Goal: Information Seeking & Learning: Learn about a topic

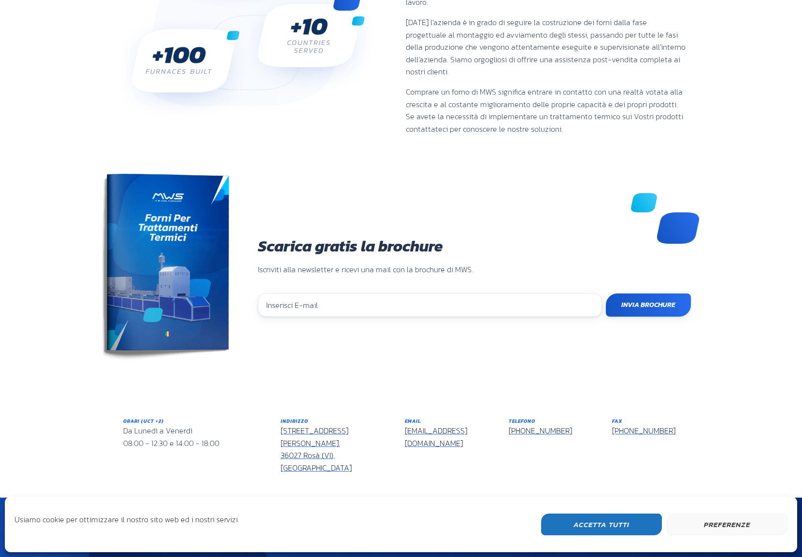
scroll to position [632, 0]
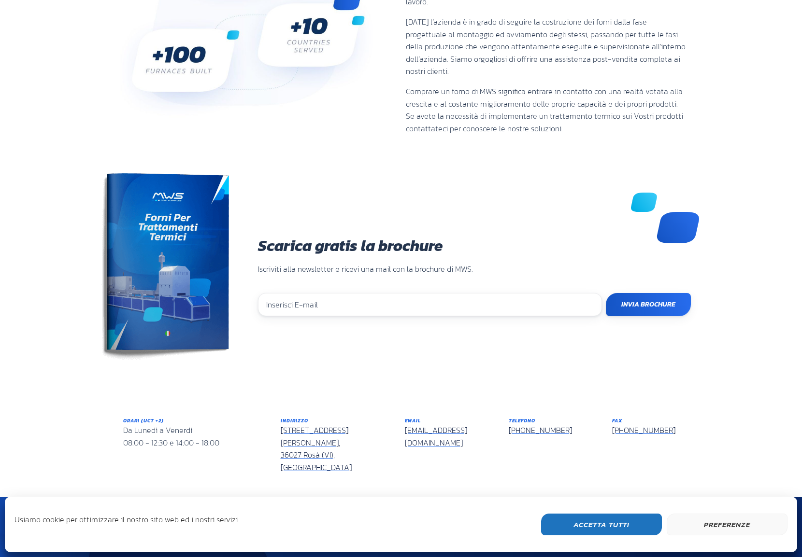
click at [735, 526] on button "Preferenze" at bounding box center [727, 525] width 121 height 22
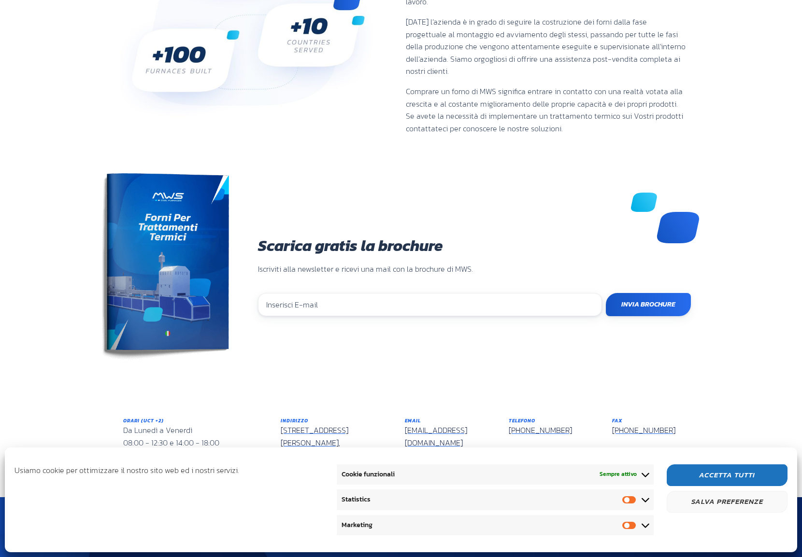
click at [726, 500] on button "Salva preferenze" at bounding box center [727, 502] width 121 height 22
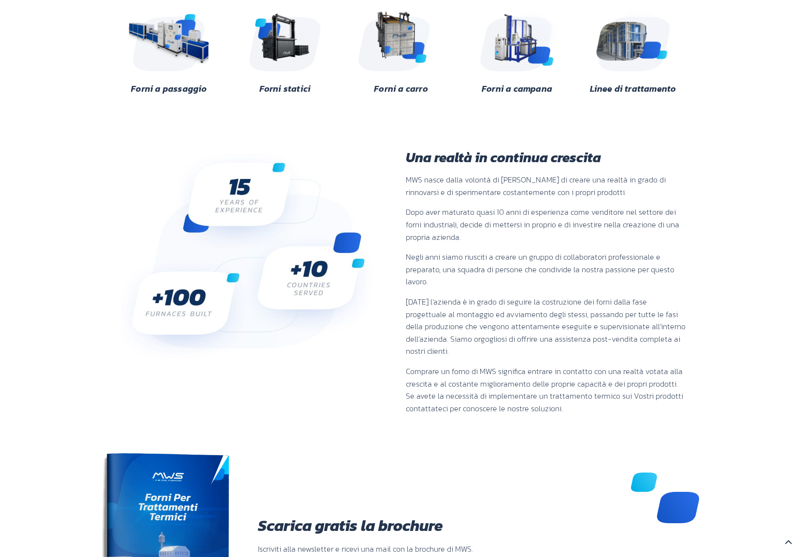
scroll to position [342, 0]
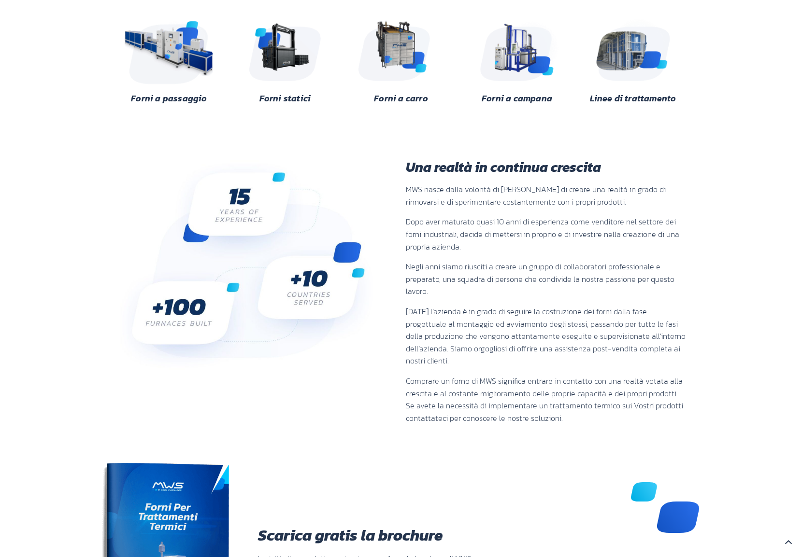
click at [174, 40] on img at bounding box center [169, 49] width 94 height 70
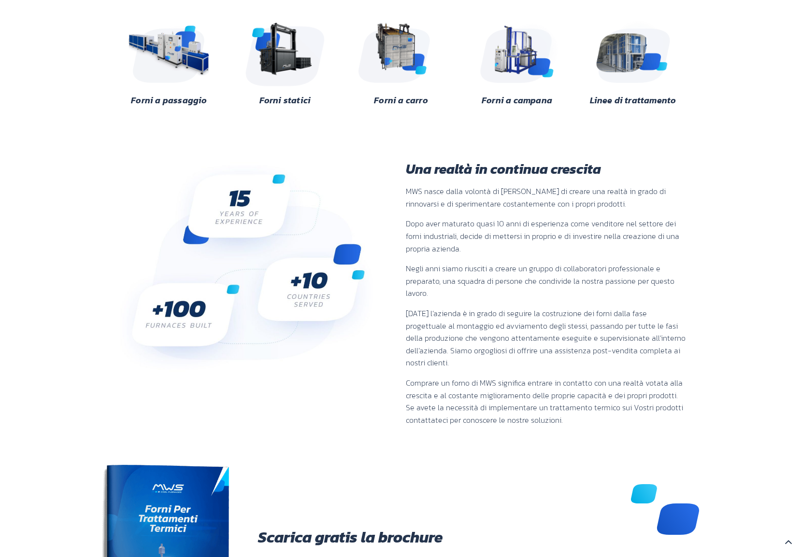
click at [266, 43] on img at bounding box center [285, 51] width 94 height 70
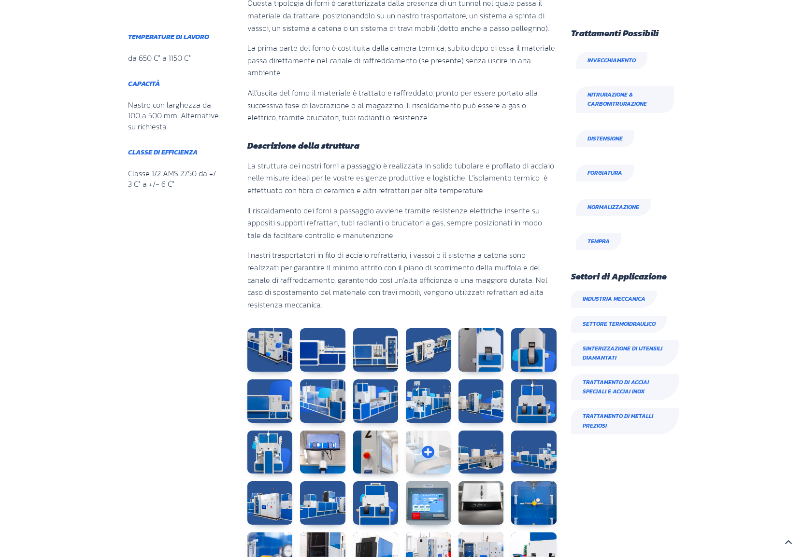
scroll to position [338, 0]
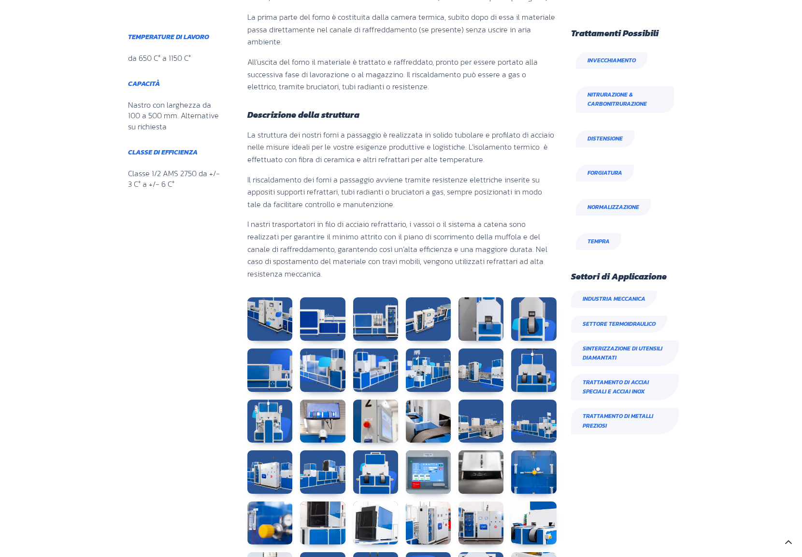
click at [238, 312] on div "Questa tipologia di forni è caratterizzata dalla presenza di un tunnel nel qual…" at bounding box center [399, 354] width 333 height 800
click at [256, 318] on link at bounding box center [269, 319] width 45 height 43
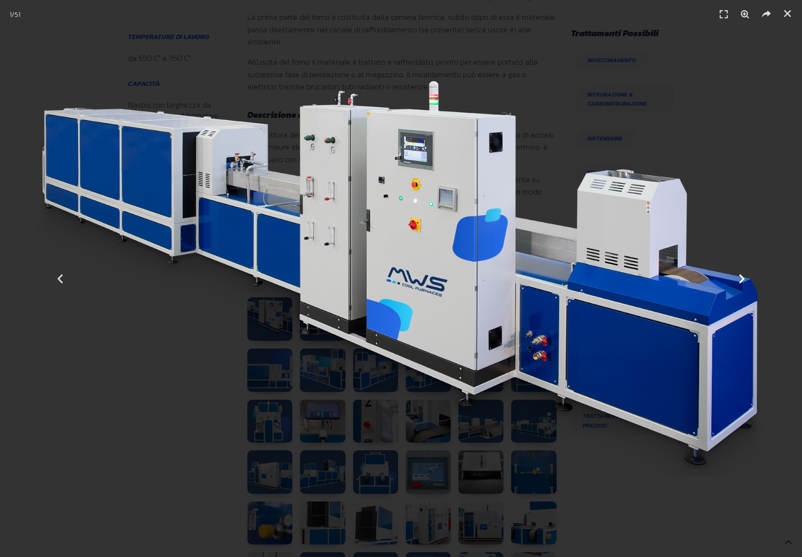
click at [741, 279] on icon "Next slide" at bounding box center [742, 279] width 12 height 12
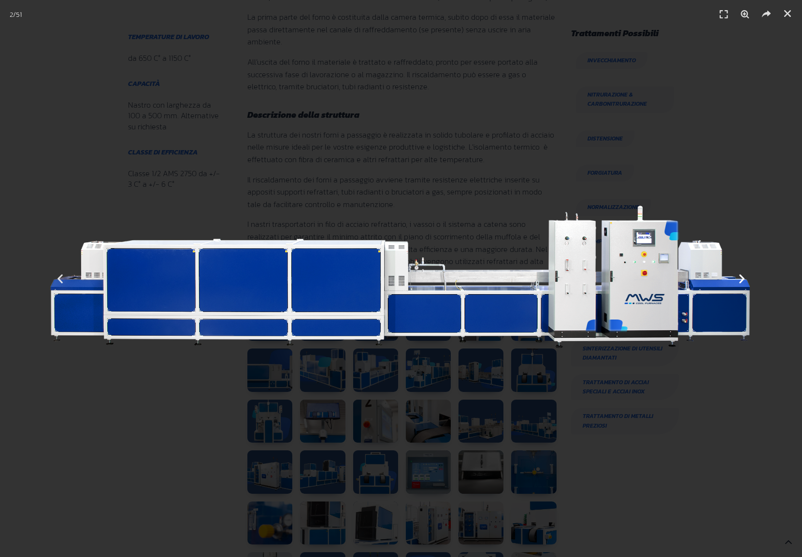
click at [741, 279] on icon "Next slide" at bounding box center [742, 279] width 12 height 12
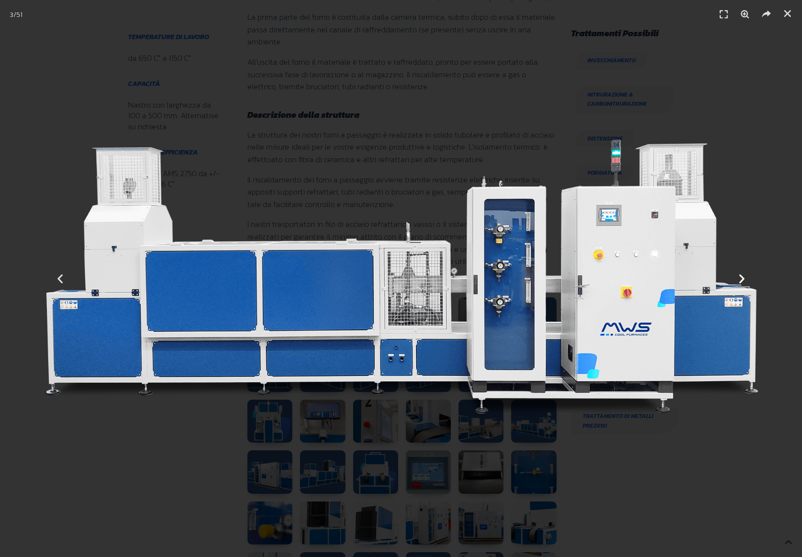
click at [741, 279] on icon "Next slide" at bounding box center [742, 279] width 12 height 12
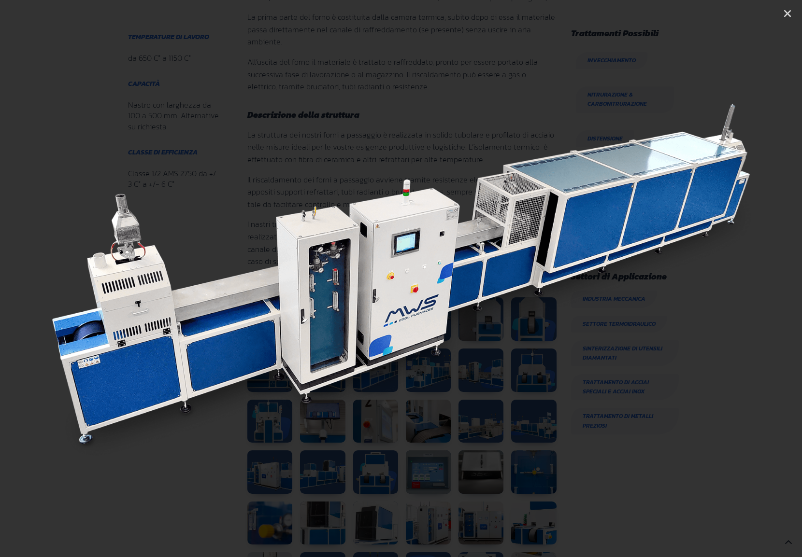
click at [741, 279] on icon "Next slide" at bounding box center [742, 279] width 12 height 12
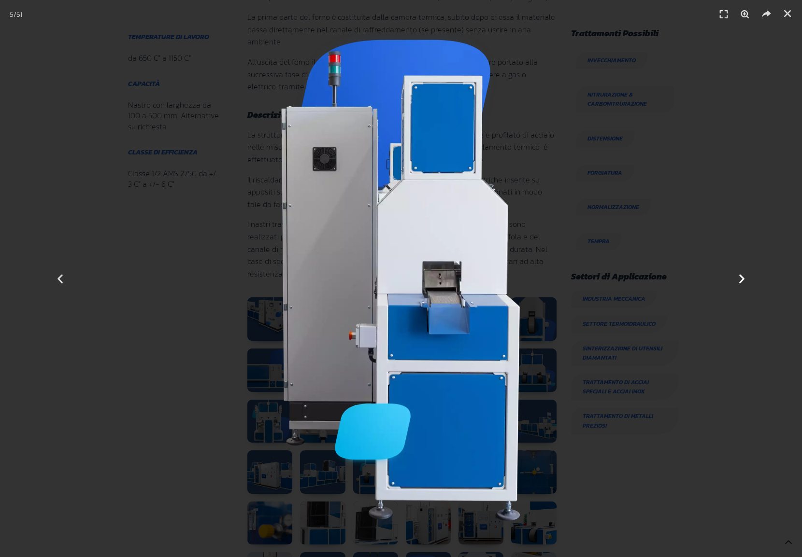
click at [741, 279] on icon "Next slide" at bounding box center [742, 279] width 12 height 12
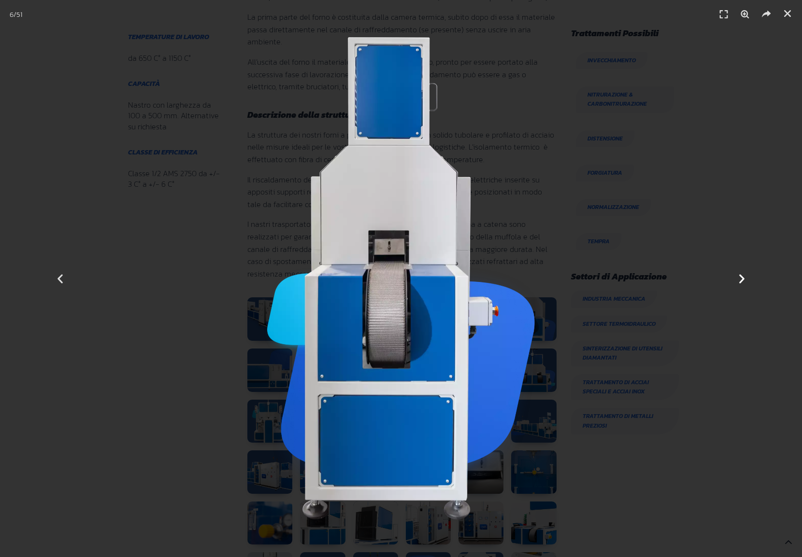
click at [741, 279] on icon "Next slide" at bounding box center [742, 279] width 12 height 12
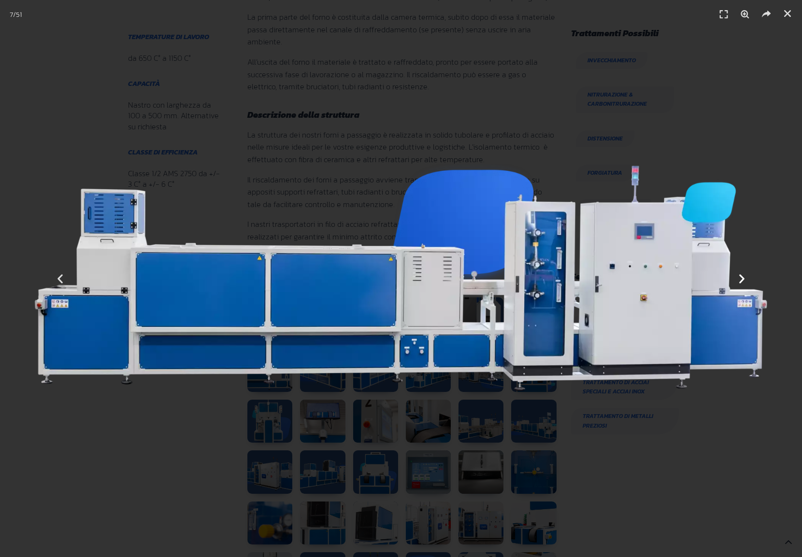
click at [741, 279] on icon "Next slide" at bounding box center [742, 279] width 12 height 12
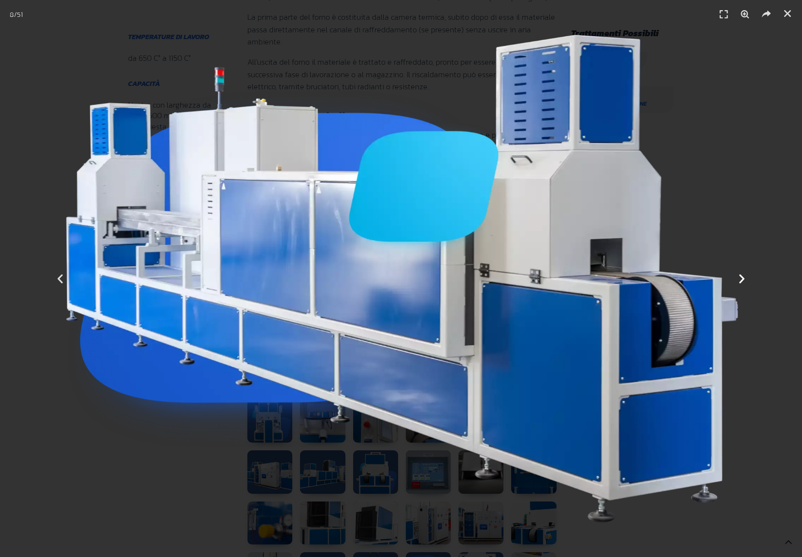
click at [741, 279] on icon "Next slide" at bounding box center [742, 279] width 12 height 12
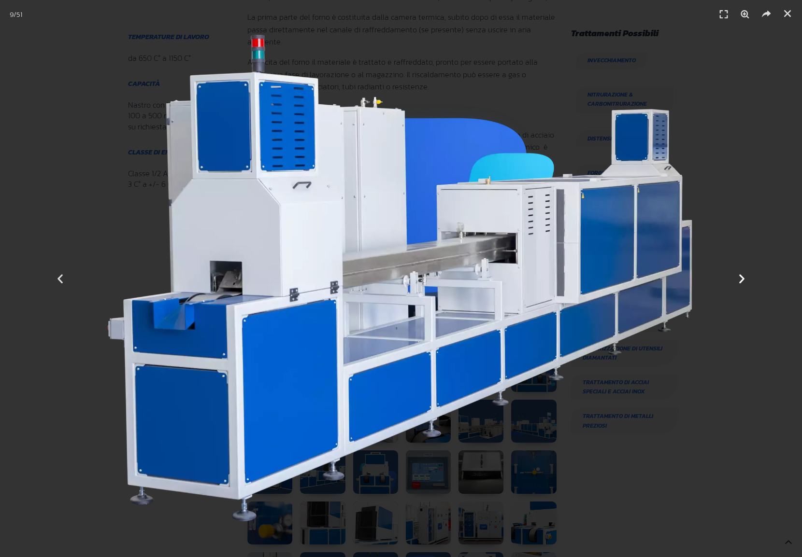
click at [741, 279] on icon "Next slide" at bounding box center [742, 279] width 12 height 12
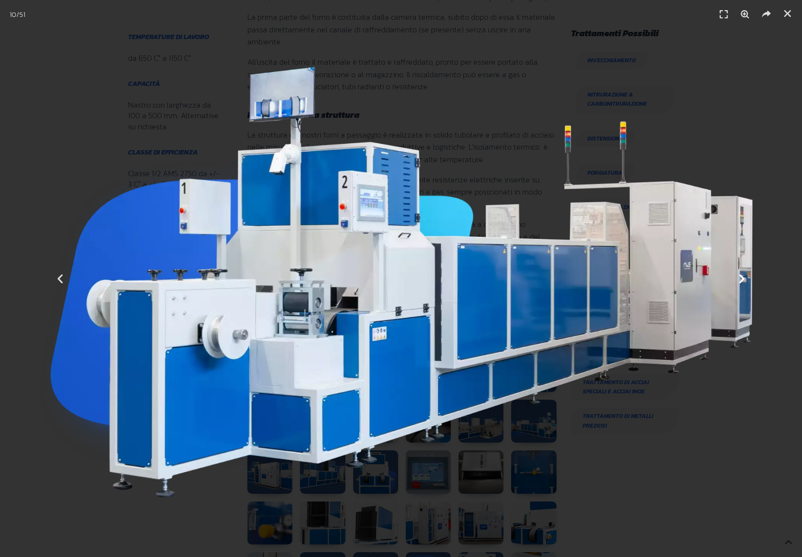
click at [741, 279] on icon "Next slide" at bounding box center [742, 279] width 12 height 12
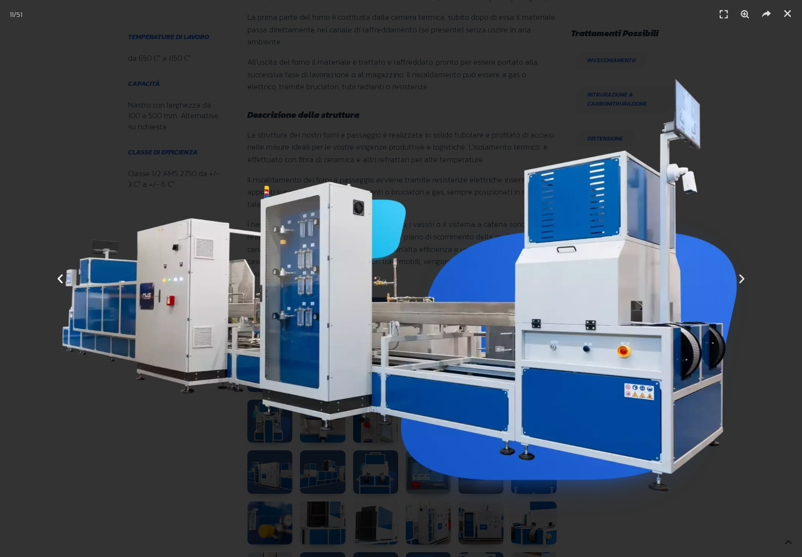
click at [60, 277] on icon "Previous slide" at bounding box center [60, 279] width 12 height 12
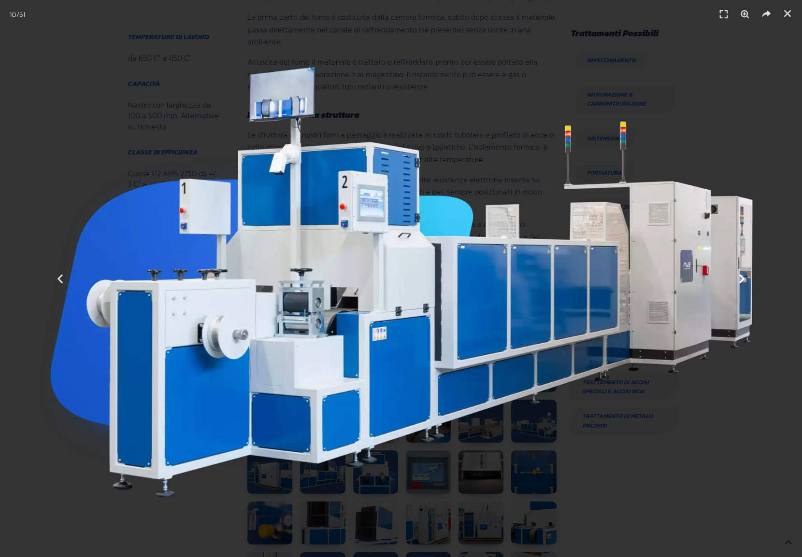
click at [737, 278] on icon "Next slide" at bounding box center [742, 279] width 12 height 12
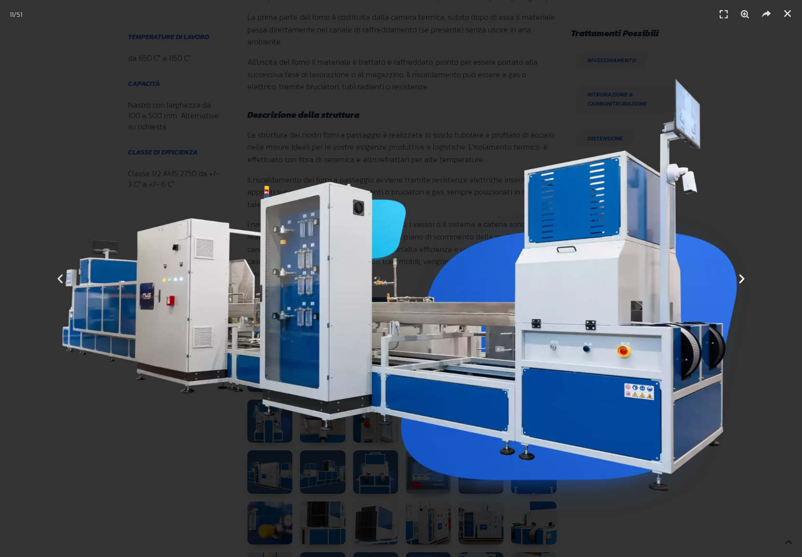
click at [744, 279] on icon "Next slide" at bounding box center [742, 279] width 12 height 12
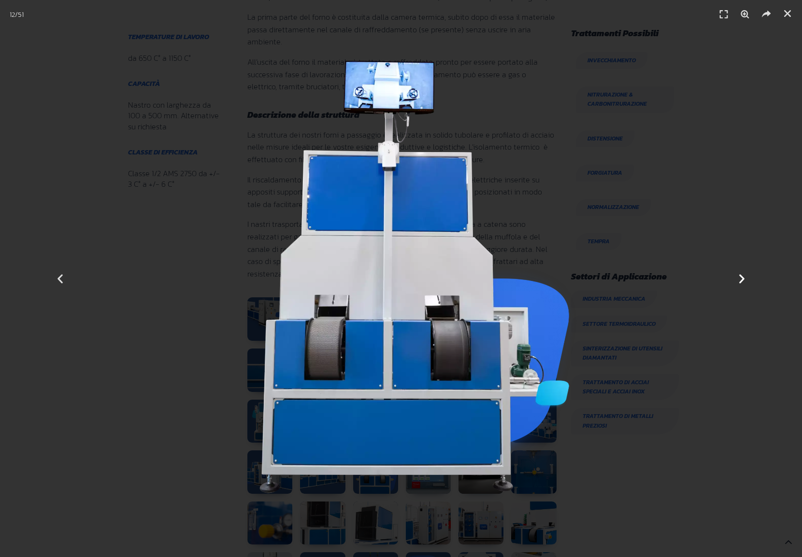
click at [744, 278] on icon "Next slide" at bounding box center [742, 279] width 12 height 12
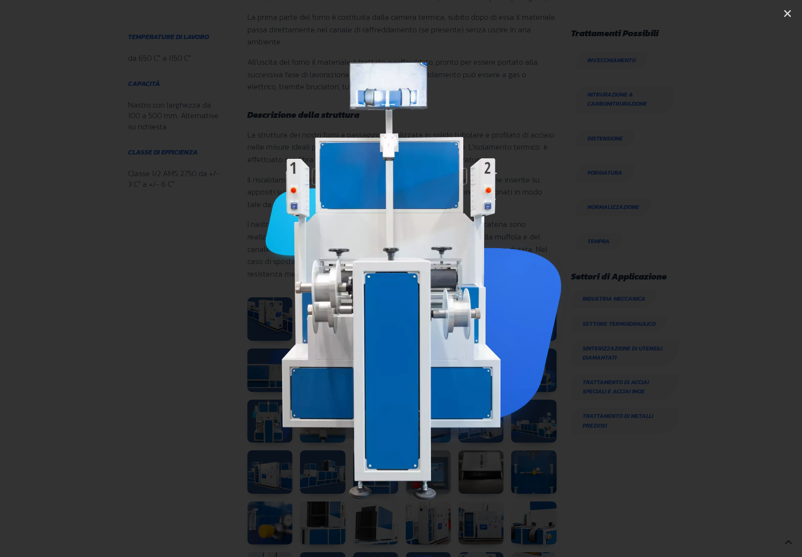
click at [746, 283] on icon "Next slide" at bounding box center [742, 279] width 12 height 12
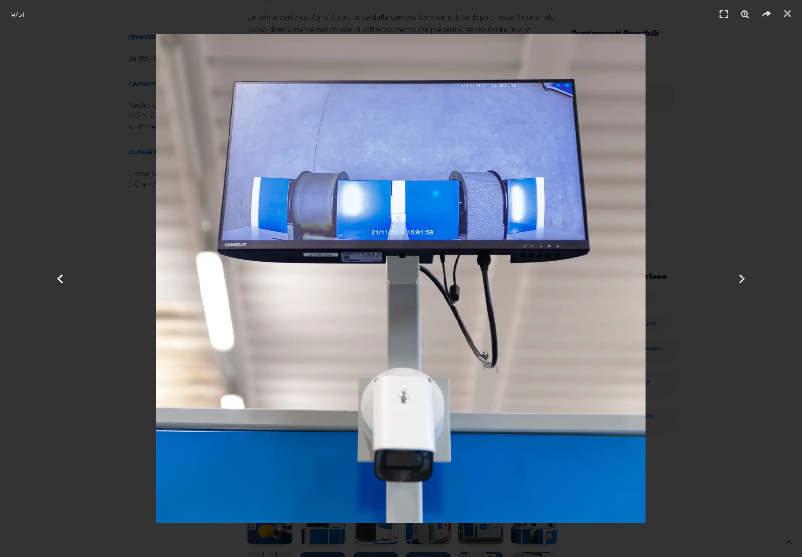
click at [58, 278] on icon "Previous slide" at bounding box center [60, 279] width 12 height 12
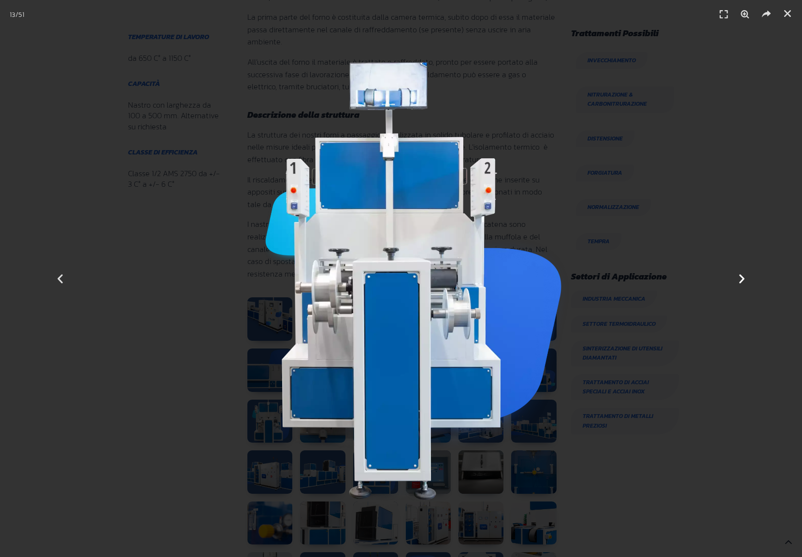
click at [740, 279] on icon "Next slide" at bounding box center [742, 279] width 12 height 12
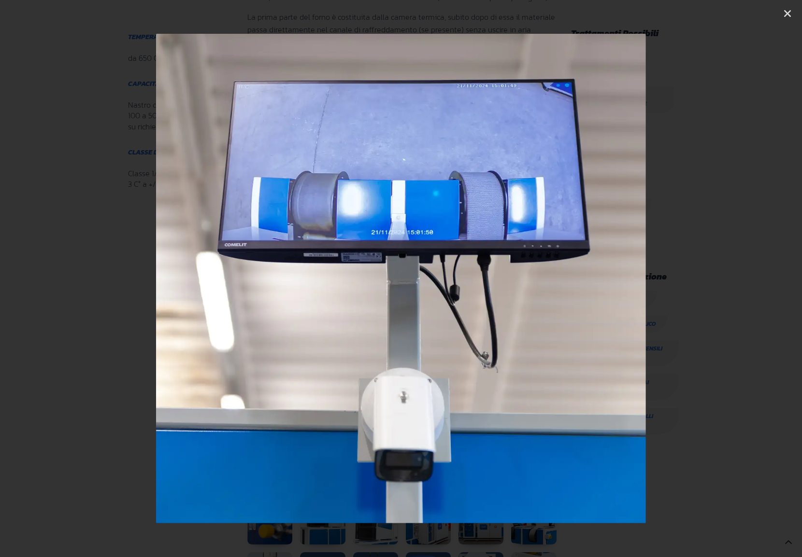
click at [740, 279] on icon "Next slide" at bounding box center [742, 279] width 12 height 12
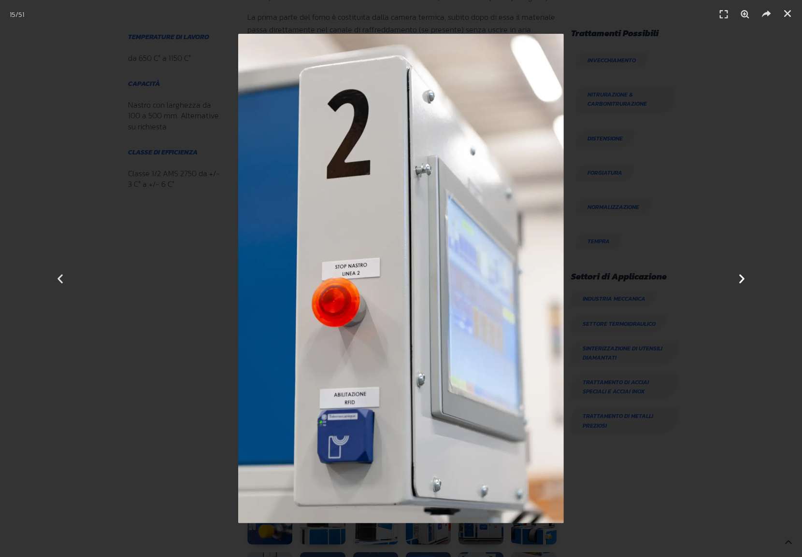
click at [741, 280] on icon "Next slide" at bounding box center [742, 279] width 12 height 12
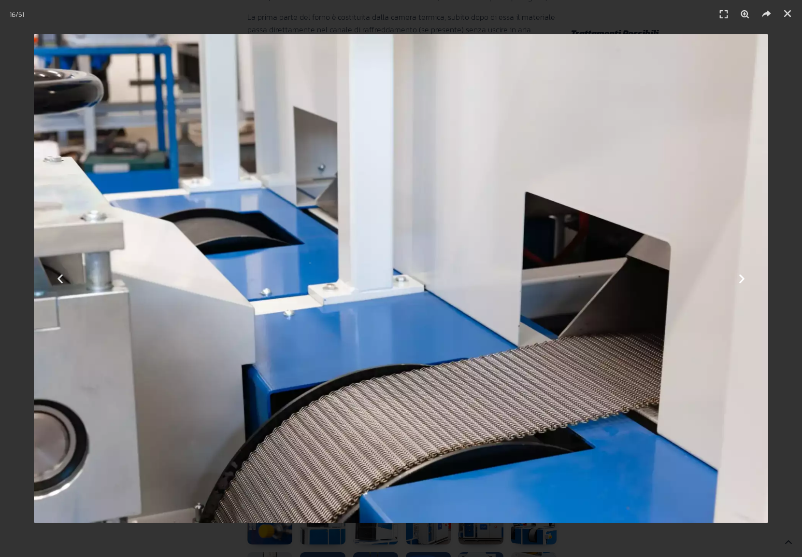
click at [745, 277] on icon "Next slide" at bounding box center [742, 279] width 12 height 12
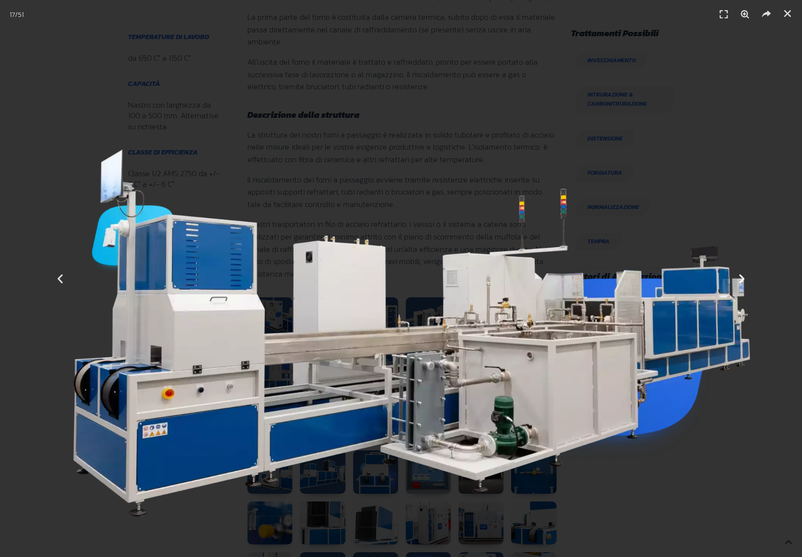
click at [744, 280] on icon "Next slide" at bounding box center [742, 279] width 12 height 12
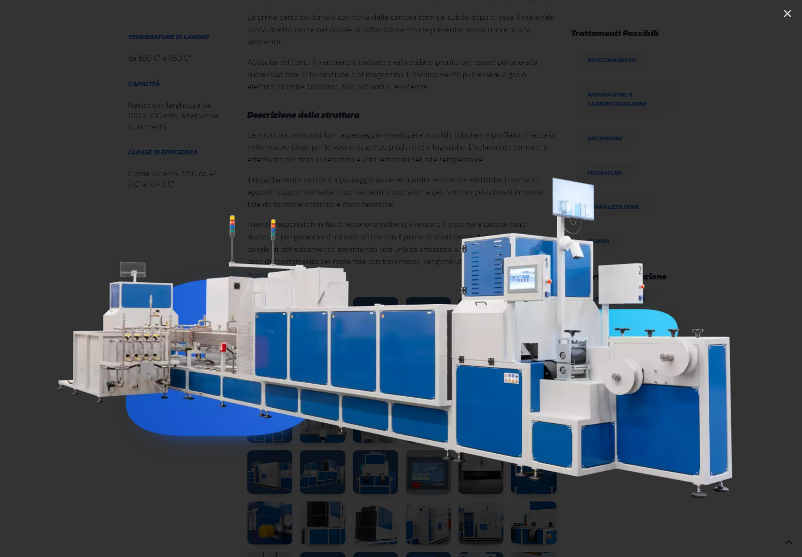
click at [744, 280] on icon "Next slide" at bounding box center [742, 279] width 12 height 12
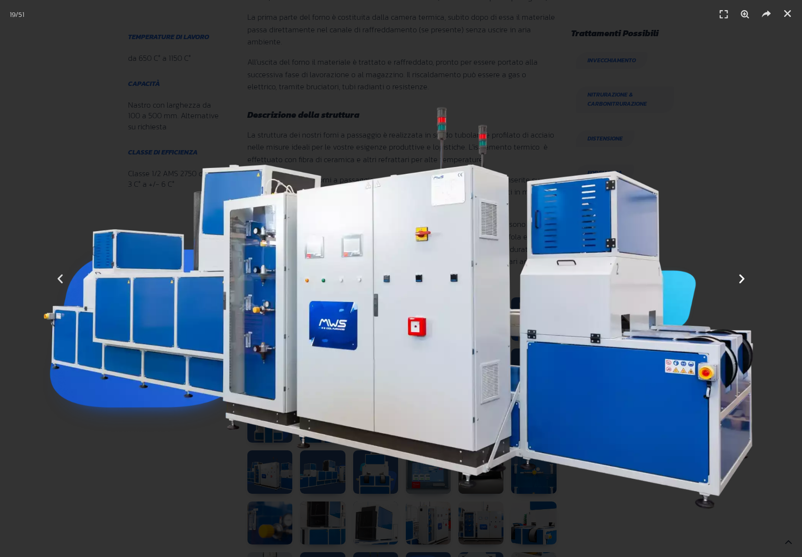
click at [744, 280] on icon "Next slide" at bounding box center [742, 279] width 12 height 12
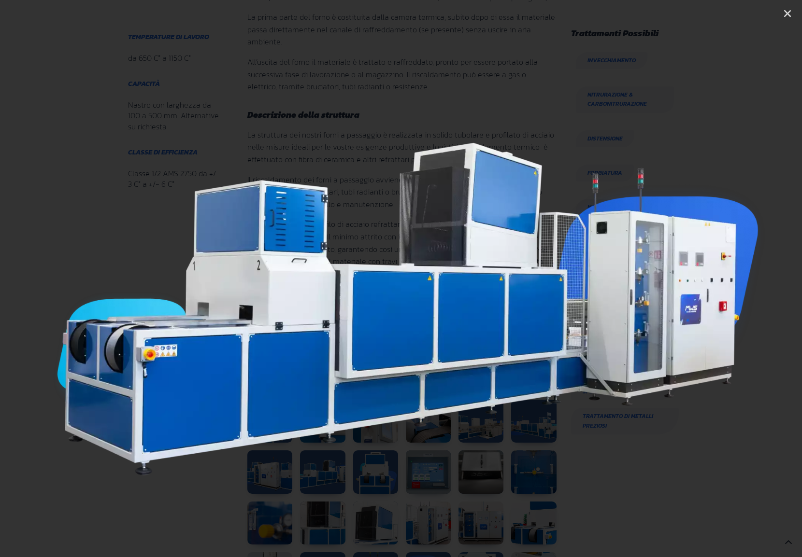
click at [744, 280] on icon "Next slide" at bounding box center [742, 279] width 12 height 12
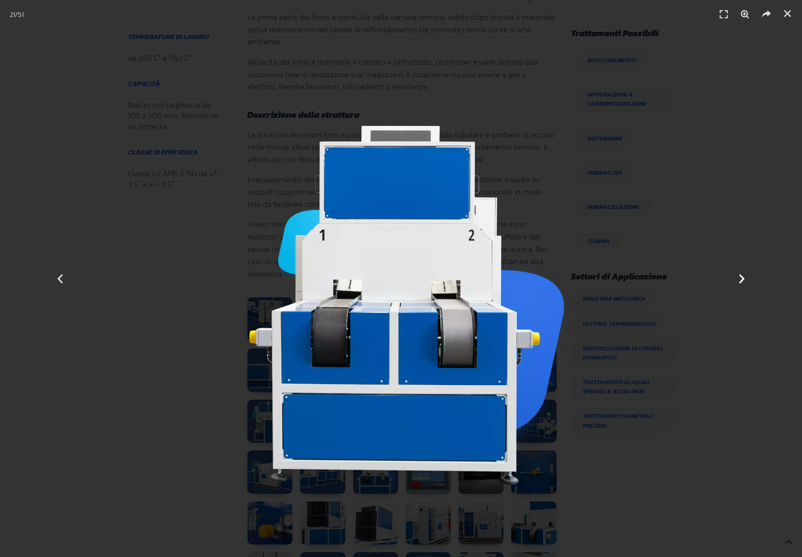
click at [744, 280] on icon "Next slide" at bounding box center [742, 279] width 12 height 12
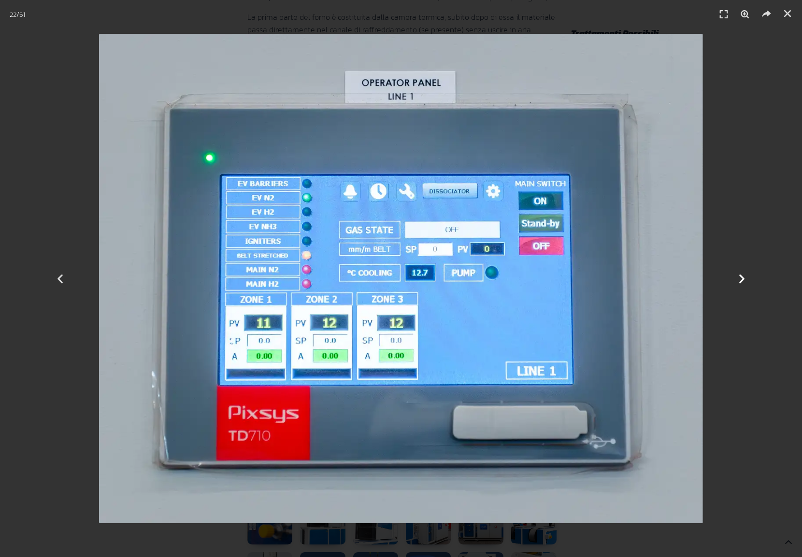
click at [743, 280] on icon "Next slide" at bounding box center [742, 279] width 12 height 12
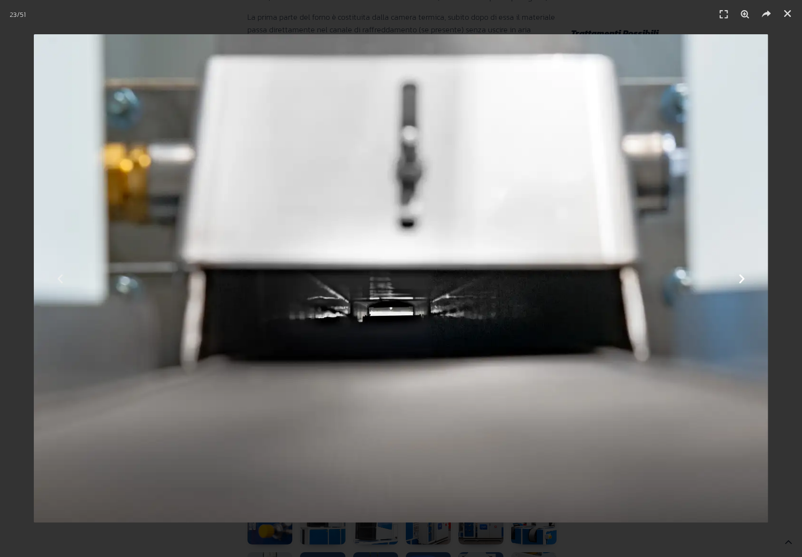
click at [744, 280] on icon "Next slide" at bounding box center [742, 279] width 12 height 12
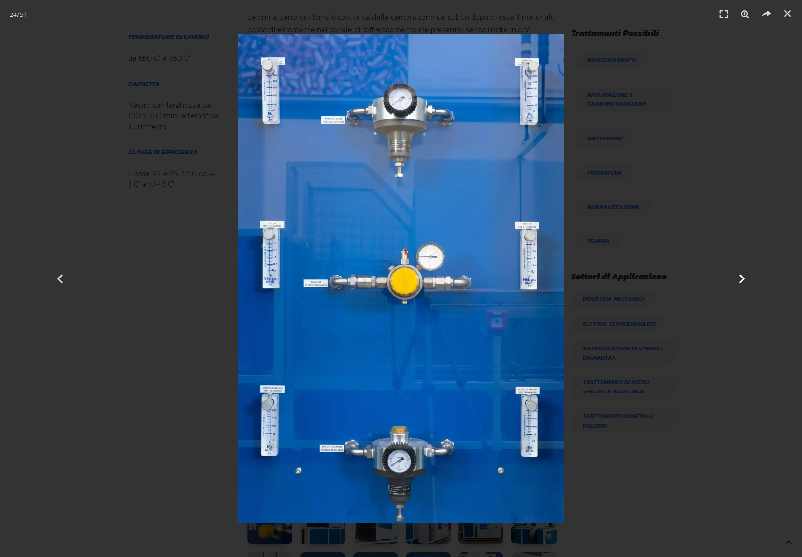
click at [744, 281] on icon "Next slide" at bounding box center [742, 279] width 12 height 12
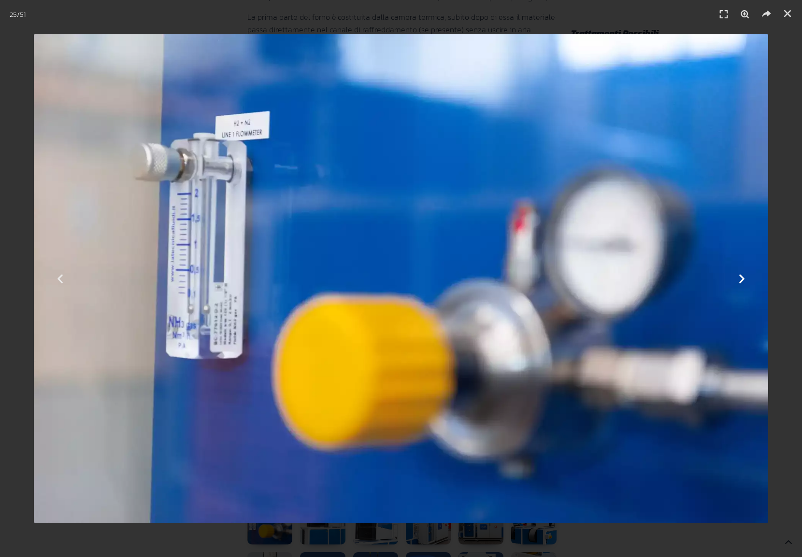
click at [744, 281] on icon "Next slide" at bounding box center [742, 279] width 12 height 12
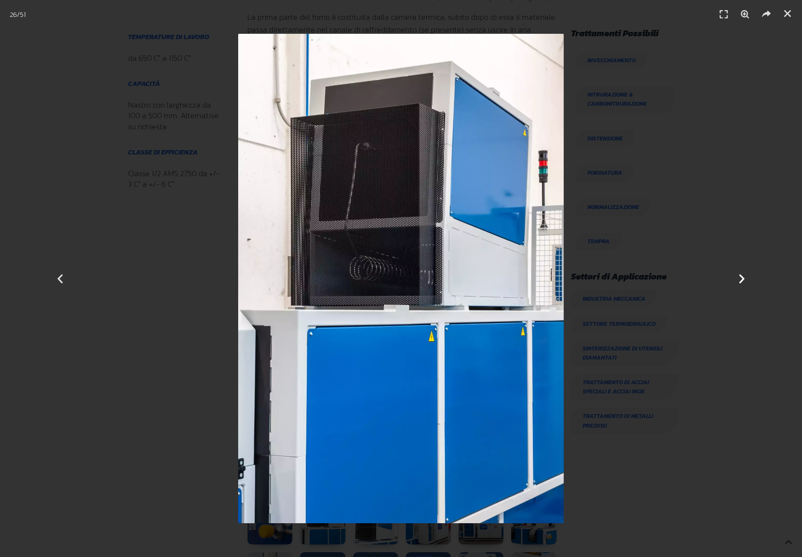
click at [743, 281] on icon "Next slide" at bounding box center [742, 279] width 12 height 12
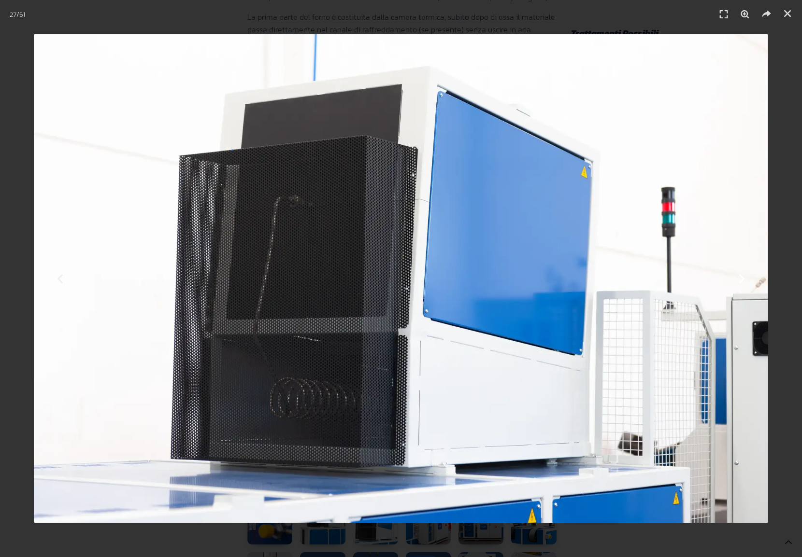
click at [743, 283] on icon "Next slide" at bounding box center [742, 279] width 12 height 12
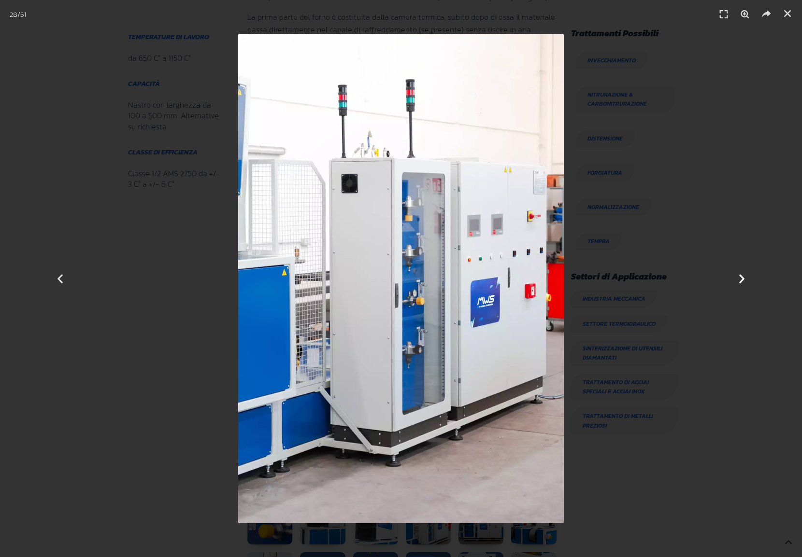
click at [743, 283] on icon "Next slide" at bounding box center [742, 279] width 12 height 12
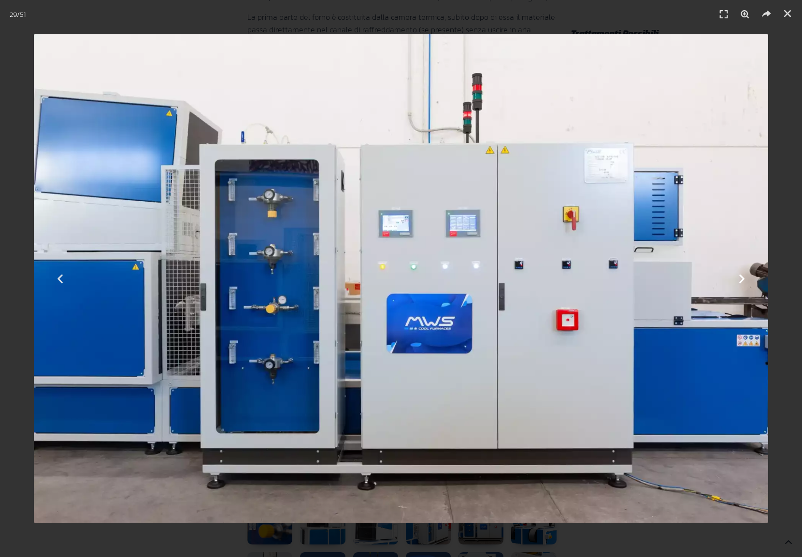
click at [742, 283] on icon "Next slide" at bounding box center [742, 279] width 12 height 12
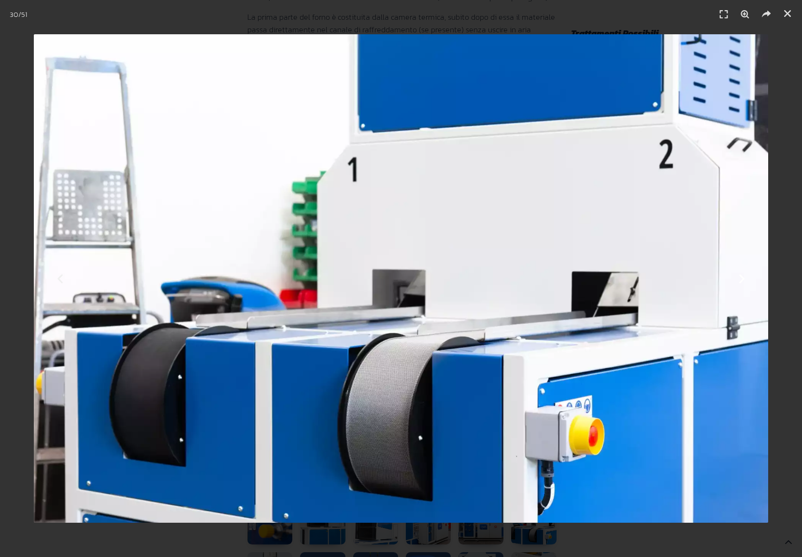
click at [742, 283] on icon "Next slide" at bounding box center [742, 279] width 12 height 12
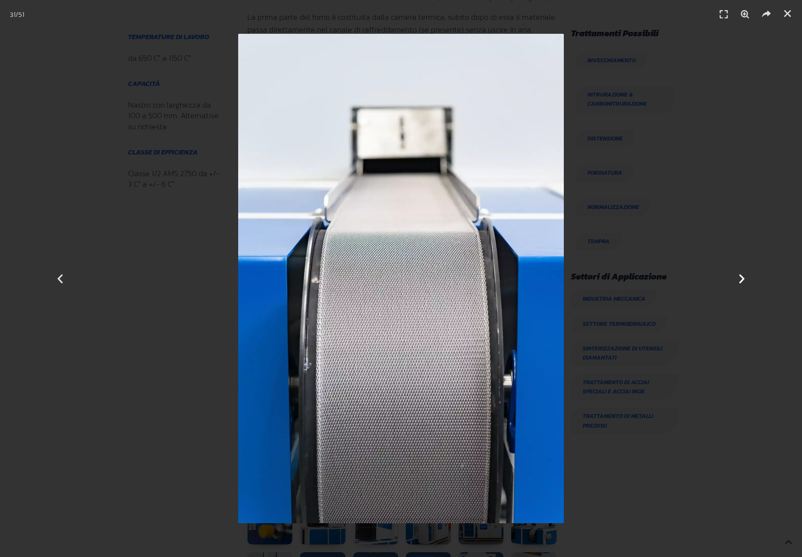
click at [742, 283] on icon "Next slide" at bounding box center [742, 279] width 12 height 12
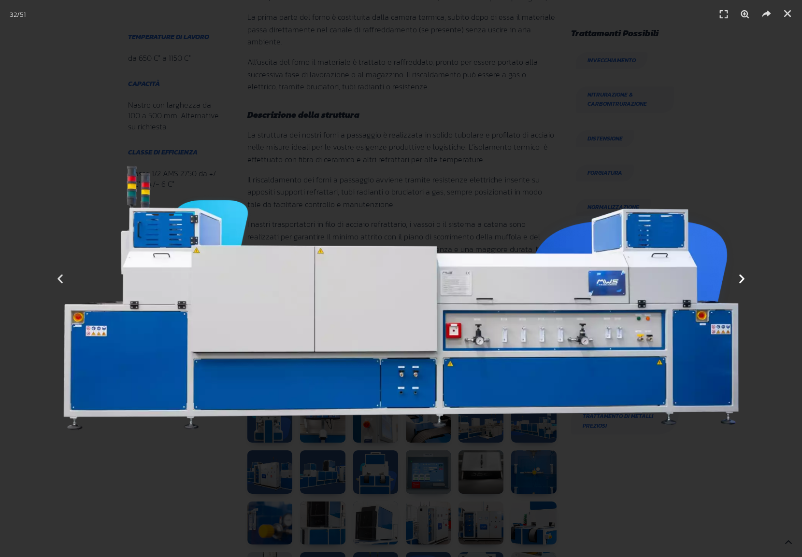
click at [742, 283] on icon "Next slide" at bounding box center [742, 279] width 12 height 12
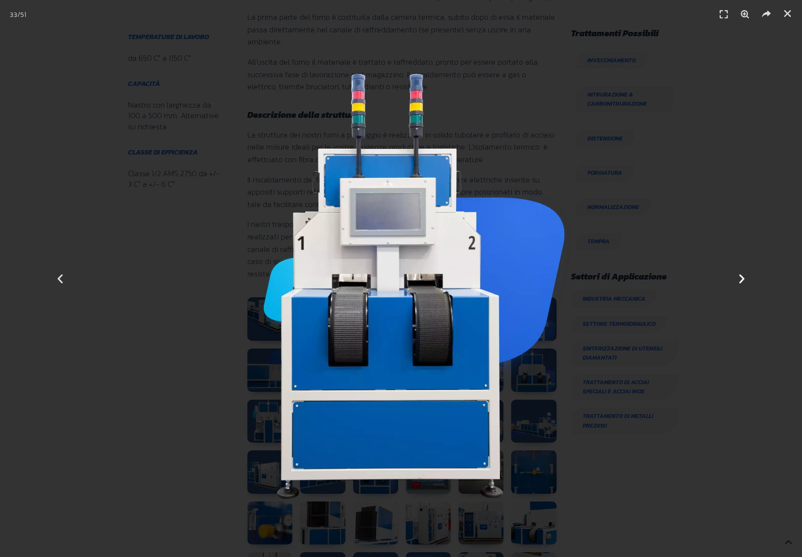
click at [742, 284] on icon "Next slide" at bounding box center [742, 279] width 12 height 12
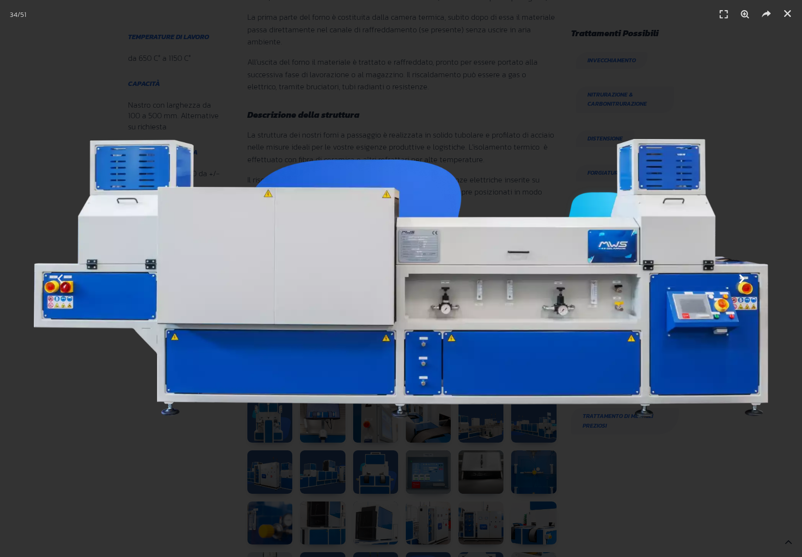
click at [742, 284] on icon "Next slide" at bounding box center [742, 279] width 12 height 12
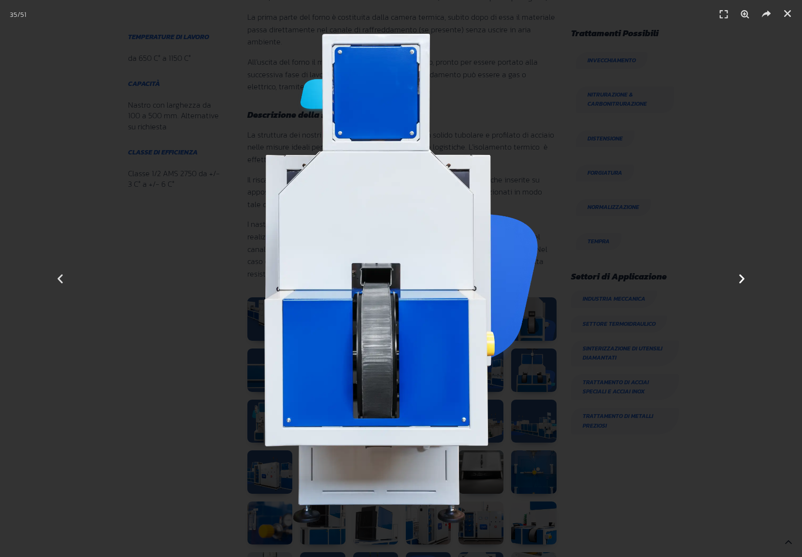
click at [742, 284] on icon "Next slide" at bounding box center [742, 279] width 12 height 12
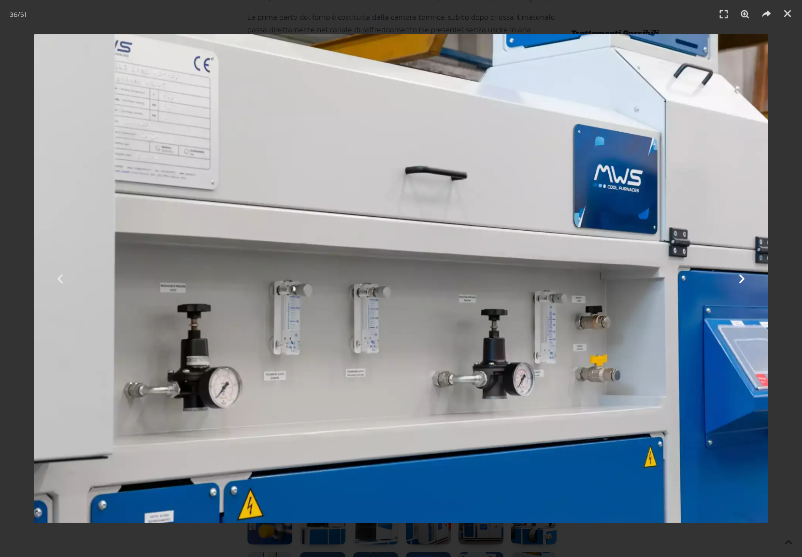
click at [742, 284] on icon "Next slide" at bounding box center [742, 279] width 12 height 12
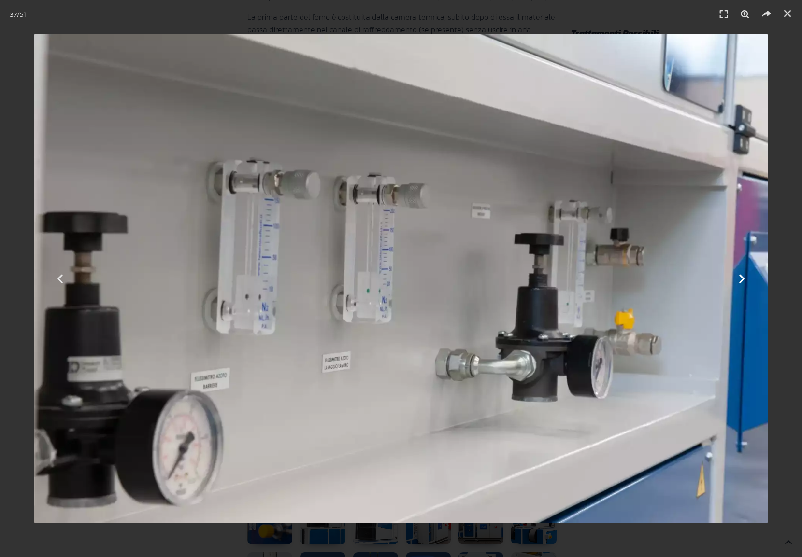
click at [742, 284] on icon "Next slide" at bounding box center [742, 279] width 12 height 12
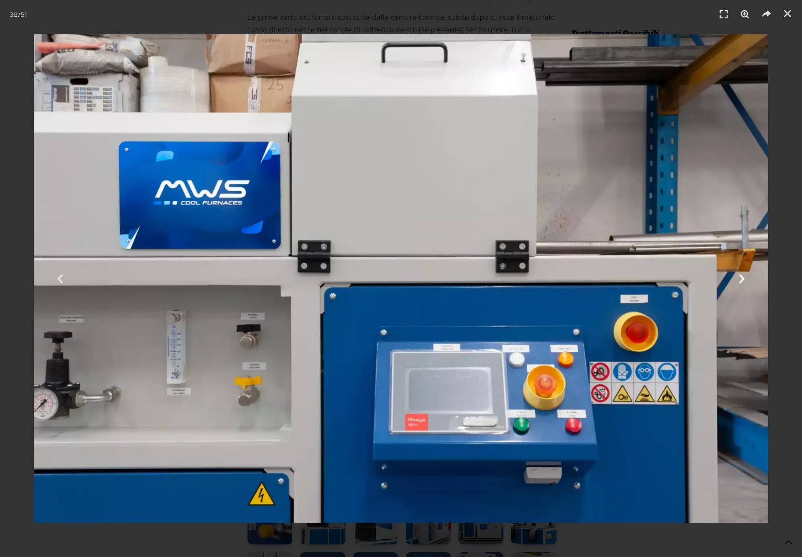
click at [742, 283] on icon "Next slide" at bounding box center [742, 279] width 12 height 12
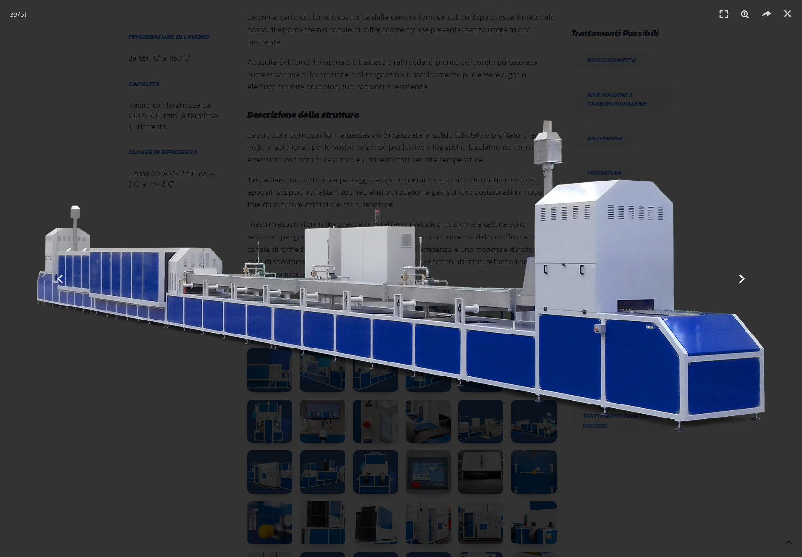
click at [742, 283] on icon "Next slide" at bounding box center [742, 279] width 12 height 12
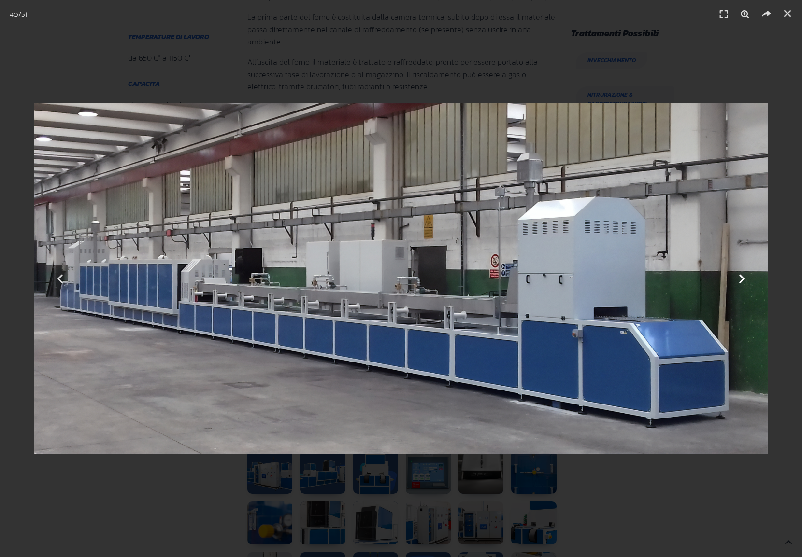
click at [742, 283] on icon "Next slide" at bounding box center [742, 279] width 12 height 12
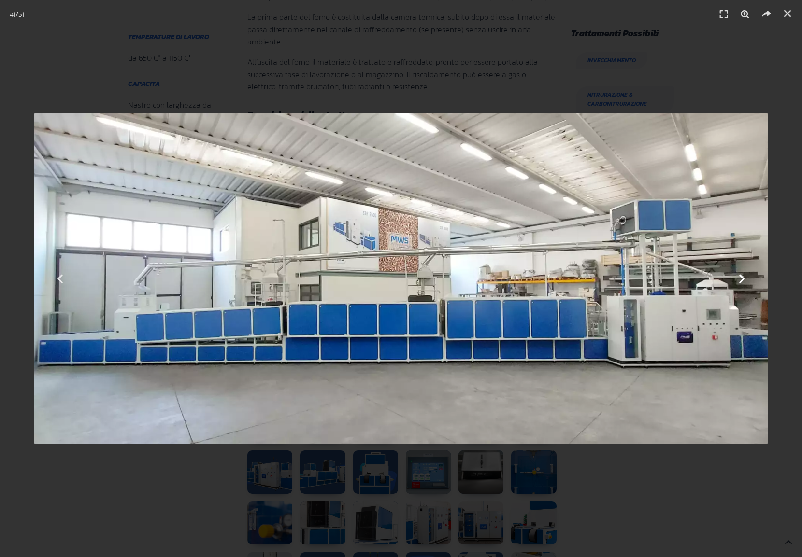
click at [742, 283] on icon "Next slide" at bounding box center [742, 279] width 12 height 12
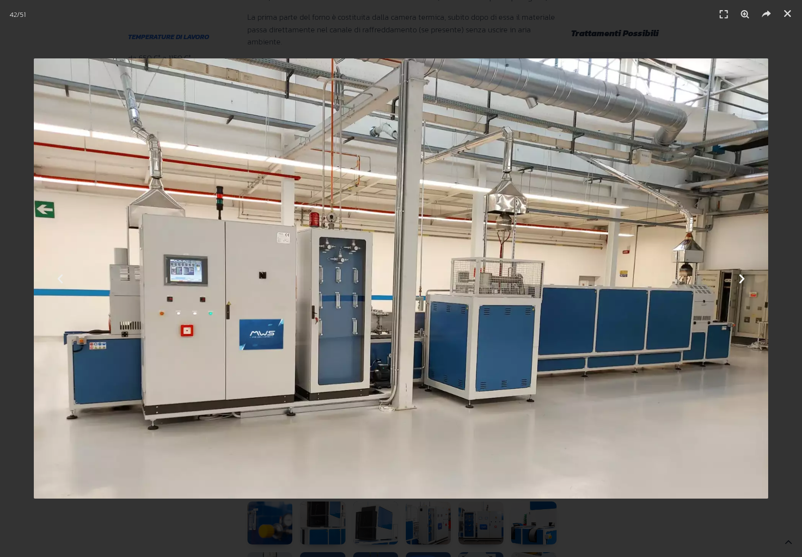
click at [742, 284] on icon "Next slide" at bounding box center [742, 279] width 12 height 12
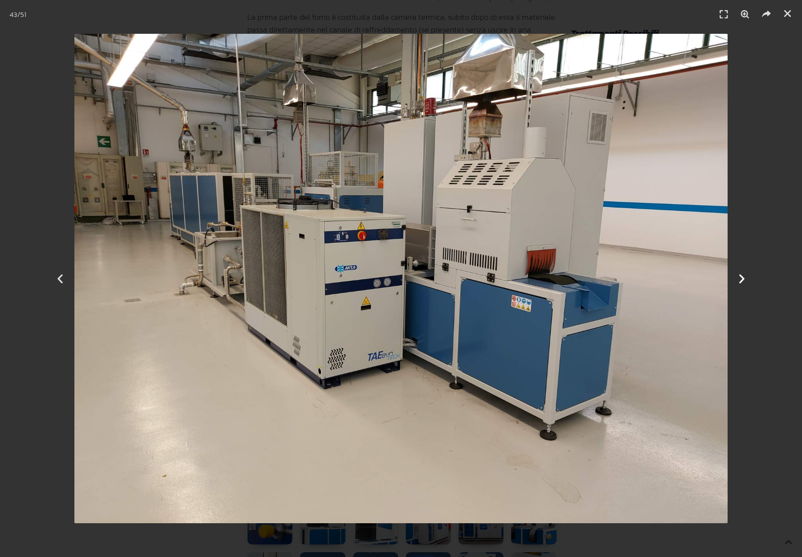
click at [742, 284] on icon "Next slide" at bounding box center [742, 279] width 12 height 12
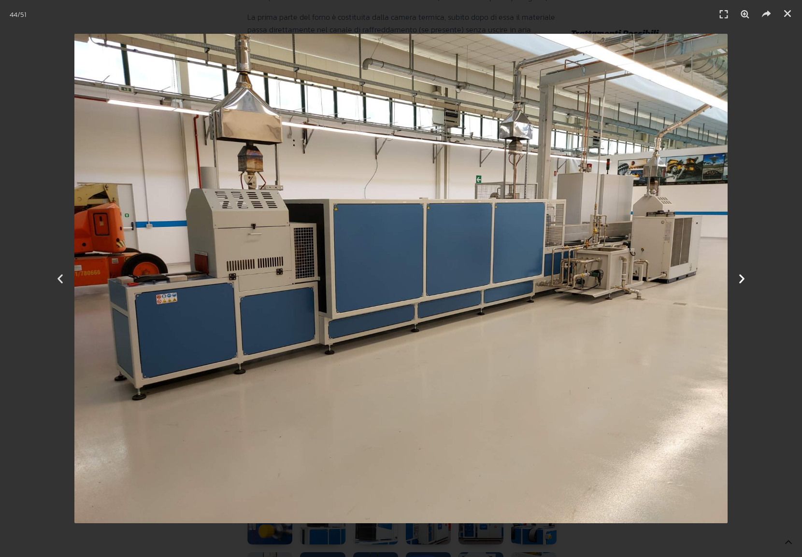
click at [742, 284] on icon "Next slide" at bounding box center [742, 279] width 12 height 12
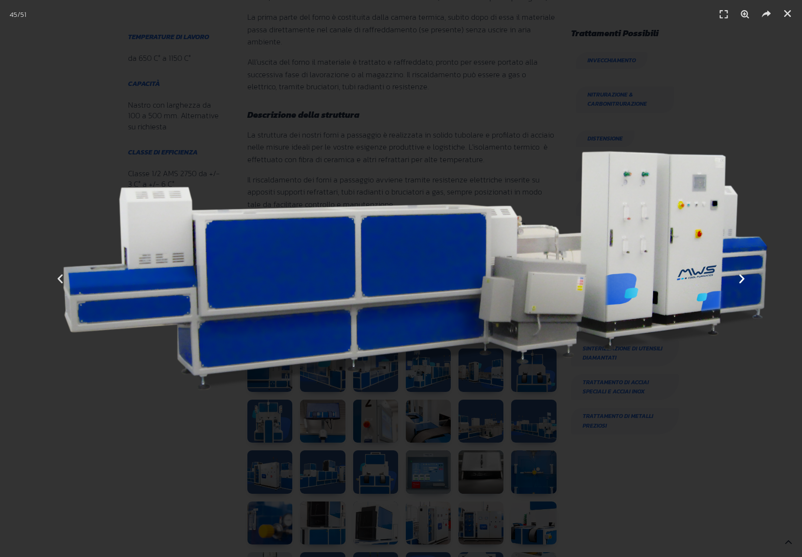
click at [742, 284] on icon "Next slide" at bounding box center [742, 279] width 12 height 12
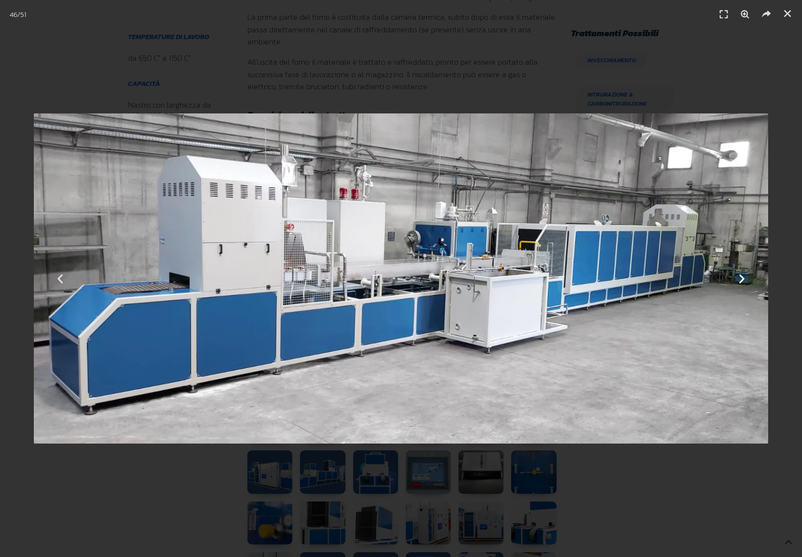
click at [742, 284] on icon "Next slide" at bounding box center [742, 279] width 12 height 12
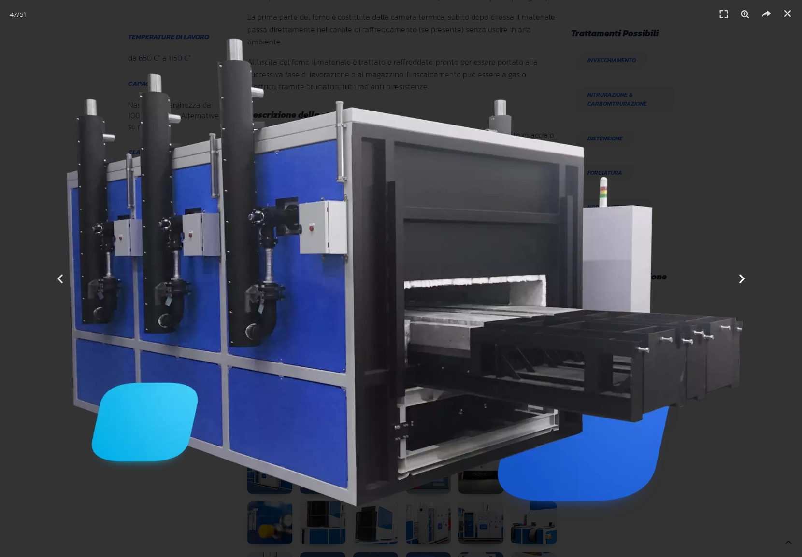
click at [742, 284] on icon "Next slide" at bounding box center [742, 279] width 12 height 12
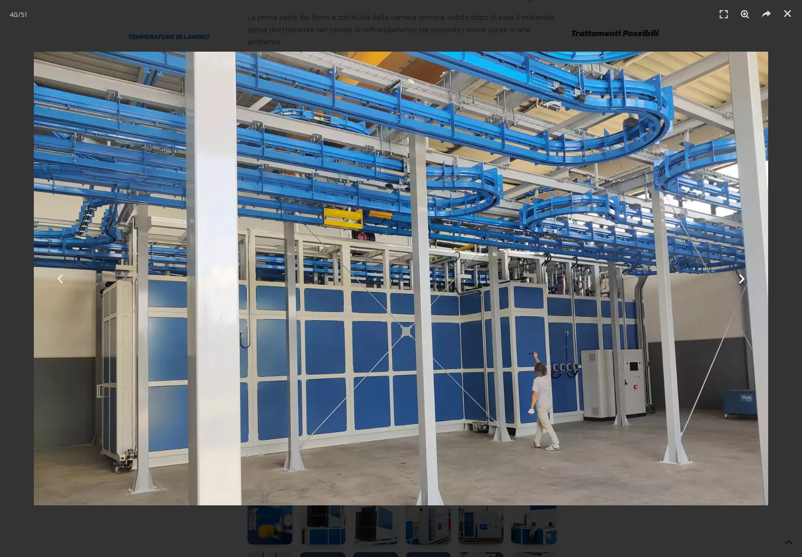
click at [742, 284] on icon "Next slide" at bounding box center [742, 279] width 12 height 12
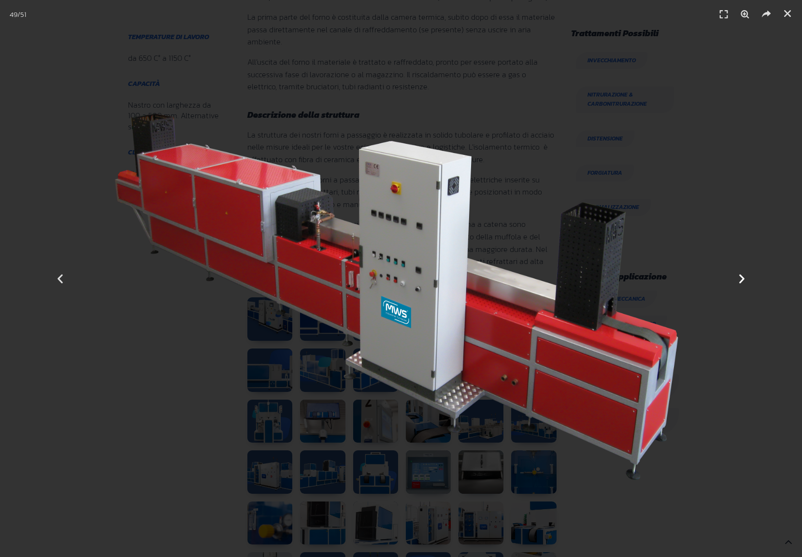
click at [742, 284] on icon "Next slide" at bounding box center [742, 279] width 12 height 12
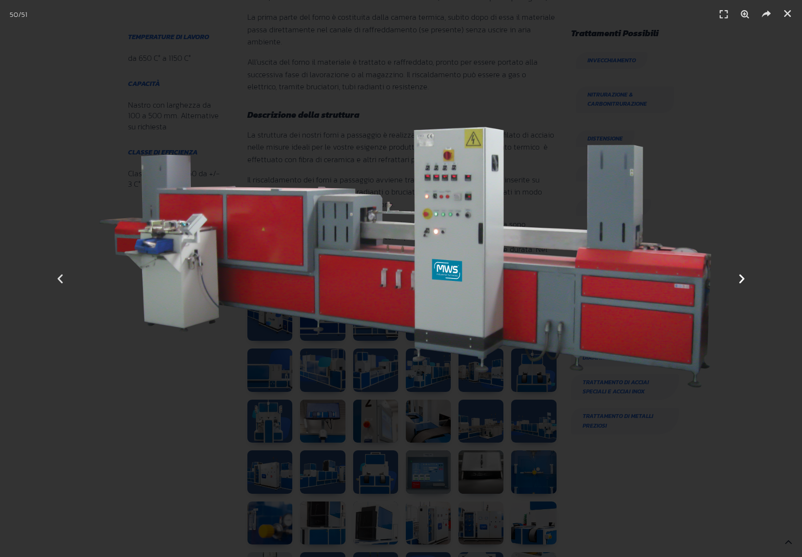
click at [742, 284] on icon "Next slide" at bounding box center [742, 279] width 12 height 12
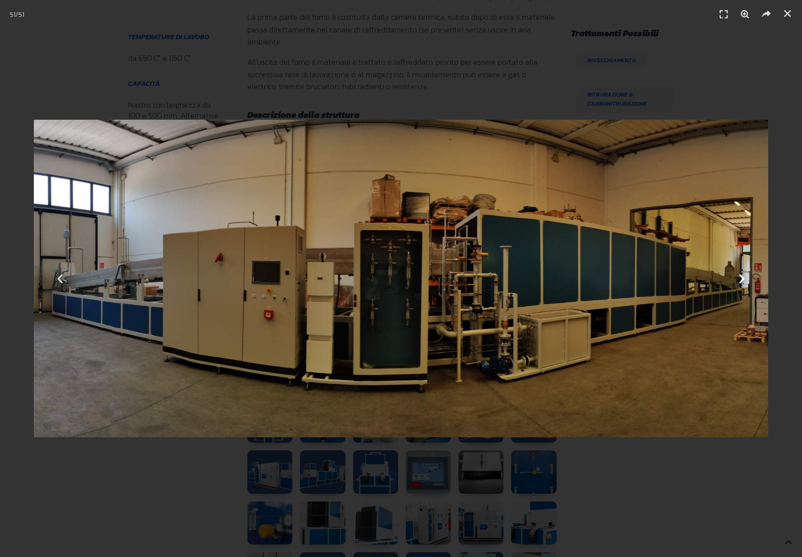
click at [741, 282] on icon "Next slide" at bounding box center [742, 279] width 12 height 12
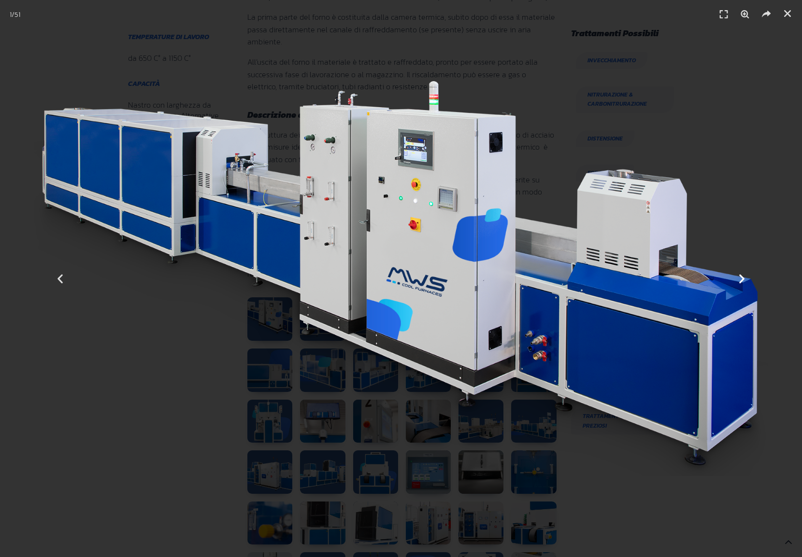
click at [741, 282] on icon "Next slide" at bounding box center [742, 279] width 12 height 12
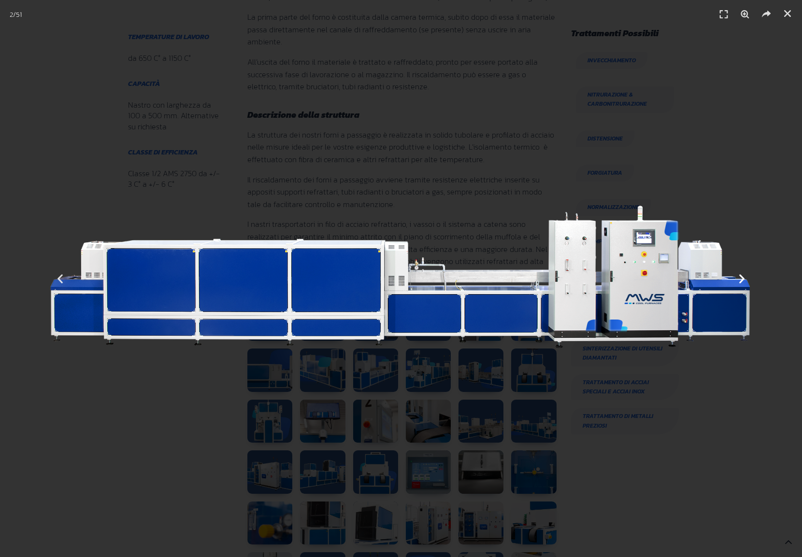
click at [741, 282] on icon "Next slide" at bounding box center [742, 279] width 12 height 12
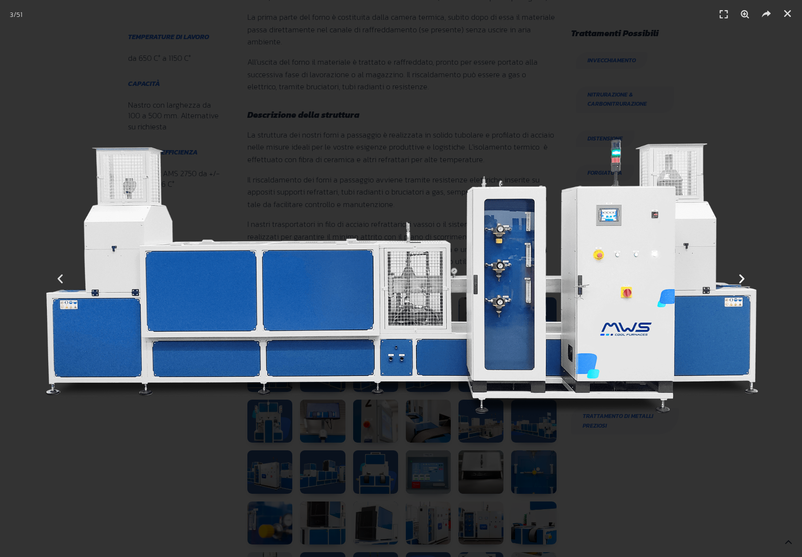
click at [741, 282] on icon "Next slide" at bounding box center [742, 279] width 12 height 12
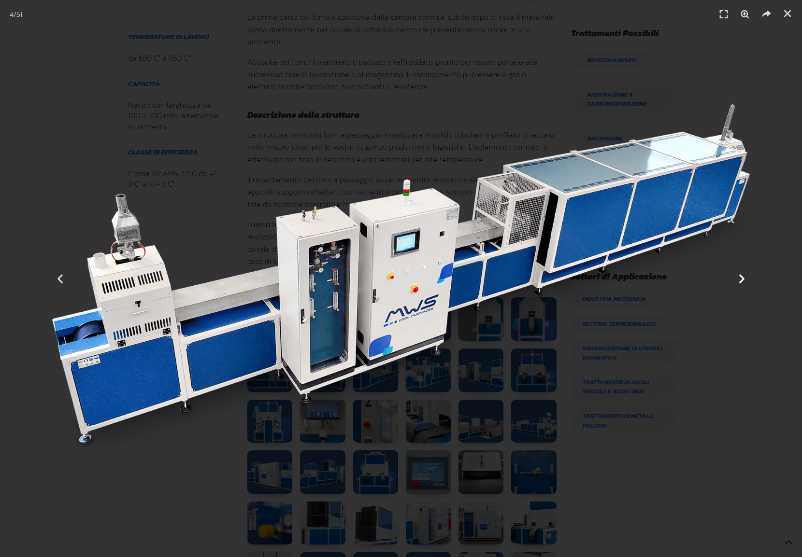
click at [741, 282] on icon "Next slide" at bounding box center [742, 279] width 12 height 12
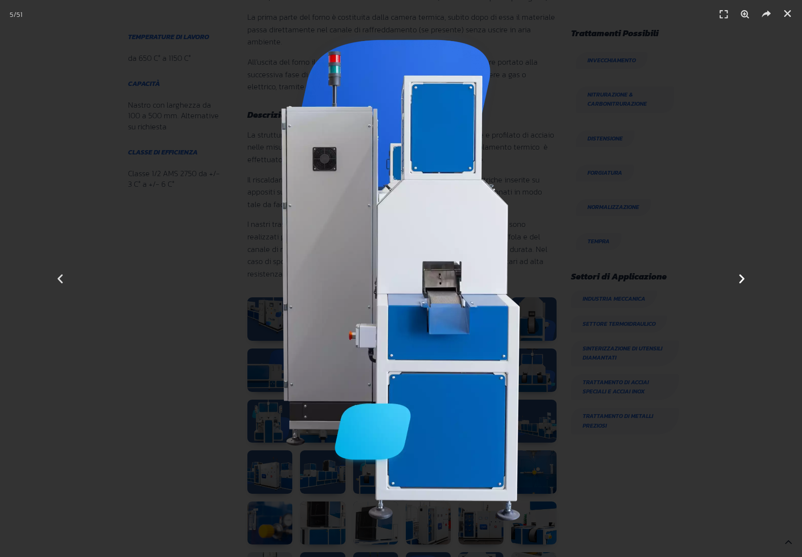
click at [741, 282] on icon "Next slide" at bounding box center [742, 279] width 12 height 12
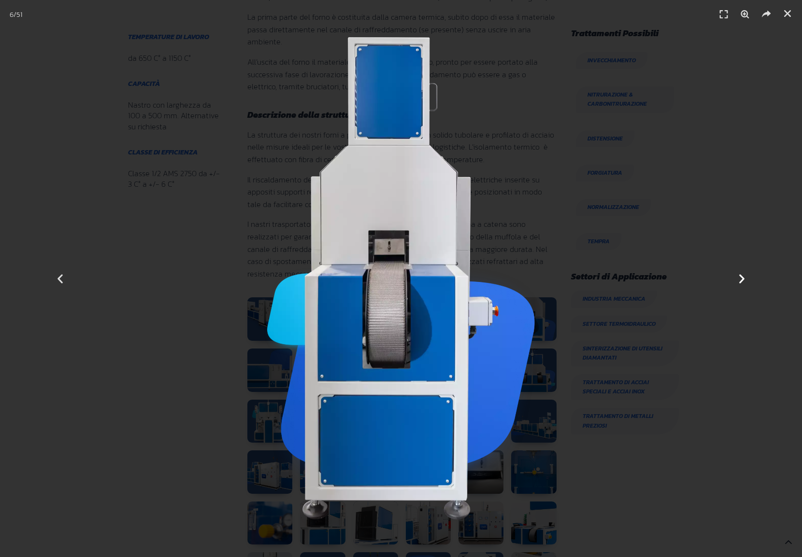
click at [741, 282] on icon "Next slide" at bounding box center [742, 279] width 12 height 12
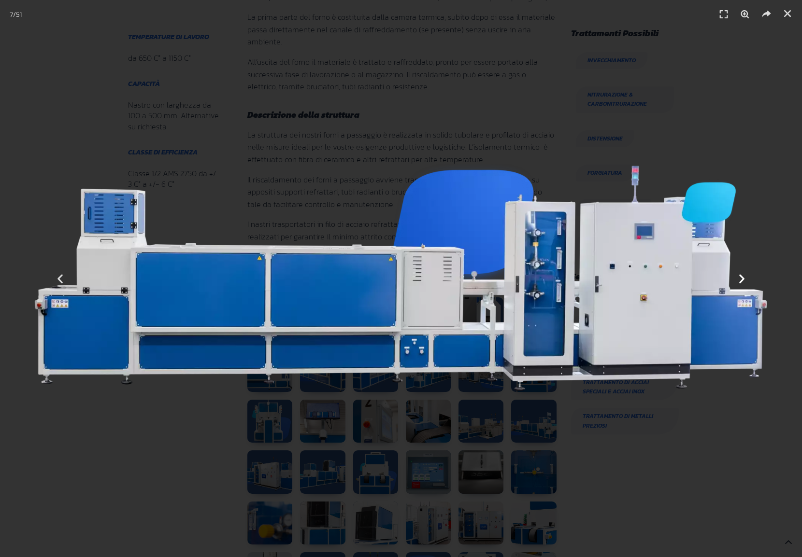
click at [741, 282] on icon "Next slide" at bounding box center [742, 279] width 12 height 12
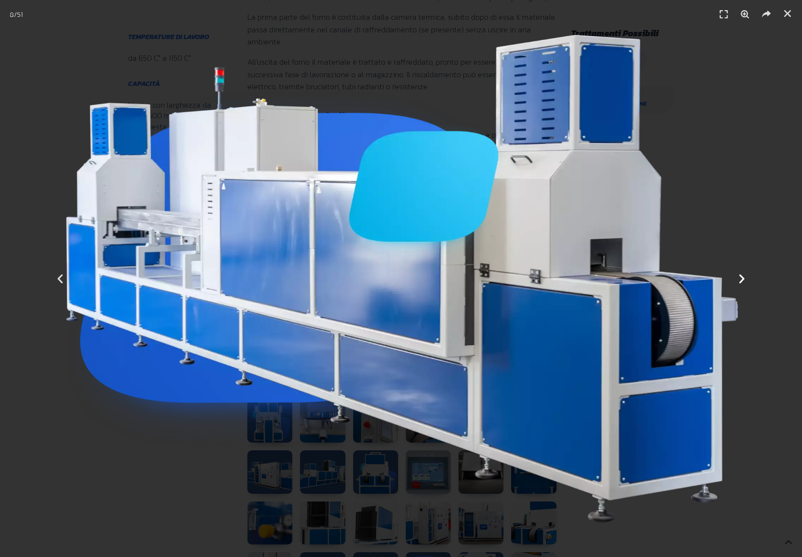
click at [741, 282] on icon "Next slide" at bounding box center [742, 279] width 12 height 12
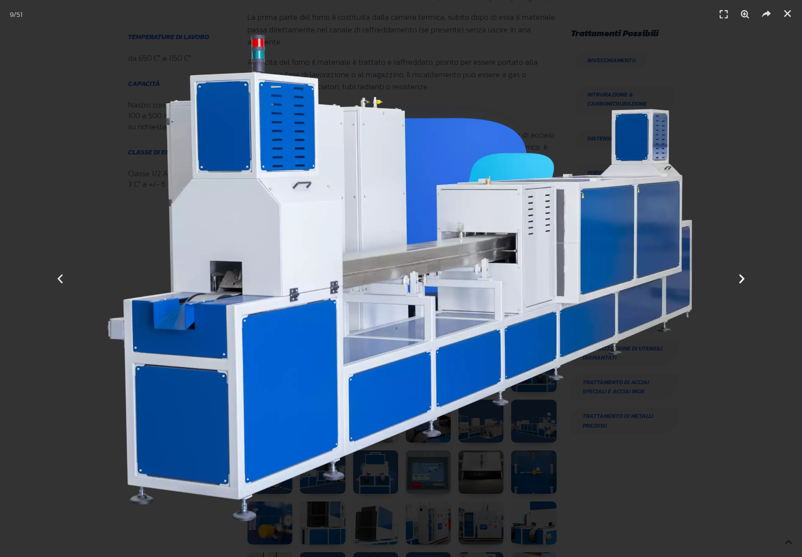
click at [741, 282] on icon "Next slide" at bounding box center [742, 279] width 12 height 12
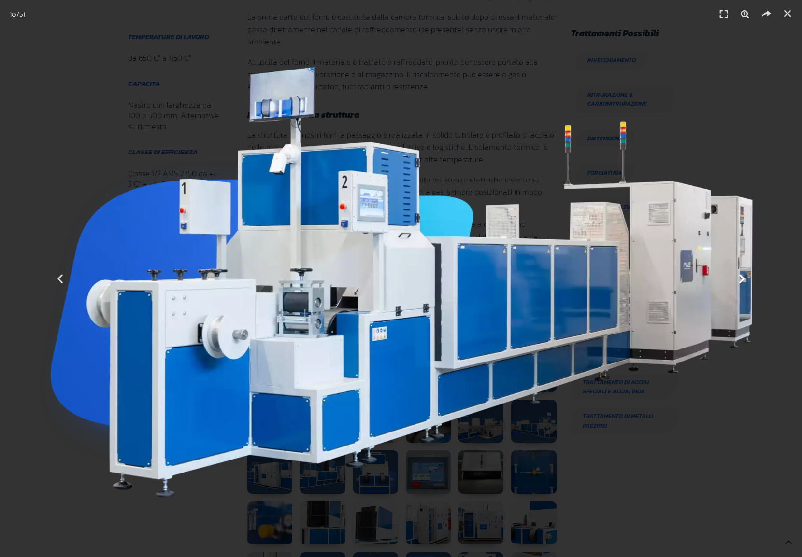
click at [741, 282] on icon "Next slide" at bounding box center [742, 279] width 12 height 12
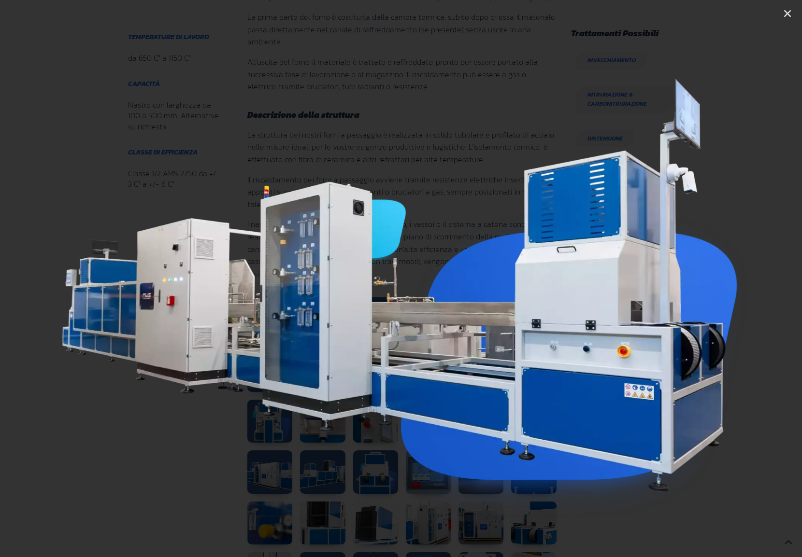
click at [741, 282] on icon "Next slide" at bounding box center [742, 279] width 12 height 12
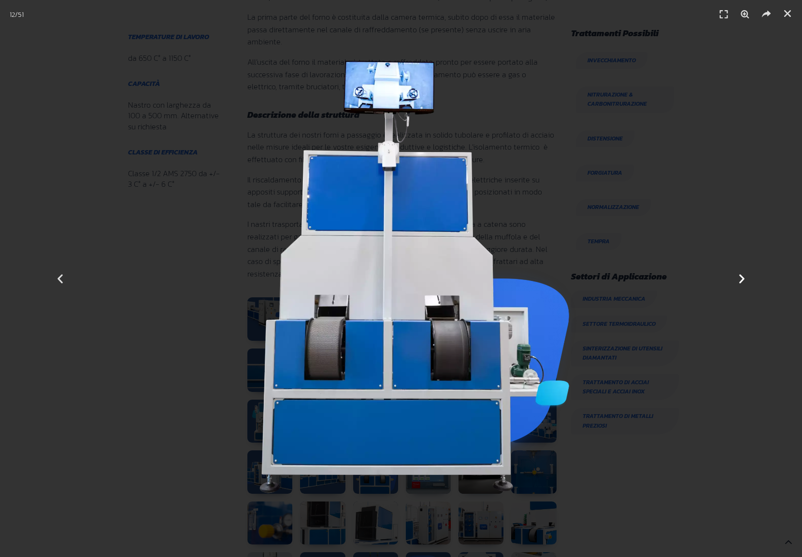
click at [741, 282] on icon "Next slide" at bounding box center [742, 279] width 12 height 12
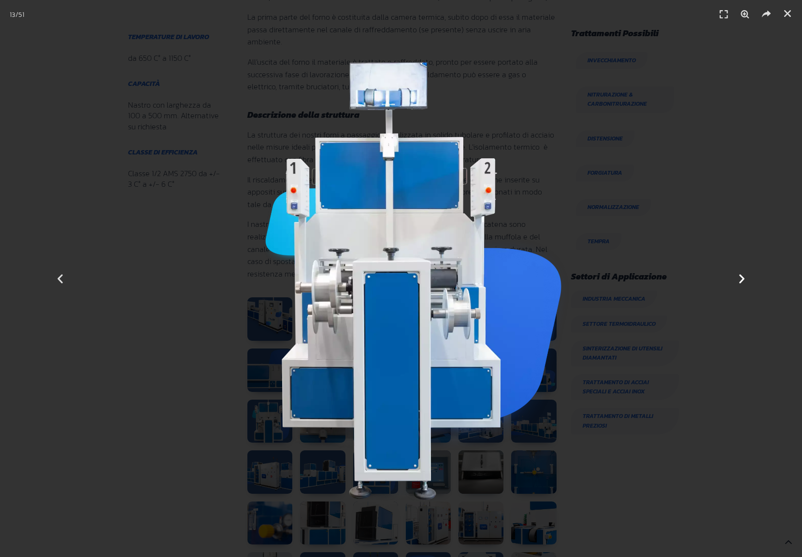
click at [741, 282] on icon "Next slide" at bounding box center [742, 279] width 12 height 12
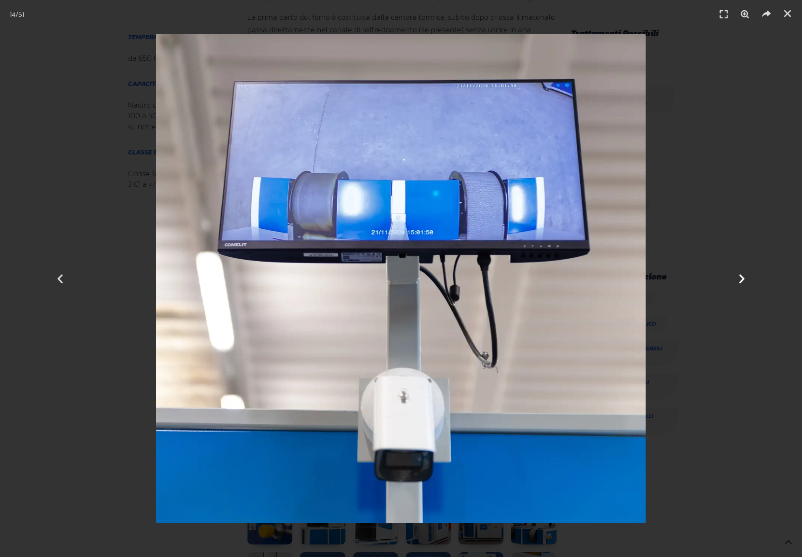
click at [741, 282] on icon "Next slide" at bounding box center [742, 279] width 12 height 12
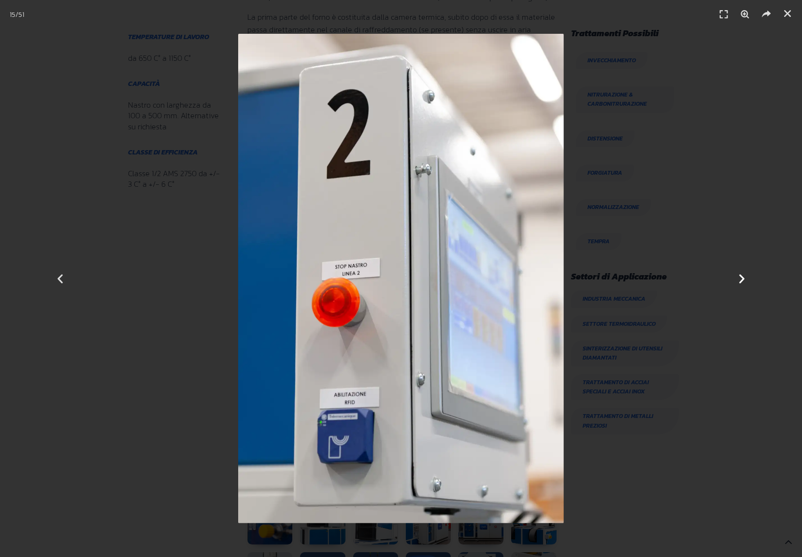
click at [741, 282] on icon "Next slide" at bounding box center [742, 279] width 12 height 12
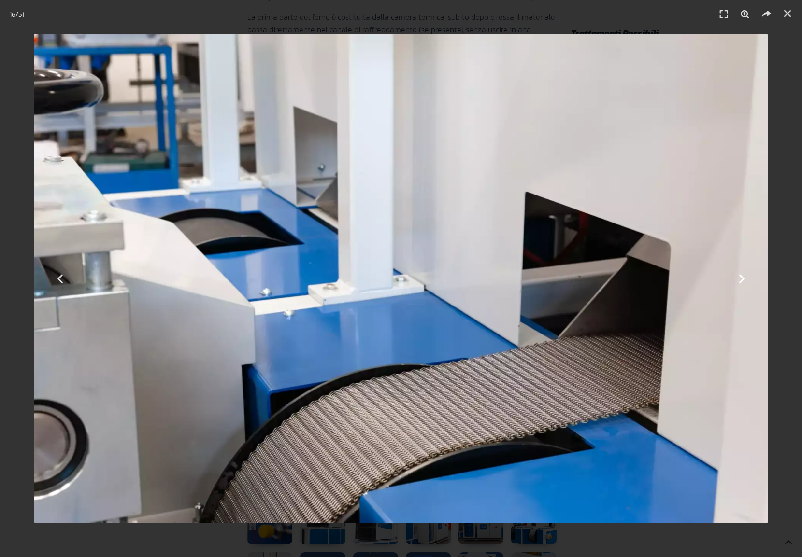
click at [741, 282] on icon "Next slide" at bounding box center [742, 279] width 12 height 12
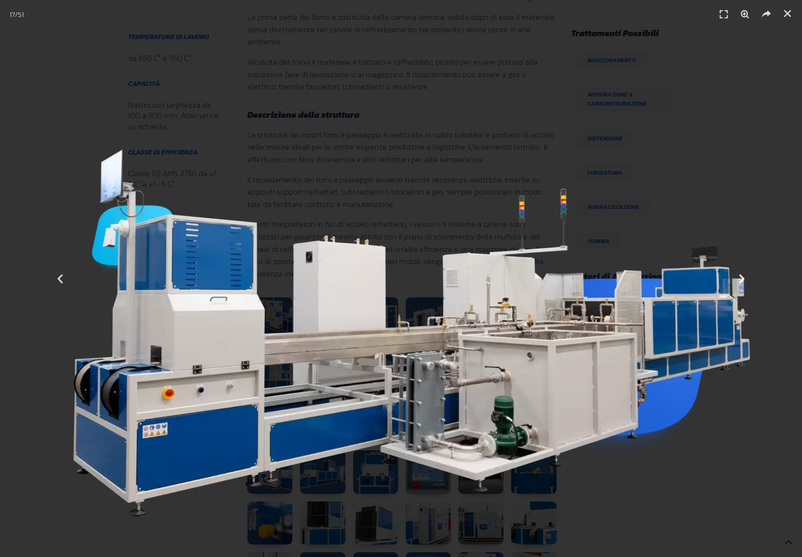
click at [743, 282] on icon "Next slide" at bounding box center [742, 279] width 12 height 12
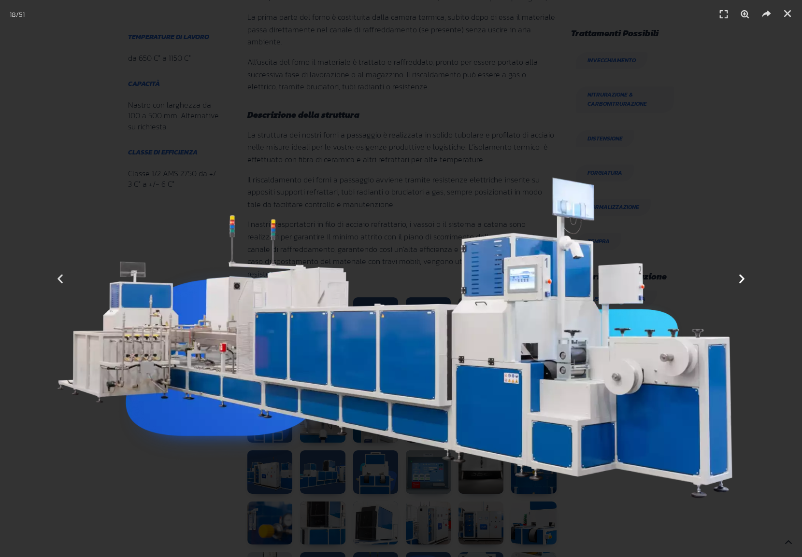
click at [743, 282] on icon "Next slide" at bounding box center [742, 279] width 12 height 12
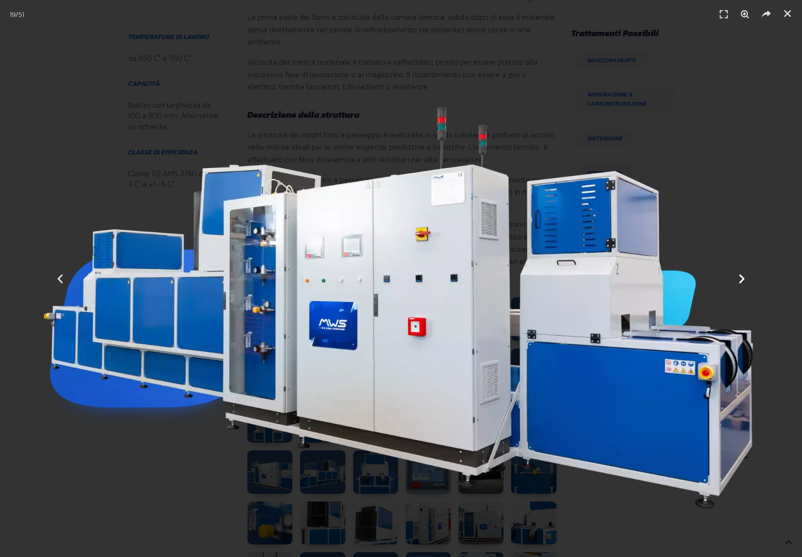
click at [743, 282] on icon "Next slide" at bounding box center [742, 279] width 12 height 12
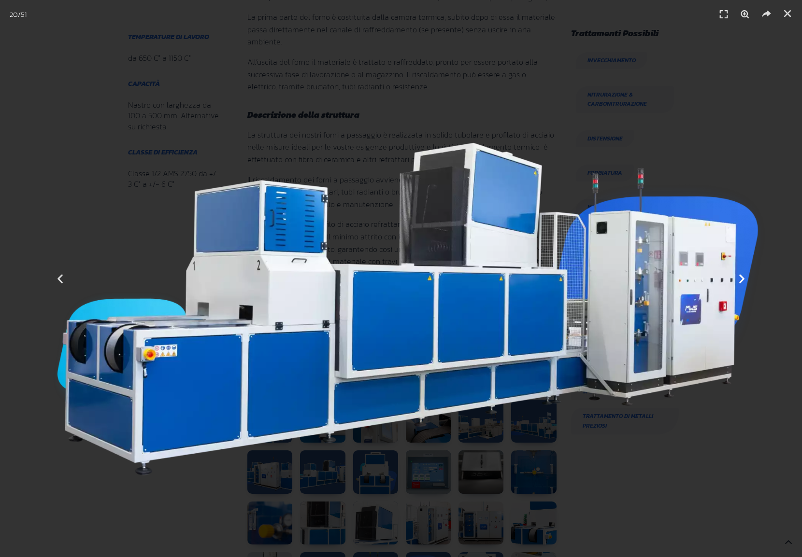
click at [743, 282] on icon "Next slide" at bounding box center [742, 279] width 12 height 12
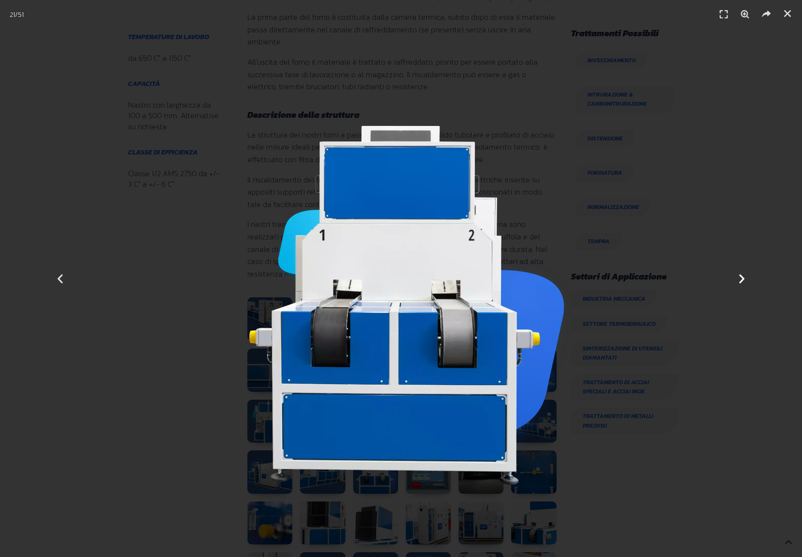
click at [743, 282] on icon "Next slide" at bounding box center [742, 279] width 12 height 12
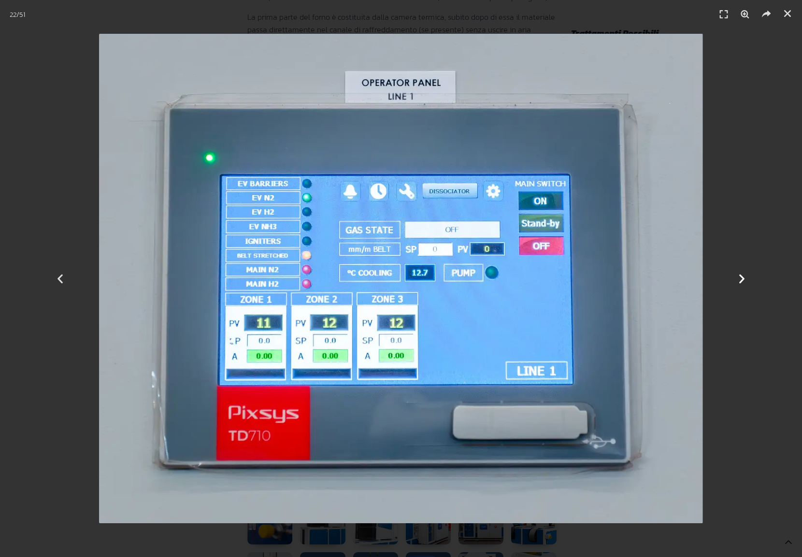
click at [742, 282] on icon "Next slide" at bounding box center [742, 279] width 12 height 12
click at [742, 283] on icon "Next slide" at bounding box center [742, 279] width 12 height 12
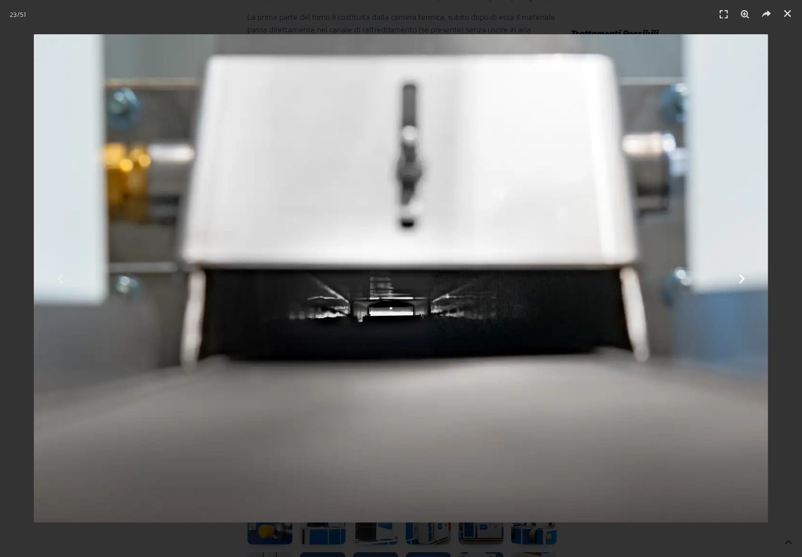
click at [742, 283] on icon "Next slide" at bounding box center [742, 279] width 12 height 12
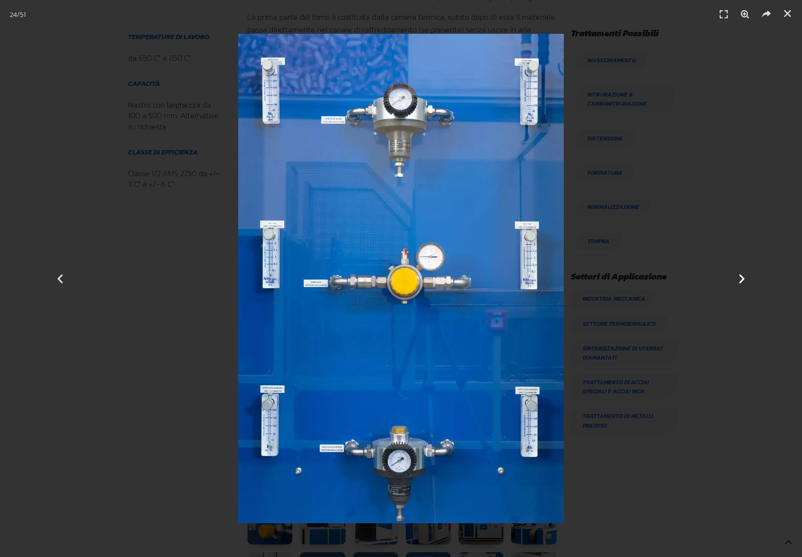
click at [742, 283] on icon "Next slide" at bounding box center [742, 279] width 12 height 12
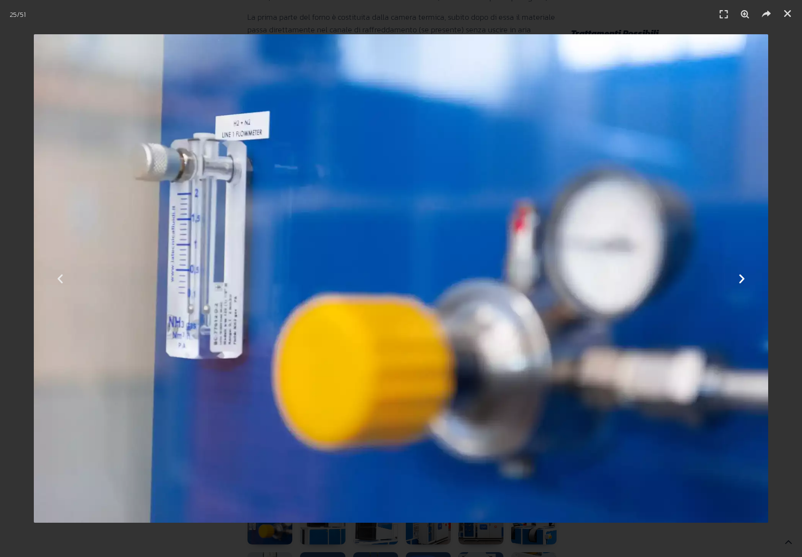
click at [742, 283] on icon "Next slide" at bounding box center [742, 279] width 12 height 12
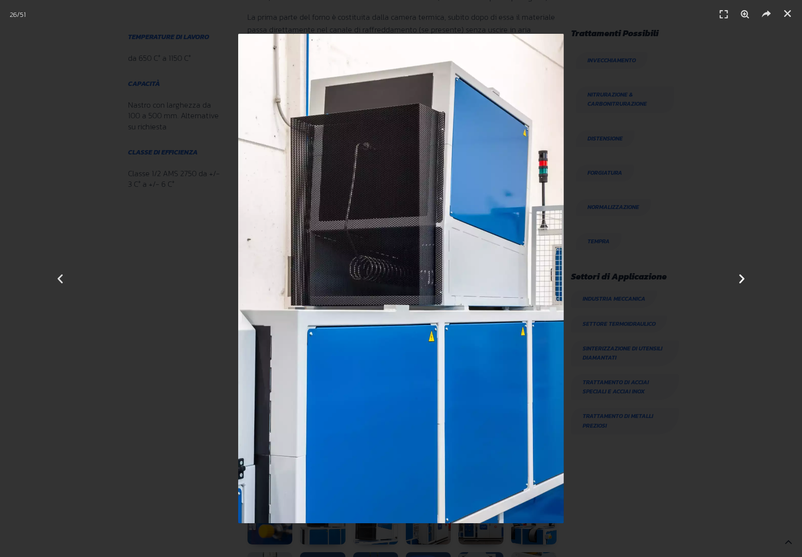
click at [742, 283] on icon "Next slide" at bounding box center [742, 279] width 12 height 12
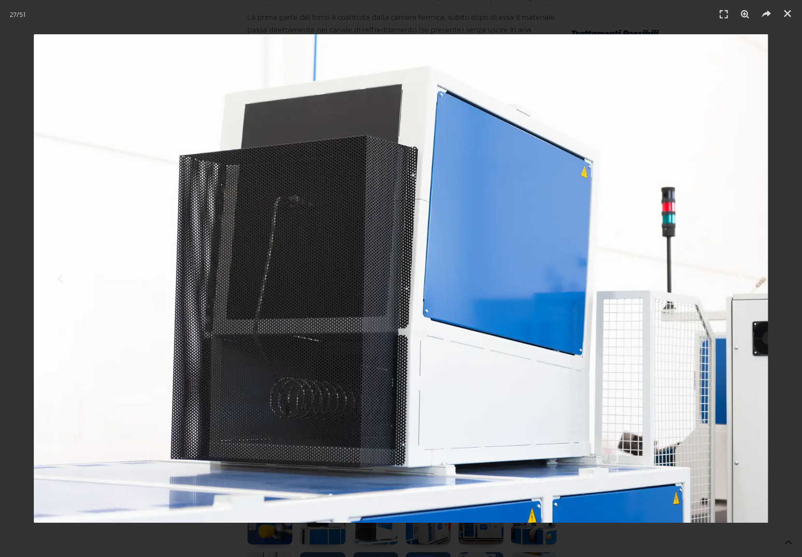
click at [742, 283] on icon "Next slide" at bounding box center [742, 279] width 12 height 12
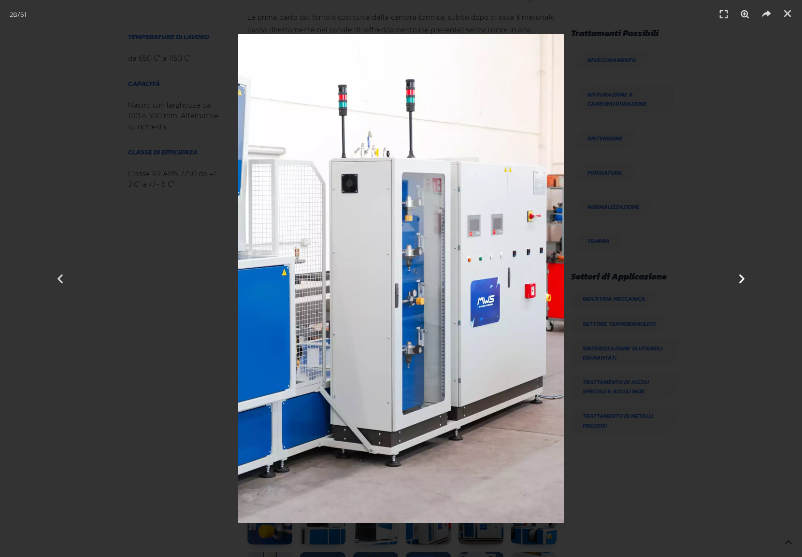
click at [742, 283] on icon "Next slide" at bounding box center [742, 279] width 12 height 12
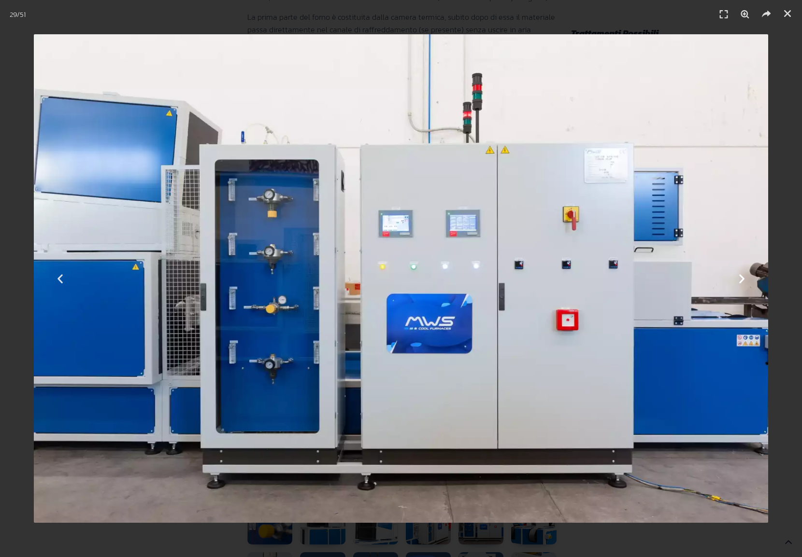
click at [742, 283] on icon "Next slide" at bounding box center [742, 279] width 12 height 12
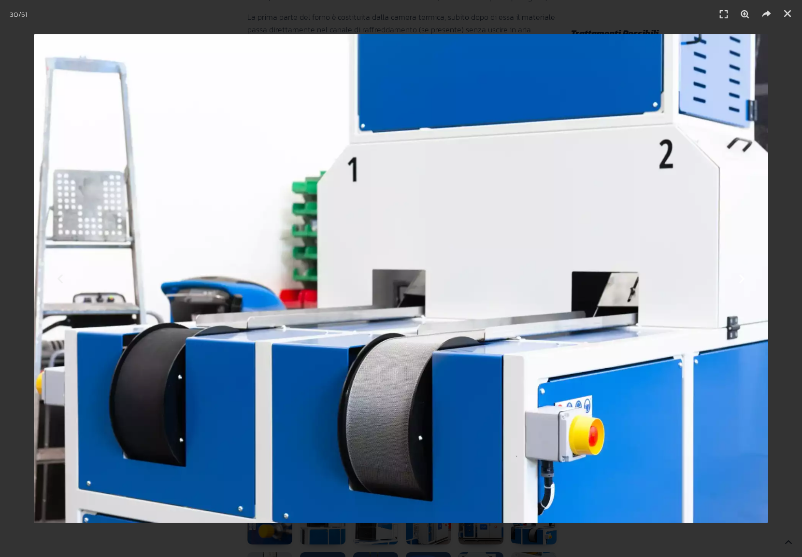
click at [742, 283] on icon "Next slide" at bounding box center [742, 279] width 12 height 12
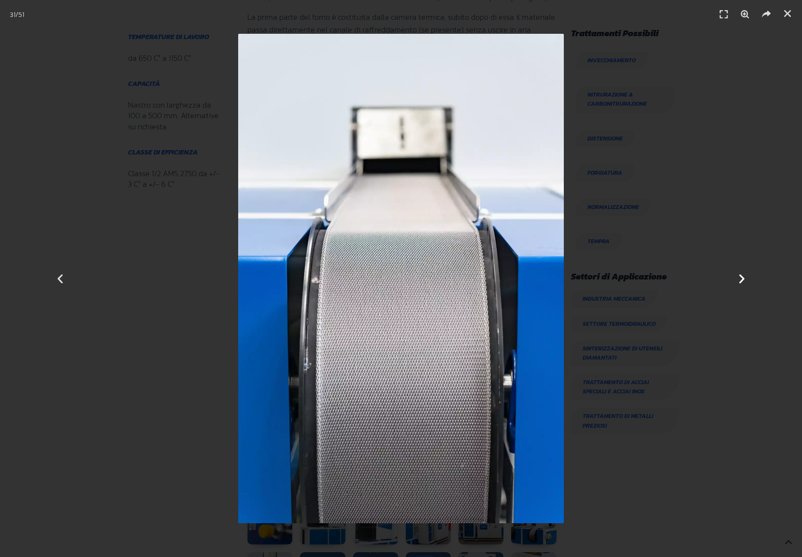
click at [742, 283] on icon "Next slide" at bounding box center [742, 279] width 12 height 12
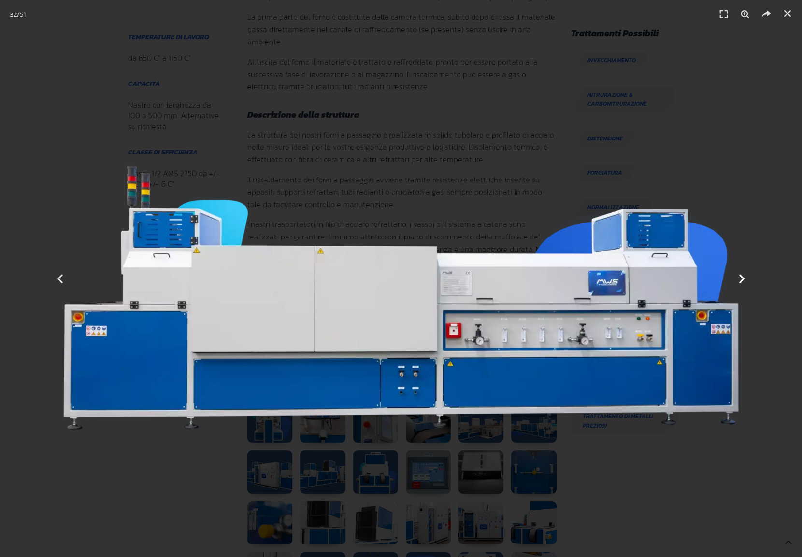
click at [742, 283] on icon "Next slide" at bounding box center [742, 279] width 12 height 12
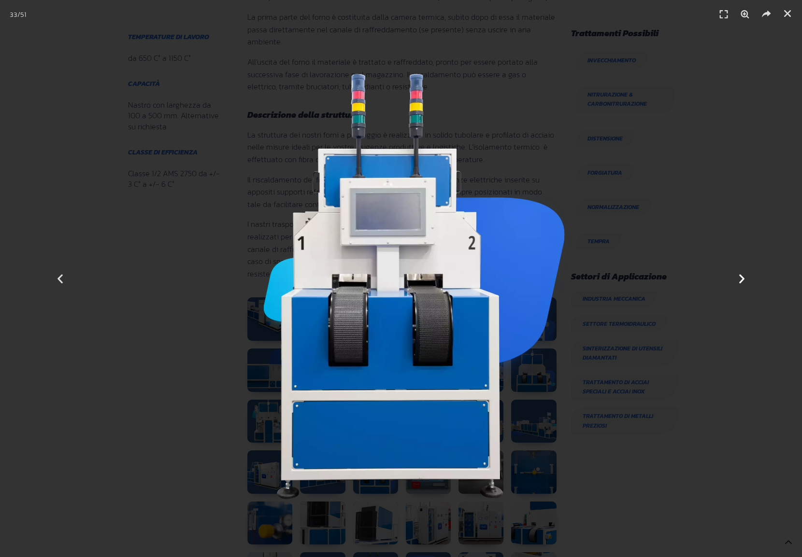
click at [742, 283] on icon "Next slide" at bounding box center [742, 279] width 12 height 12
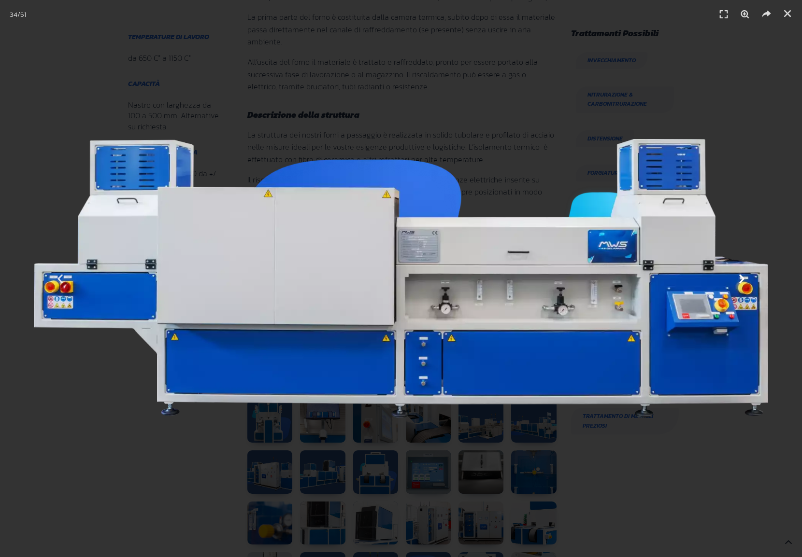
click at [742, 283] on icon "Next slide" at bounding box center [742, 279] width 12 height 12
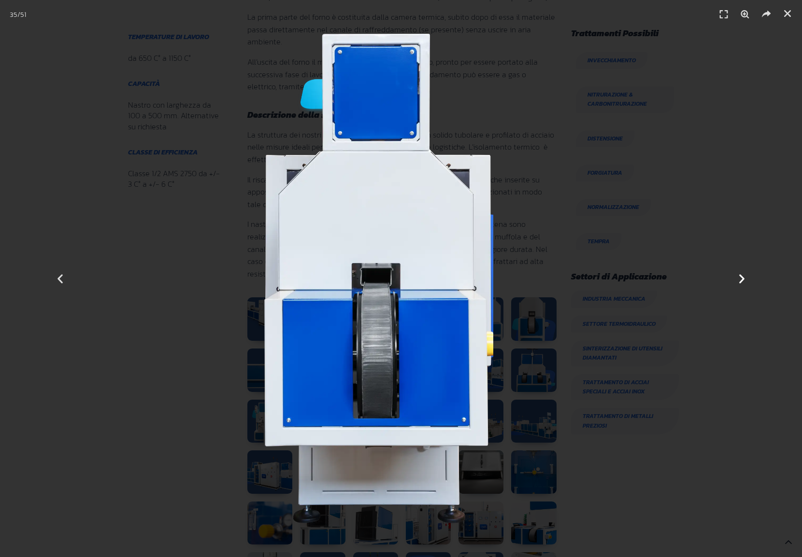
click at [742, 283] on icon "Next slide" at bounding box center [742, 279] width 12 height 12
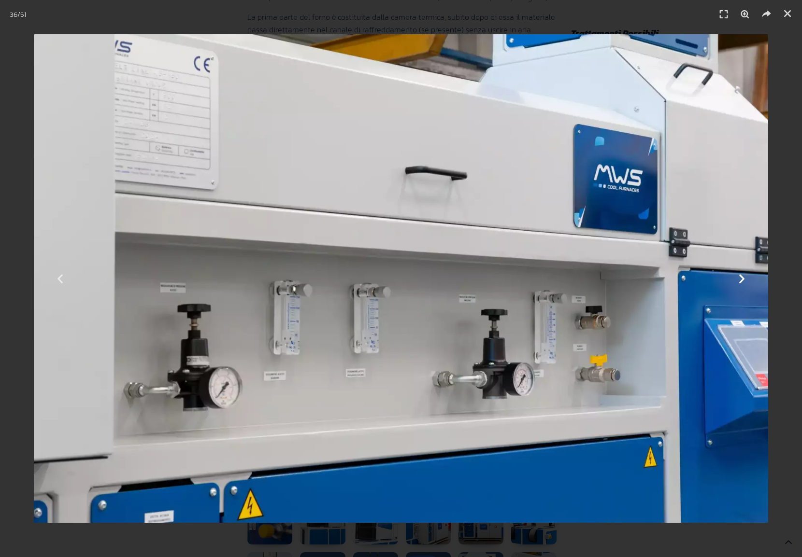
click at [741, 283] on icon "Next slide" at bounding box center [742, 279] width 12 height 12
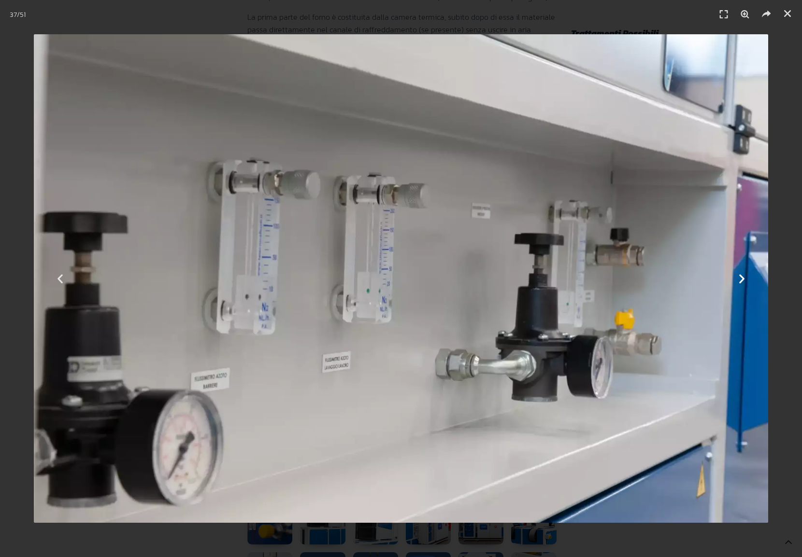
click at [741, 283] on icon "Next slide" at bounding box center [742, 279] width 12 height 12
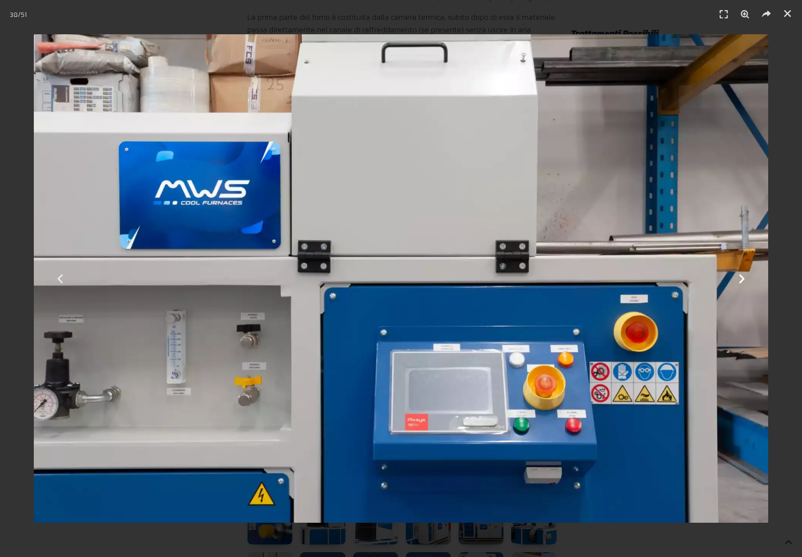
click at [741, 283] on icon "Next slide" at bounding box center [742, 279] width 12 height 12
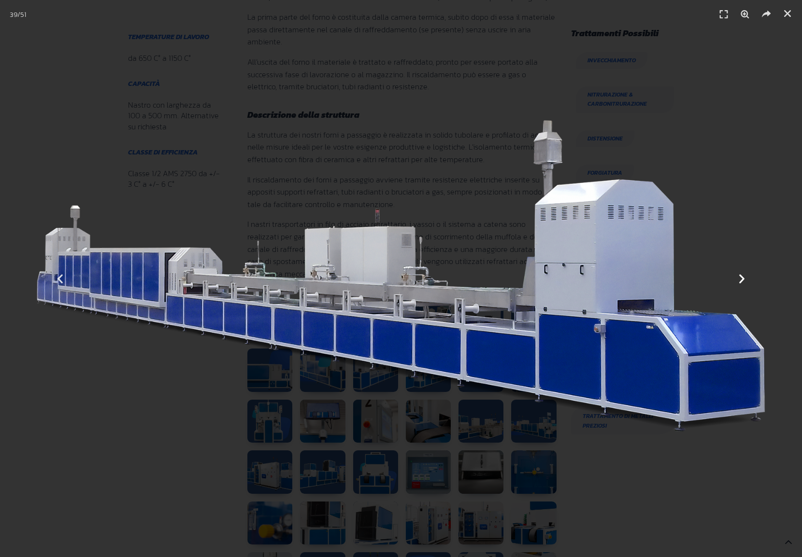
click at [741, 283] on icon "Next slide" at bounding box center [742, 279] width 12 height 12
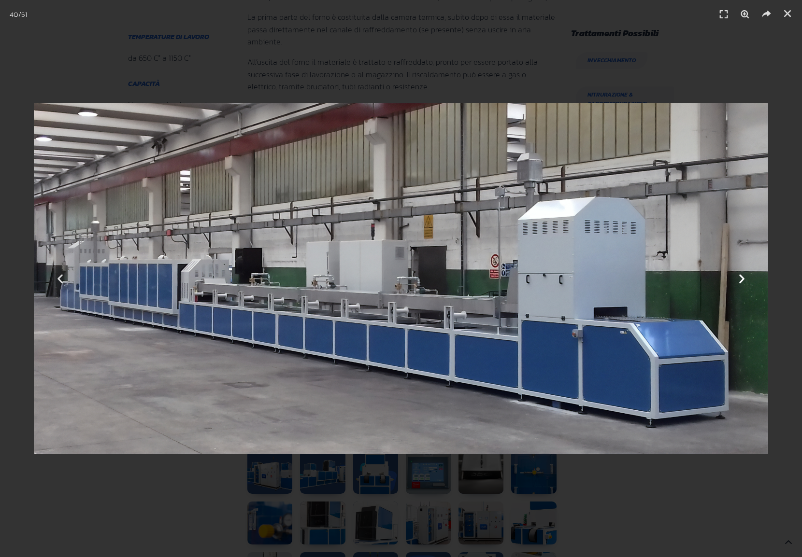
click at [741, 283] on icon "Next slide" at bounding box center [742, 279] width 12 height 12
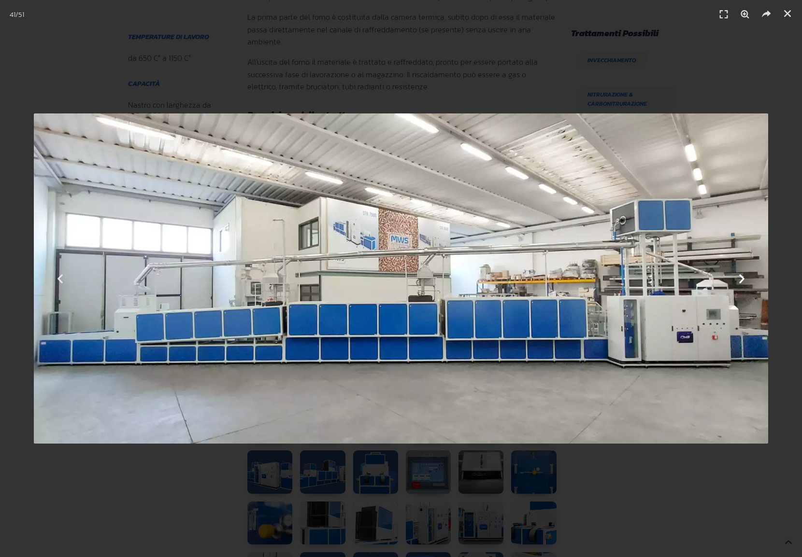
click at [741, 283] on icon "Next slide" at bounding box center [742, 279] width 12 height 12
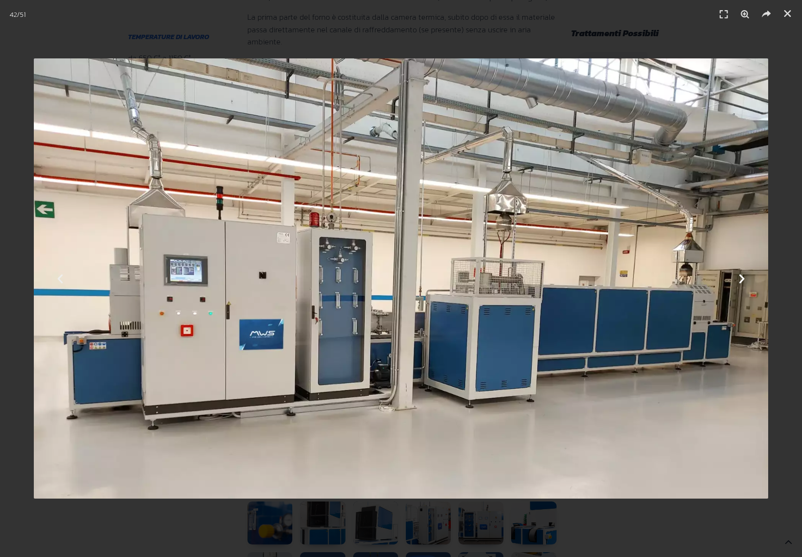
click at [741, 283] on icon "Next slide" at bounding box center [742, 279] width 12 height 12
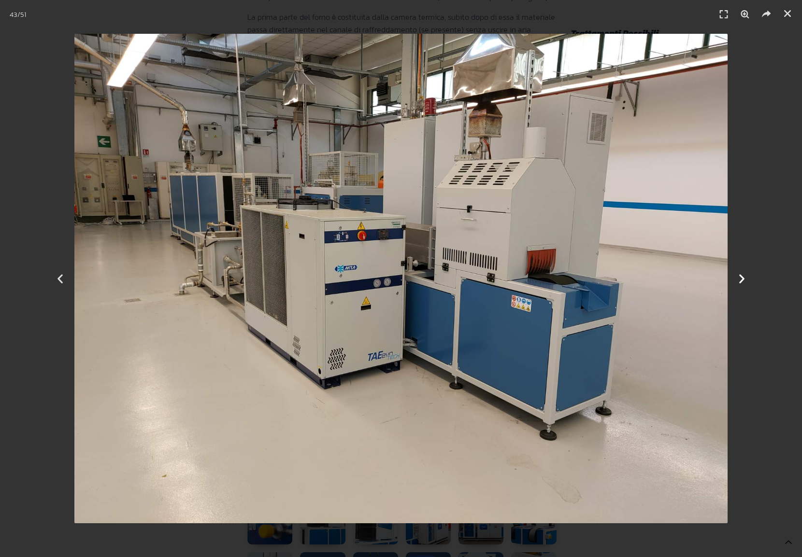
click at [741, 283] on icon "Next slide" at bounding box center [742, 279] width 12 height 12
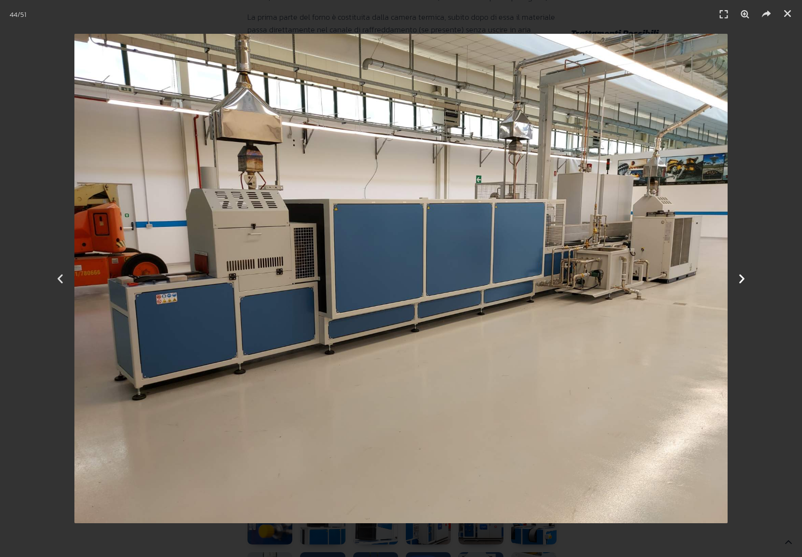
click at [741, 283] on icon "Next slide" at bounding box center [742, 279] width 12 height 12
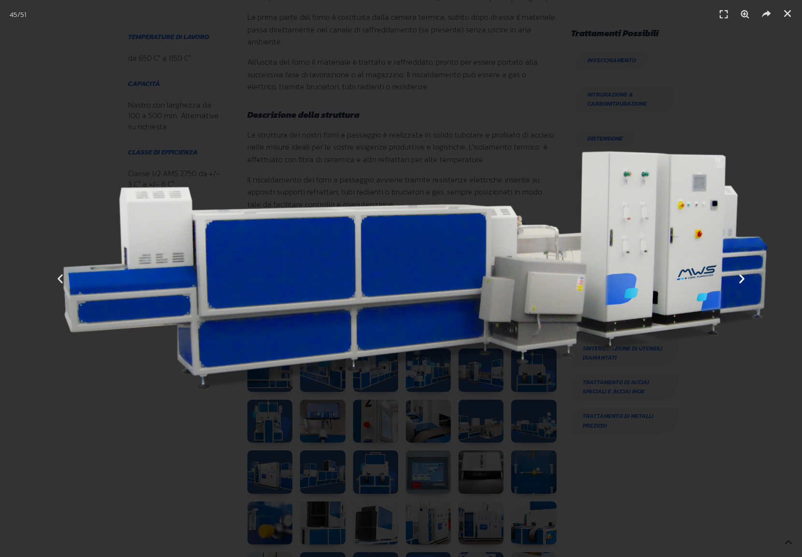
click at [741, 283] on icon "Next slide" at bounding box center [742, 279] width 12 height 12
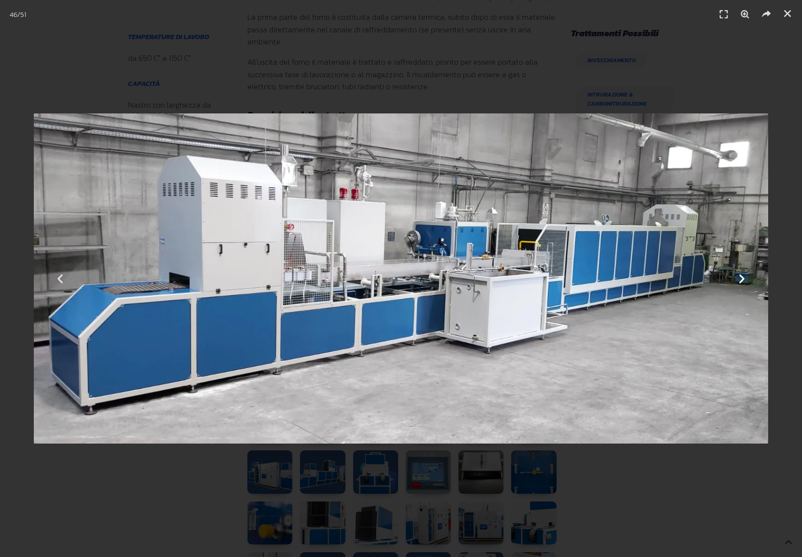
click at [741, 283] on icon "Next slide" at bounding box center [742, 279] width 12 height 12
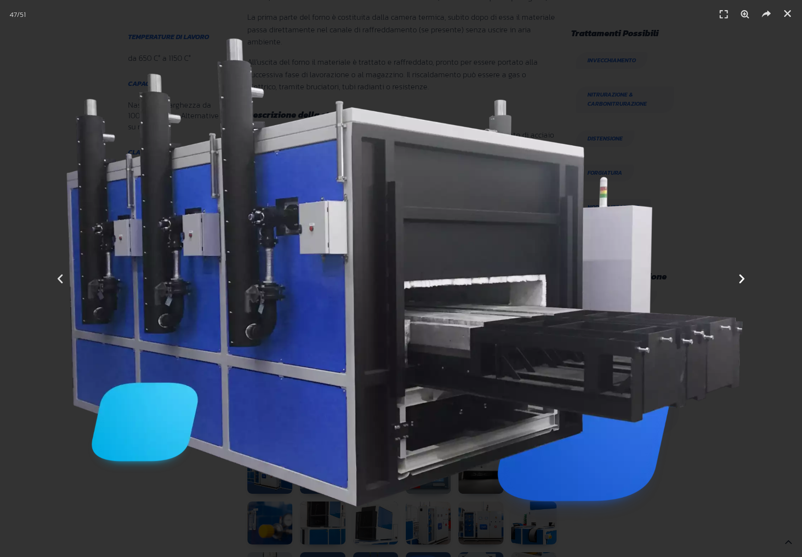
click at [741, 283] on icon "Next slide" at bounding box center [742, 279] width 12 height 12
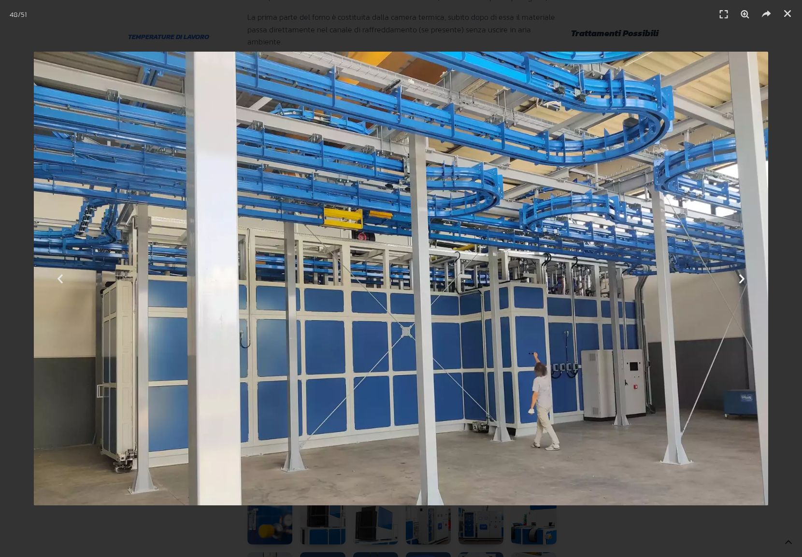
click at [741, 283] on icon "Next slide" at bounding box center [742, 279] width 12 height 12
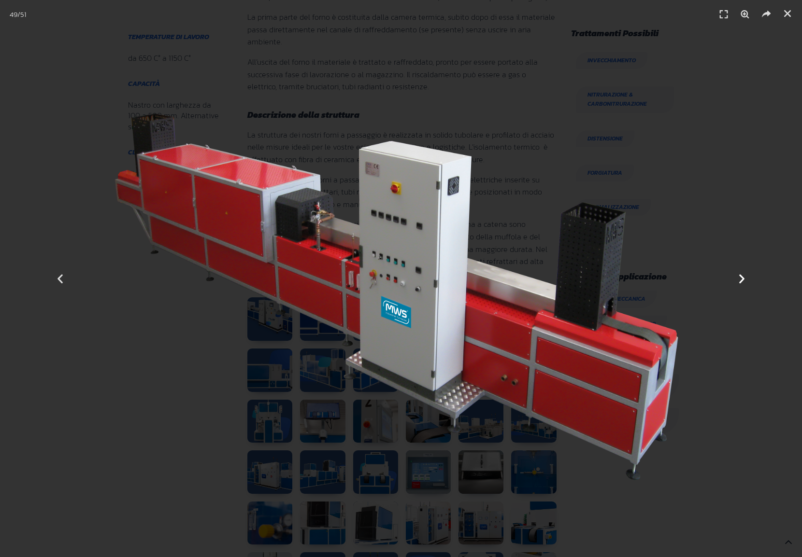
click at [741, 283] on icon "Next slide" at bounding box center [742, 279] width 12 height 12
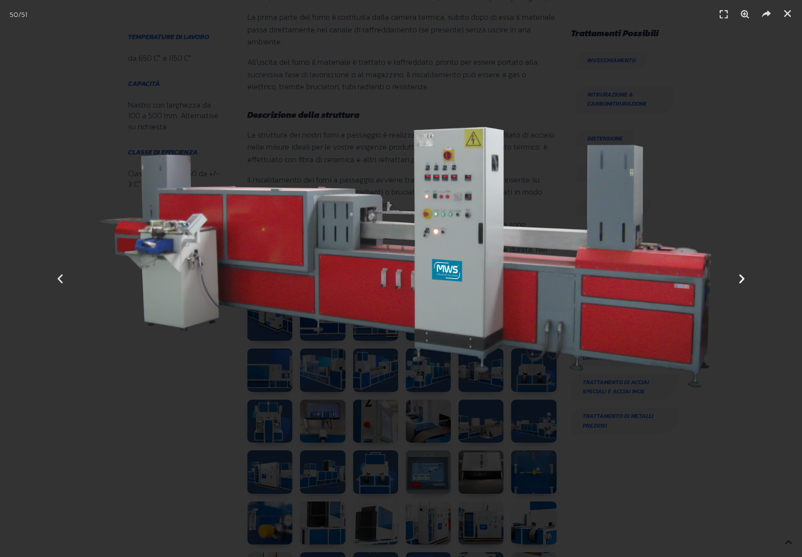
click at [741, 283] on icon "Next slide" at bounding box center [742, 279] width 12 height 12
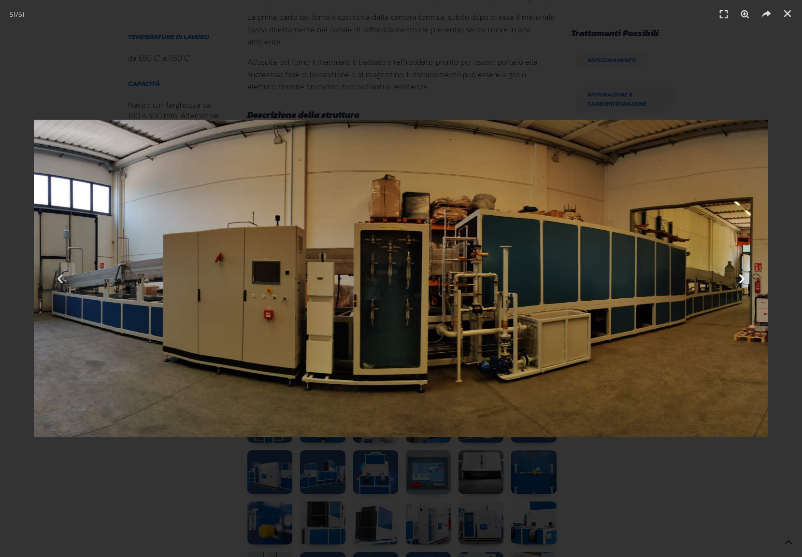
click at [741, 283] on icon "Next slide" at bounding box center [742, 279] width 12 height 12
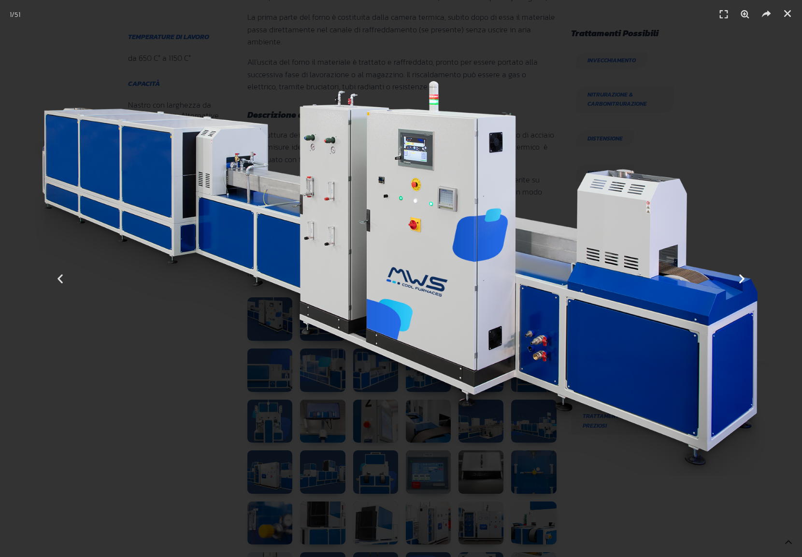
click at [741, 283] on icon "Next slide" at bounding box center [742, 279] width 12 height 12
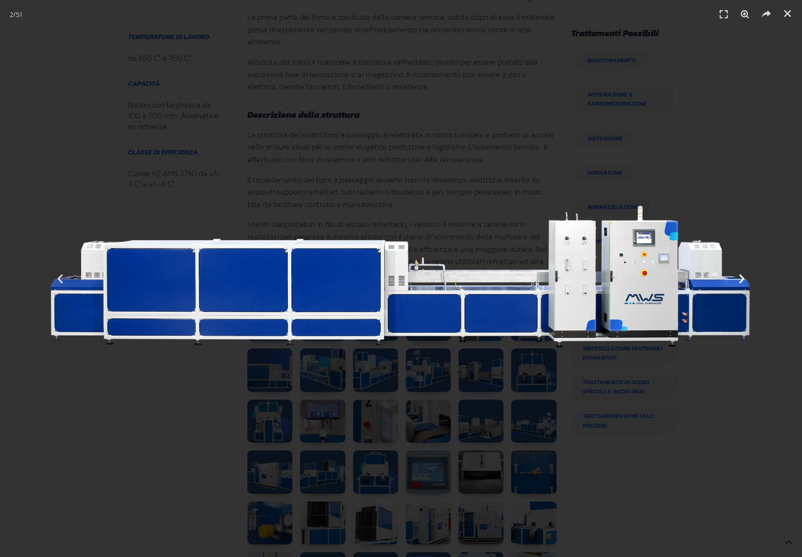
click at [741, 283] on icon "Next slide" at bounding box center [742, 279] width 12 height 12
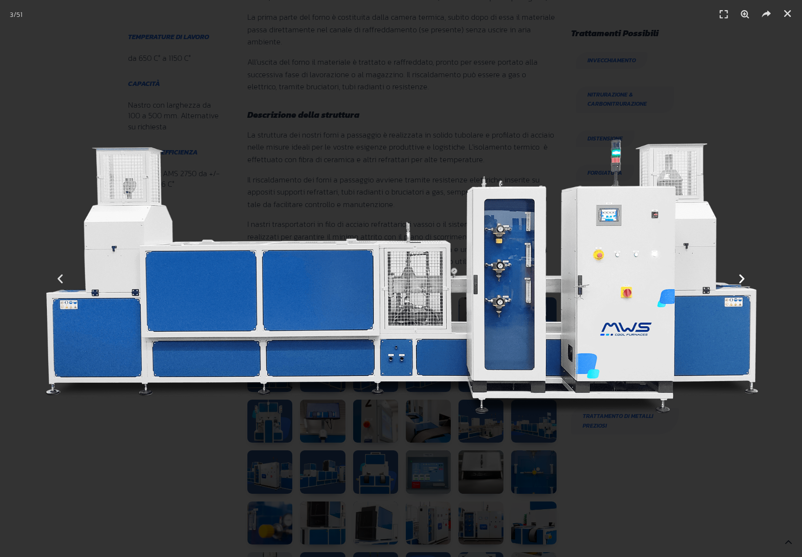
click at [727, 294] on div "Successivo" at bounding box center [741, 278] width 120 height 557
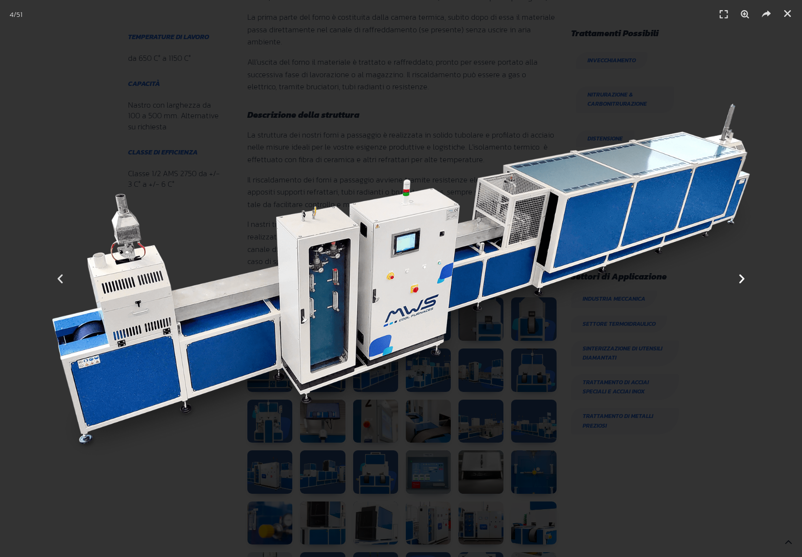
click at [724, 297] on div "Successivo" at bounding box center [741, 278] width 120 height 557
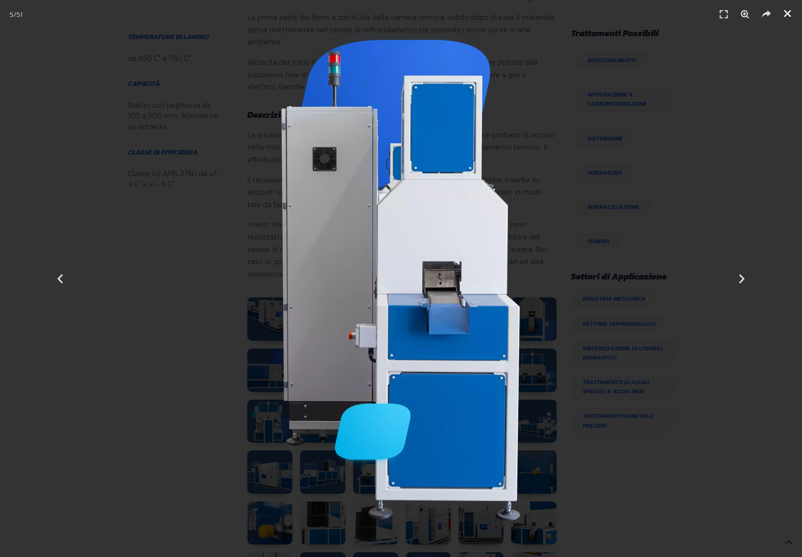
click at [782, 12] on icon "Chiudi (Esc)" at bounding box center [787, 14] width 10 height 10
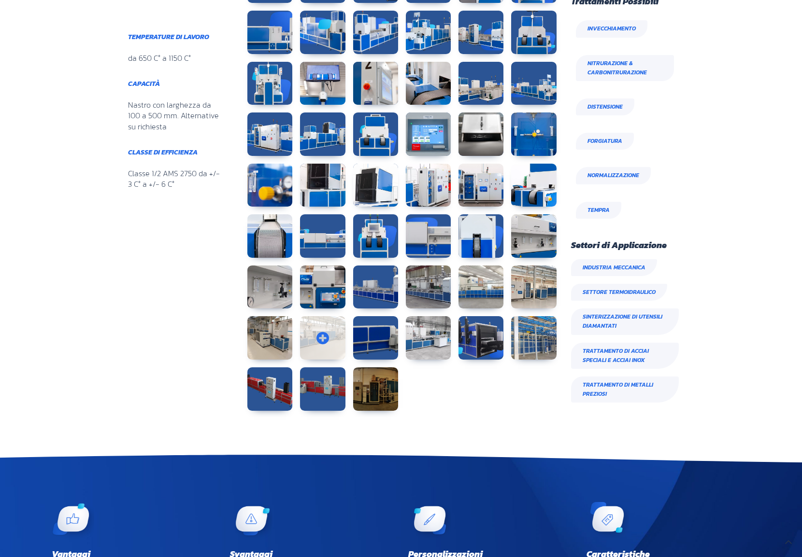
scroll to position [435, 0]
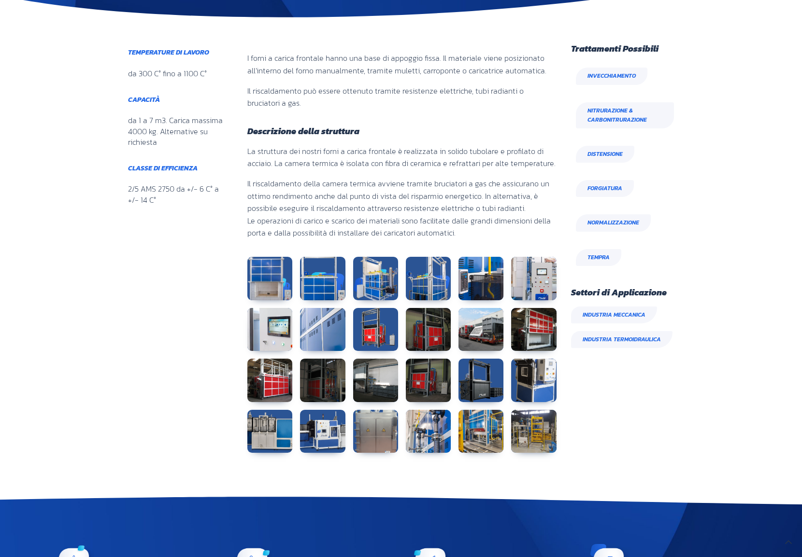
scroll to position [386, 0]
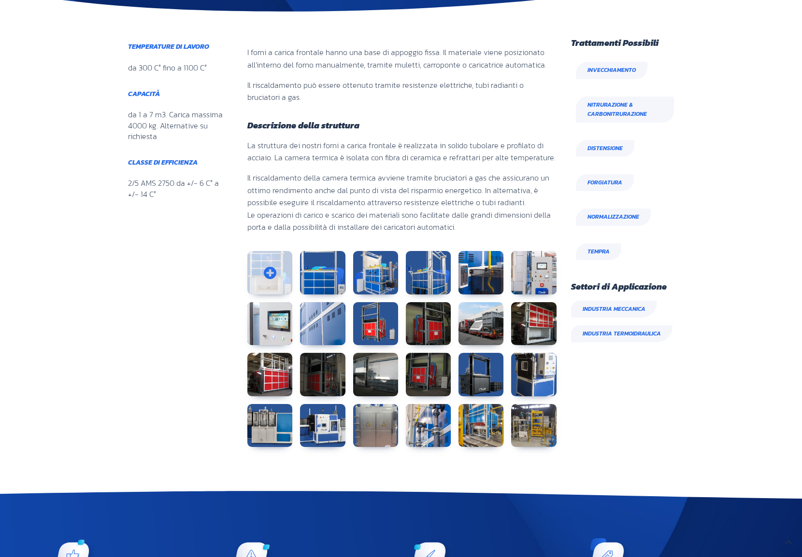
click at [271, 281] on link at bounding box center [269, 272] width 45 height 43
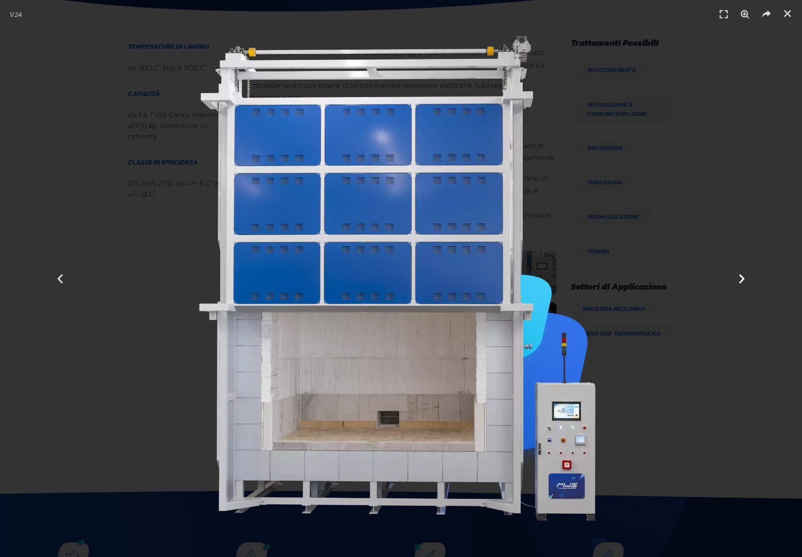
click at [743, 282] on icon "Next slide" at bounding box center [742, 279] width 12 height 12
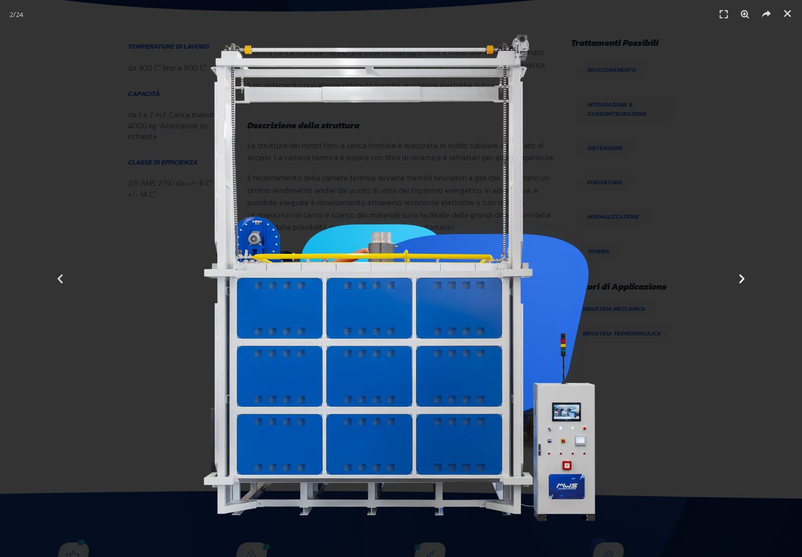
click at [743, 282] on icon "Next slide" at bounding box center [742, 279] width 12 height 12
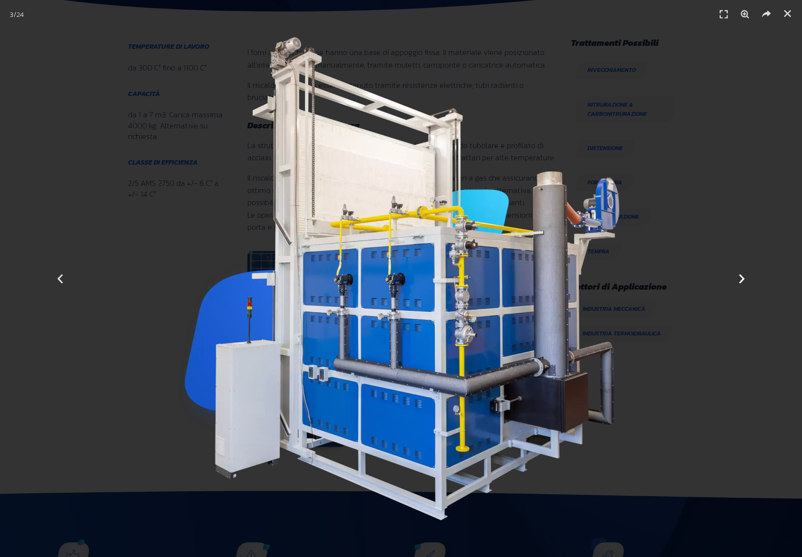
click at [743, 282] on icon "Next slide" at bounding box center [742, 279] width 12 height 12
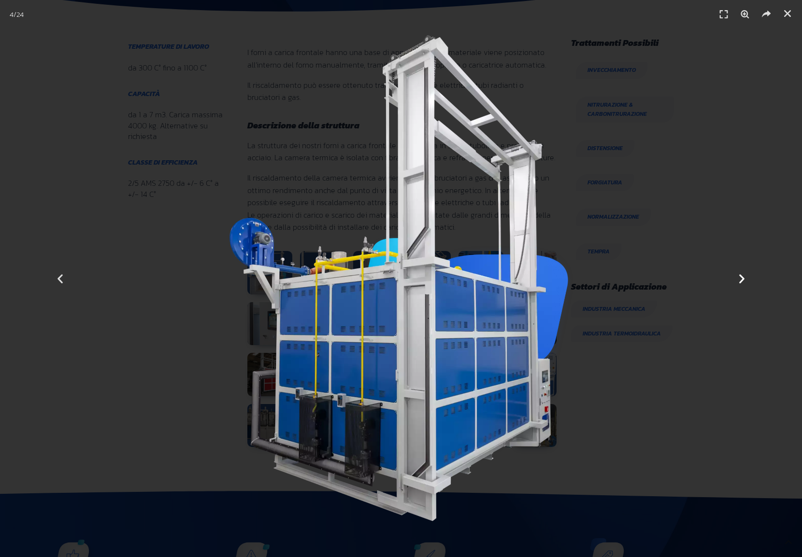
click at [743, 282] on icon "Next slide" at bounding box center [742, 279] width 12 height 12
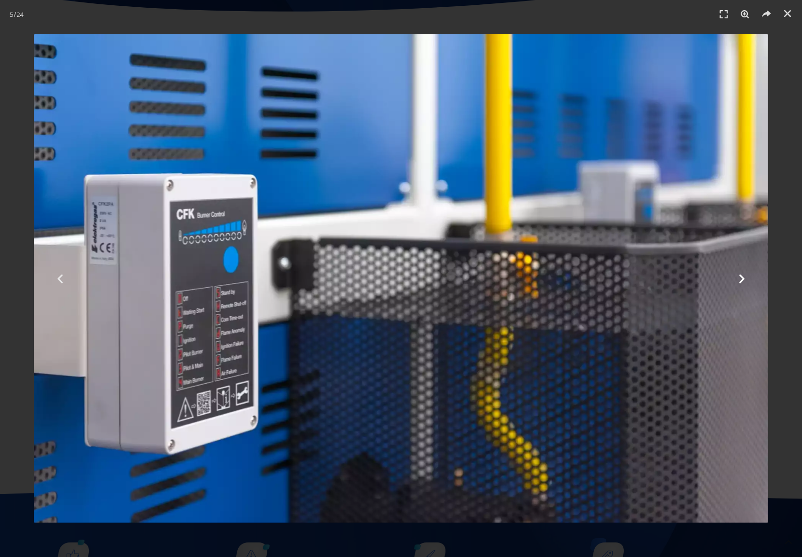
click at [743, 282] on icon "Next slide" at bounding box center [742, 279] width 12 height 12
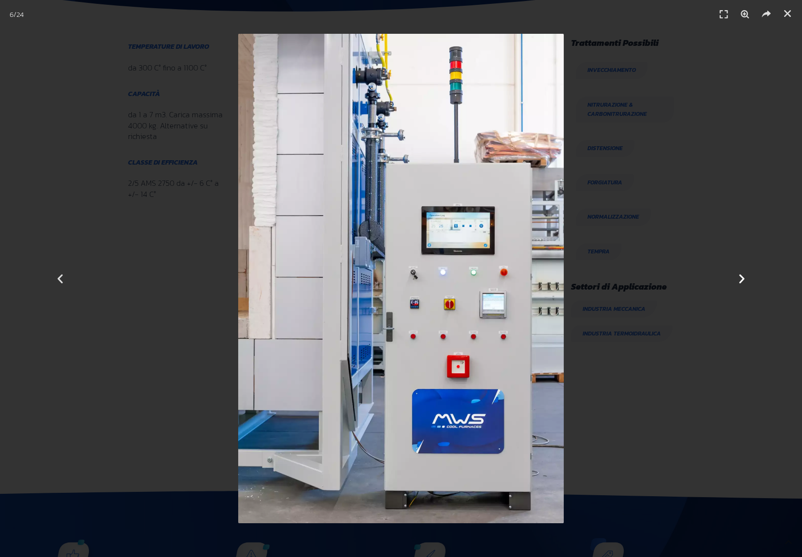
click at [743, 282] on icon "Next slide" at bounding box center [742, 279] width 12 height 12
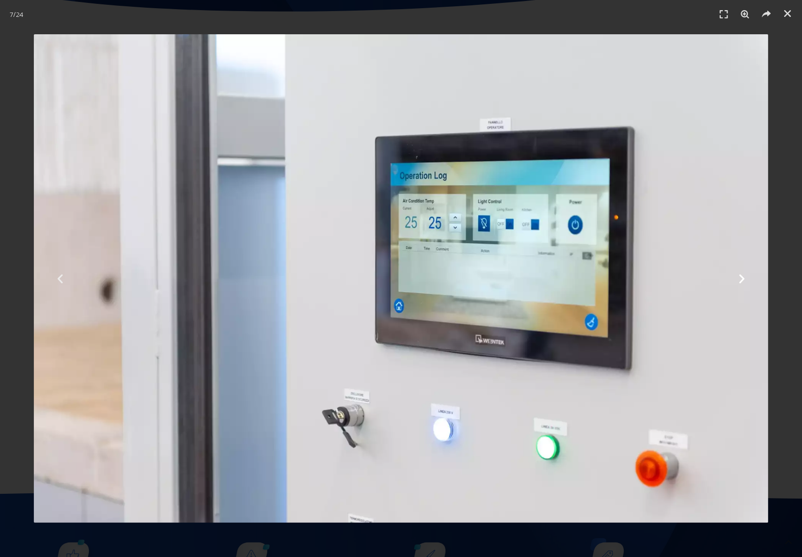
click at [743, 282] on icon "Next slide" at bounding box center [742, 279] width 12 height 12
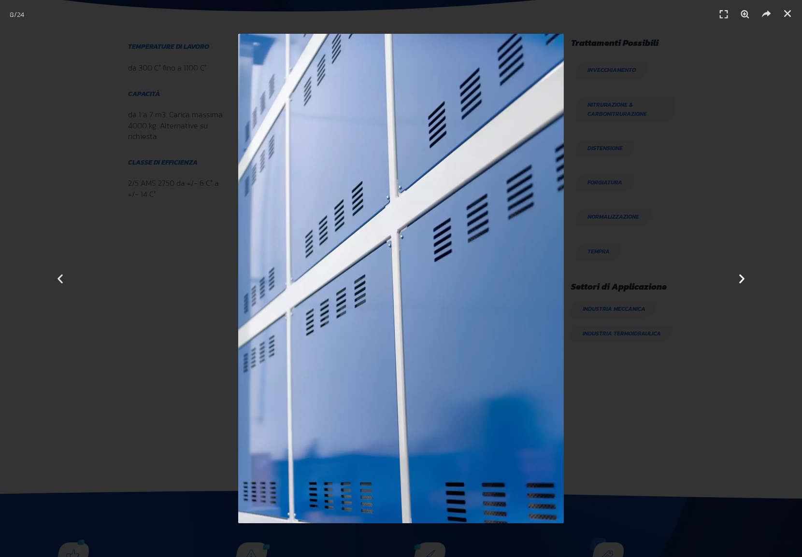
click at [743, 282] on icon "Next slide" at bounding box center [742, 279] width 12 height 12
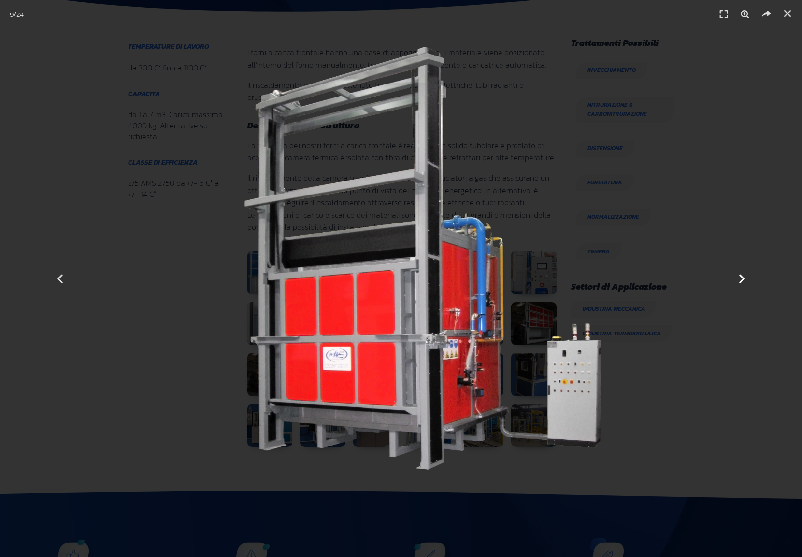
click at [743, 282] on icon "Next slide" at bounding box center [742, 279] width 12 height 12
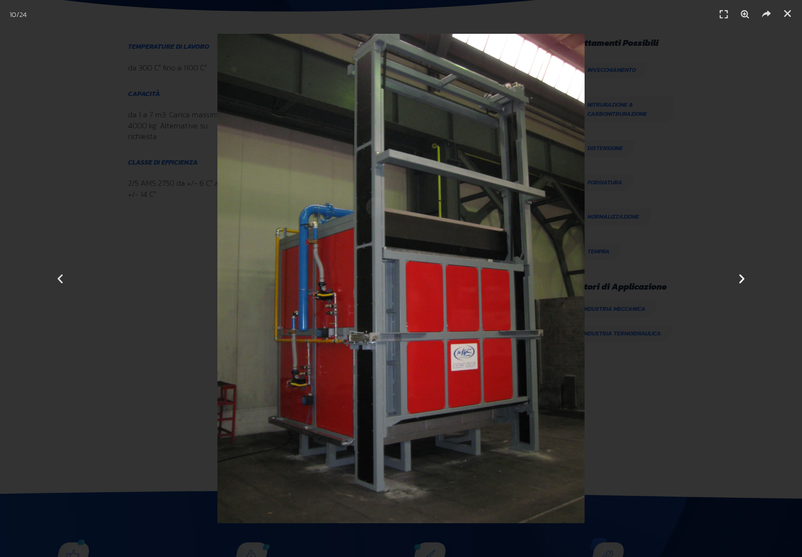
click at [743, 282] on icon "Next slide" at bounding box center [742, 279] width 12 height 12
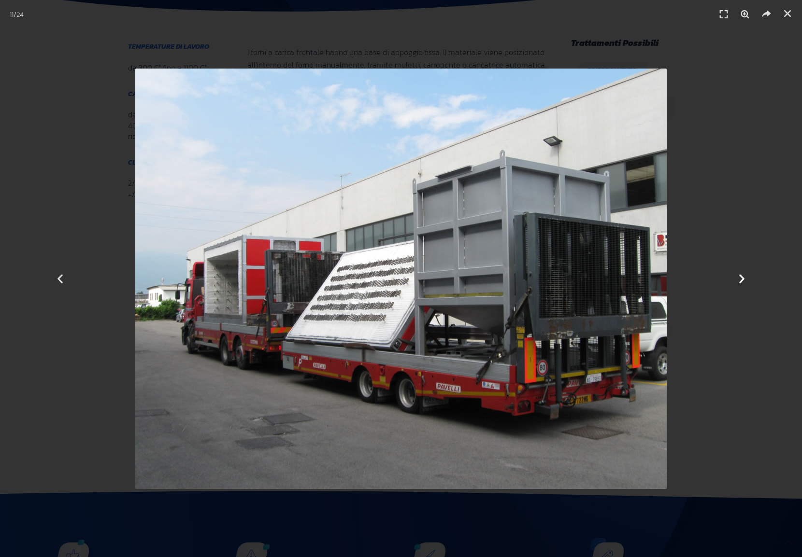
click at [743, 282] on icon "Next slide" at bounding box center [742, 279] width 12 height 12
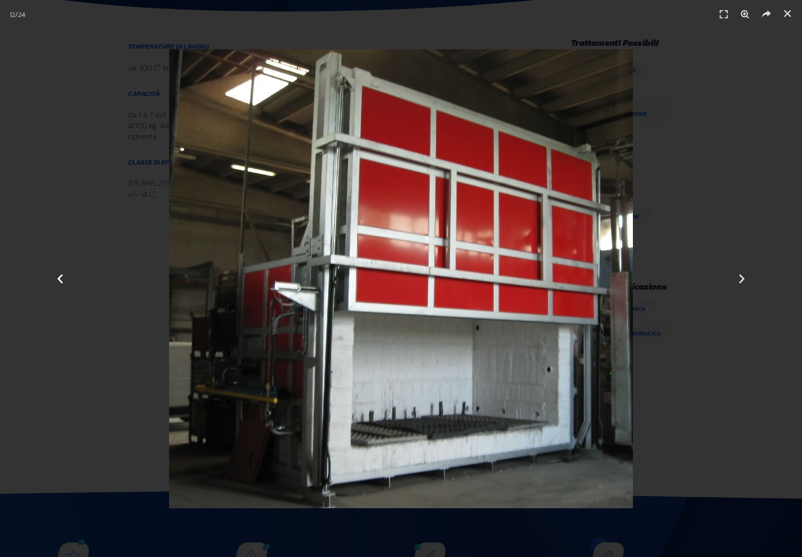
click at [60, 279] on icon "Previous slide" at bounding box center [60, 279] width 12 height 12
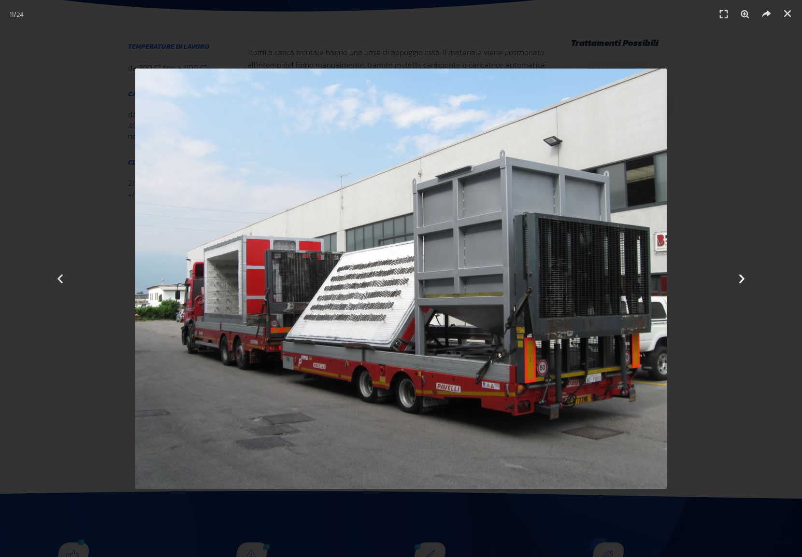
click at [745, 277] on icon "Next slide" at bounding box center [742, 279] width 12 height 12
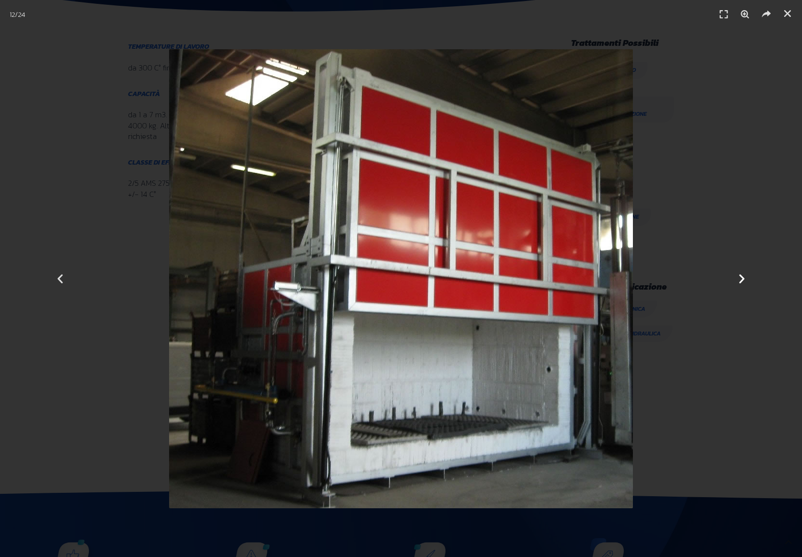
click at [745, 277] on icon "Next slide" at bounding box center [742, 279] width 12 height 12
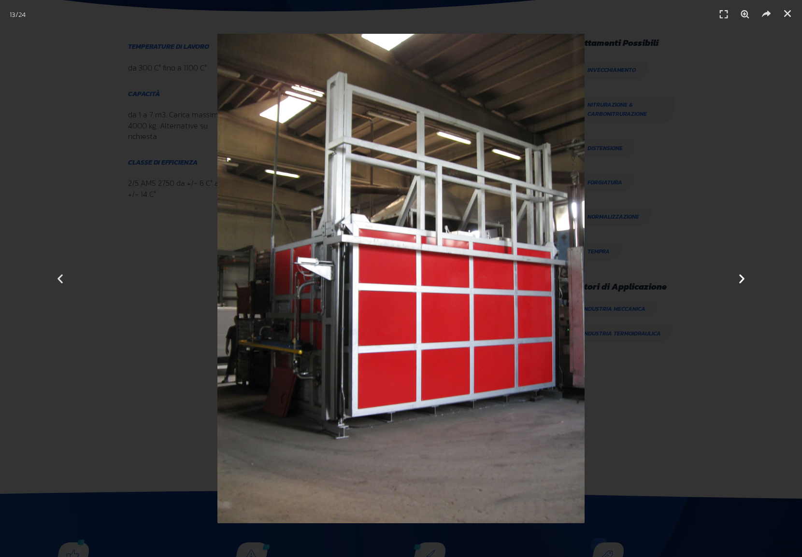
click at [745, 277] on icon "Next slide" at bounding box center [742, 279] width 12 height 12
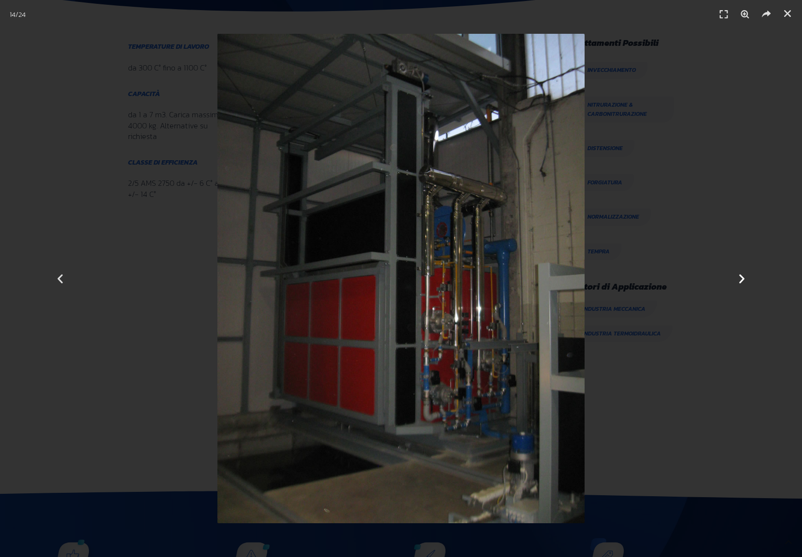
click at [745, 277] on icon "Next slide" at bounding box center [742, 279] width 12 height 12
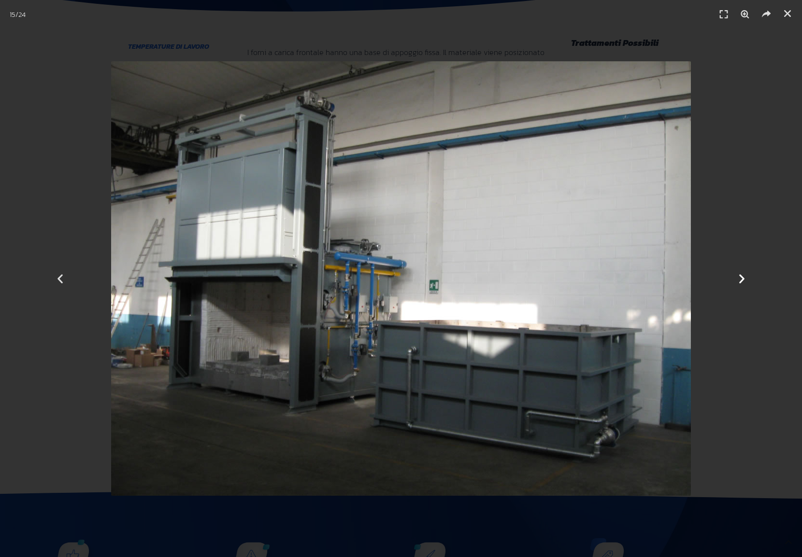
click at [745, 277] on icon "Next slide" at bounding box center [742, 279] width 12 height 12
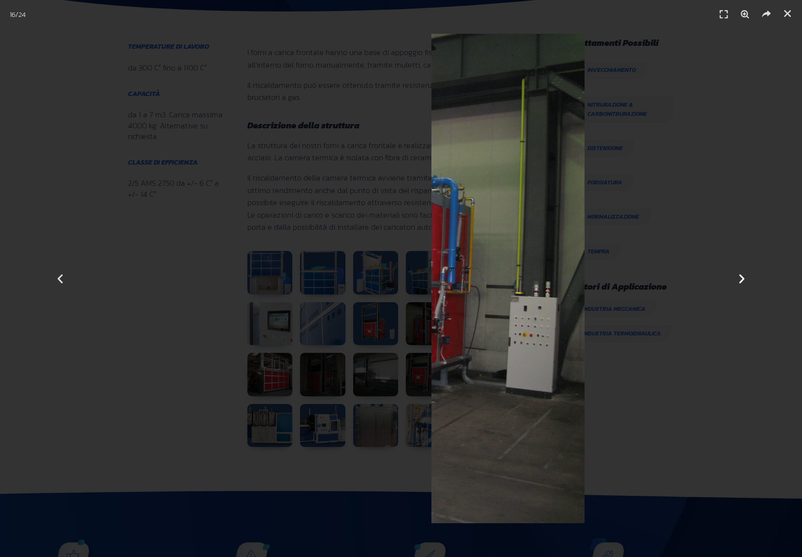
click at [745, 277] on icon "Next slide" at bounding box center [742, 279] width 12 height 12
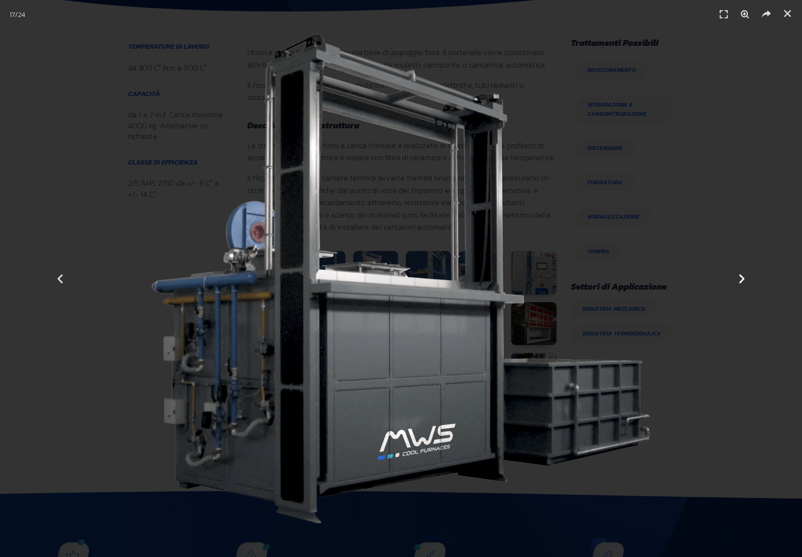
click at [745, 277] on icon "Next slide" at bounding box center [742, 279] width 12 height 12
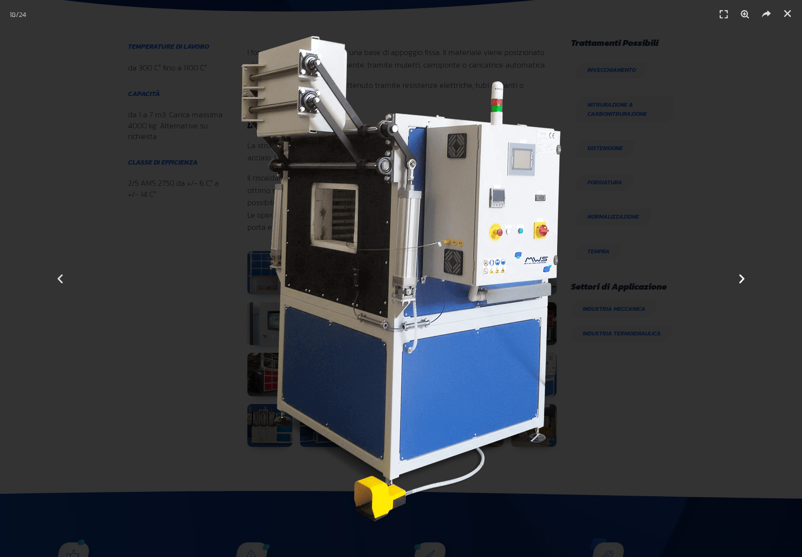
click at [745, 277] on icon "Next slide" at bounding box center [742, 279] width 12 height 12
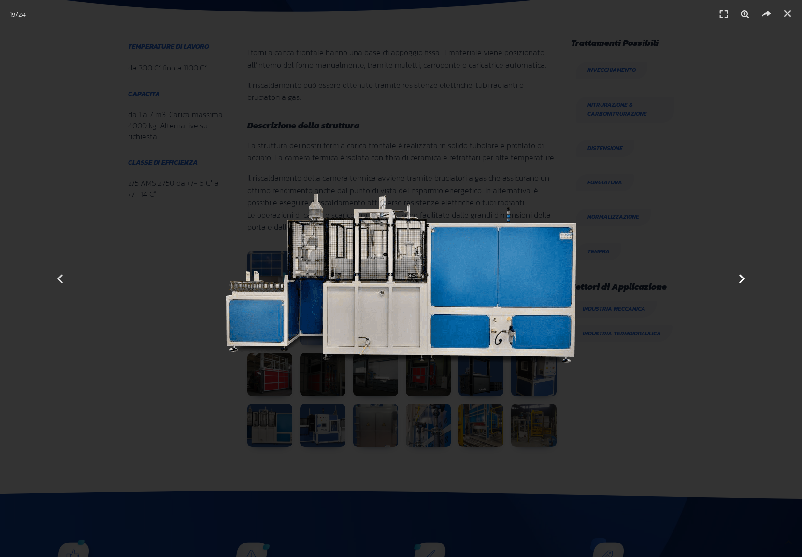
click at [745, 277] on icon "Next slide" at bounding box center [742, 279] width 12 height 12
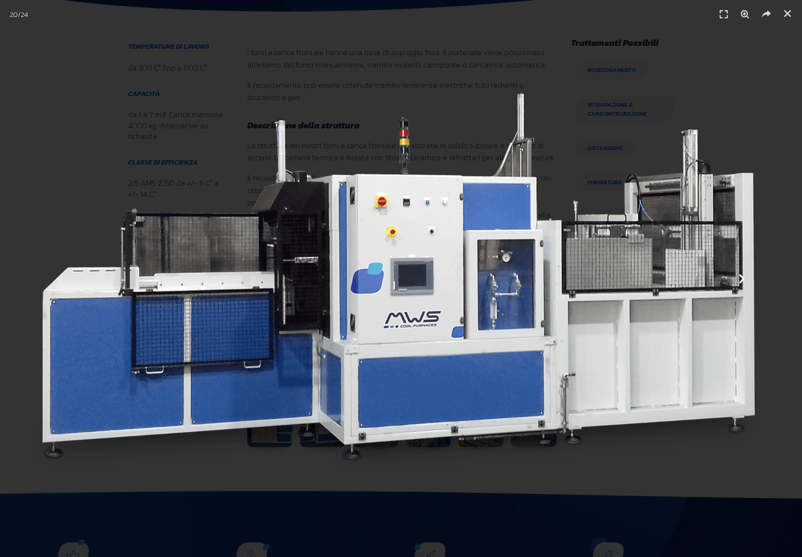
click at [745, 277] on icon "Next slide" at bounding box center [742, 279] width 12 height 12
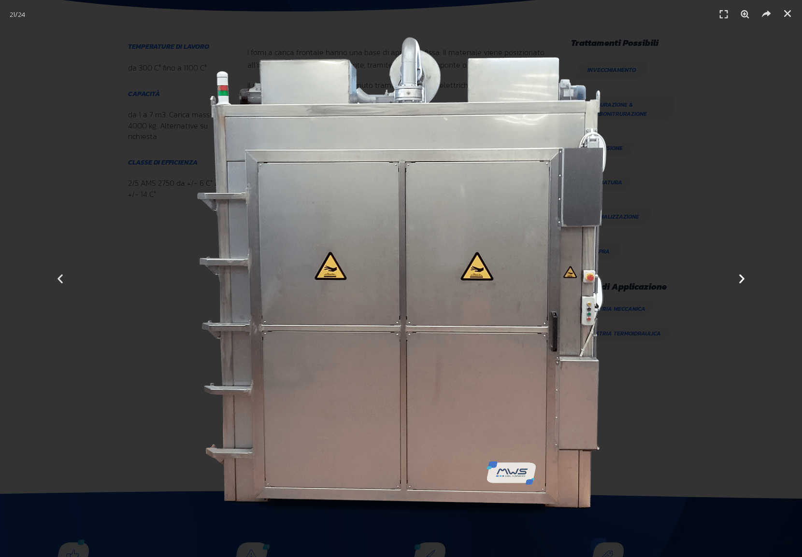
click at [745, 277] on icon "Next slide" at bounding box center [742, 279] width 12 height 12
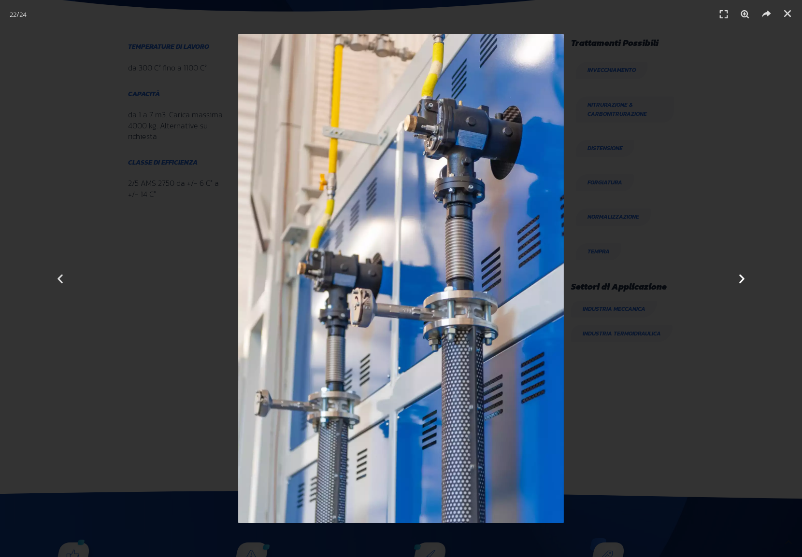
click at [745, 277] on icon "Next slide" at bounding box center [742, 279] width 12 height 12
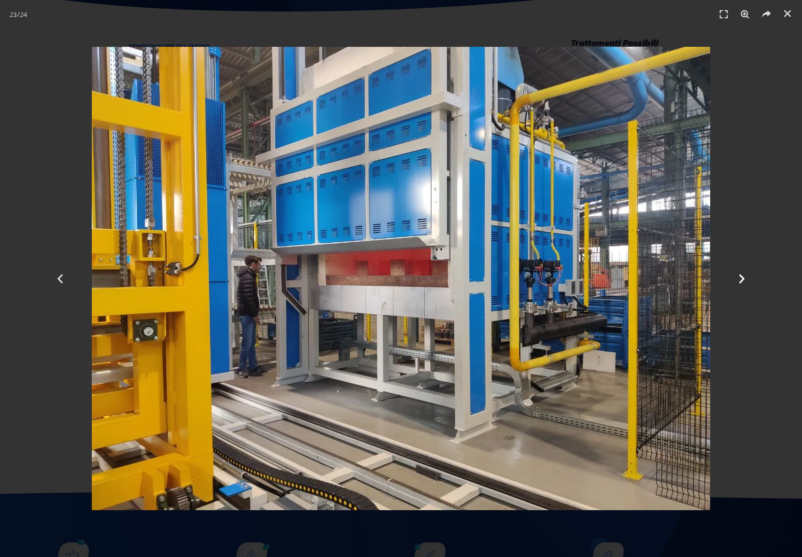
click at [745, 277] on icon "Next slide" at bounding box center [742, 279] width 12 height 12
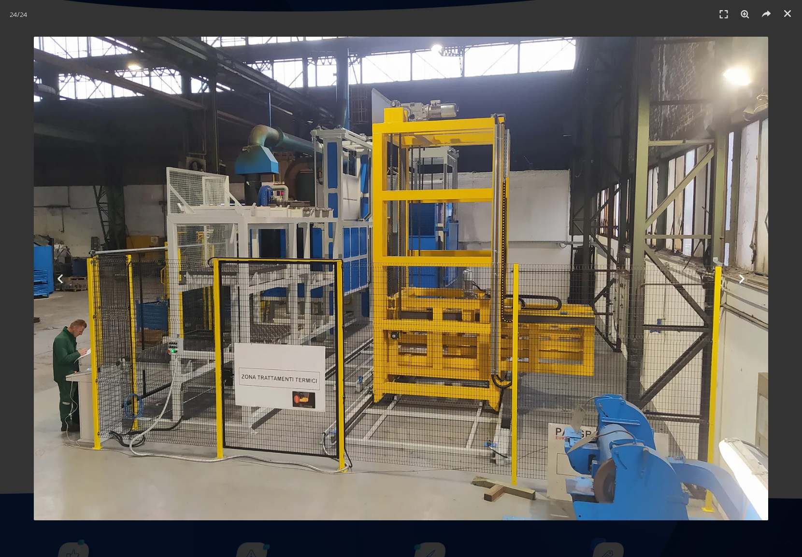
click at [745, 277] on icon "Next slide" at bounding box center [742, 279] width 12 height 12
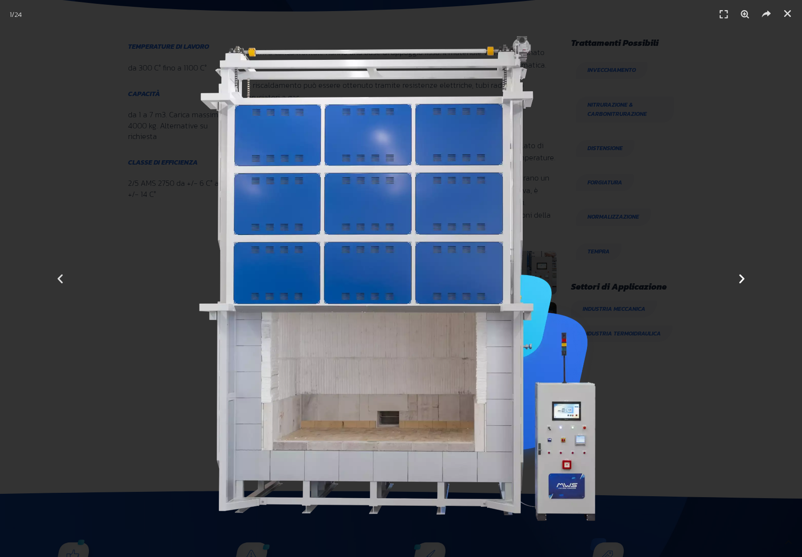
click at [745, 277] on icon "Next slide" at bounding box center [742, 279] width 12 height 12
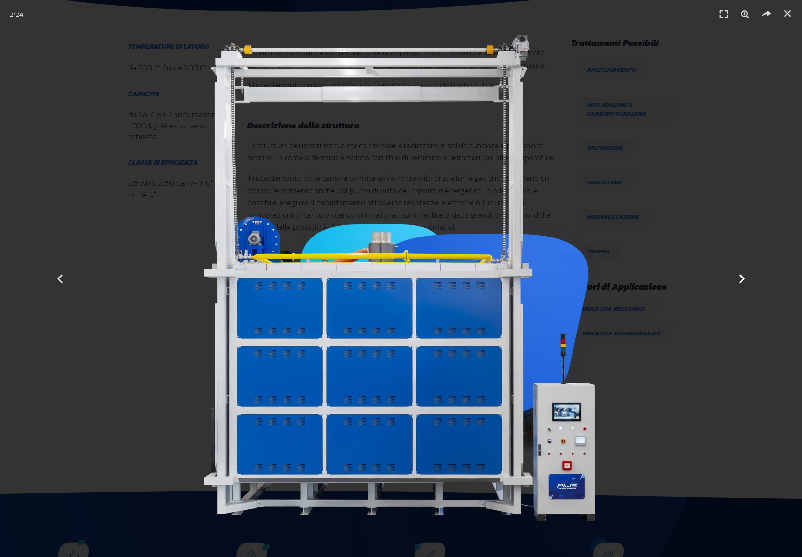
click at [745, 277] on icon "Next slide" at bounding box center [742, 279] width 12 height 12
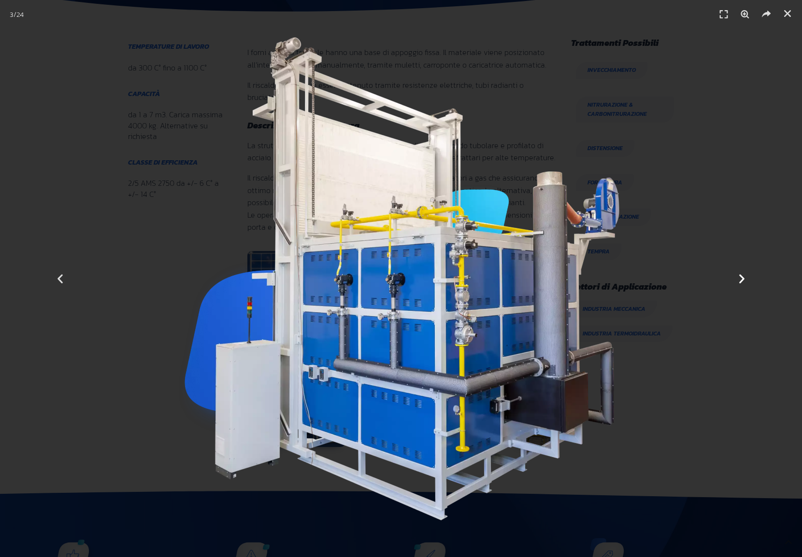
click at [745, 277] on icon "Next slide" at bounding box center [742, 279] width 12 height 12
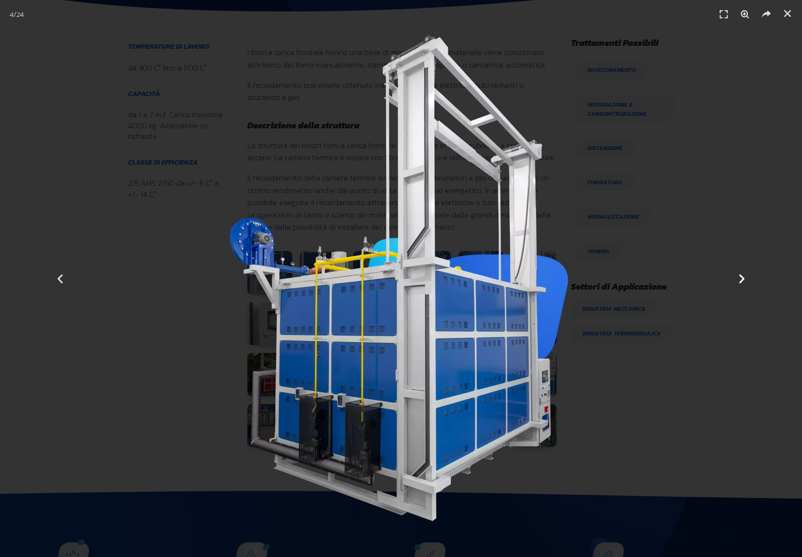
click at [745, 277] on icon "Next slide" at bounding box center [742, 279] width 12 height 12
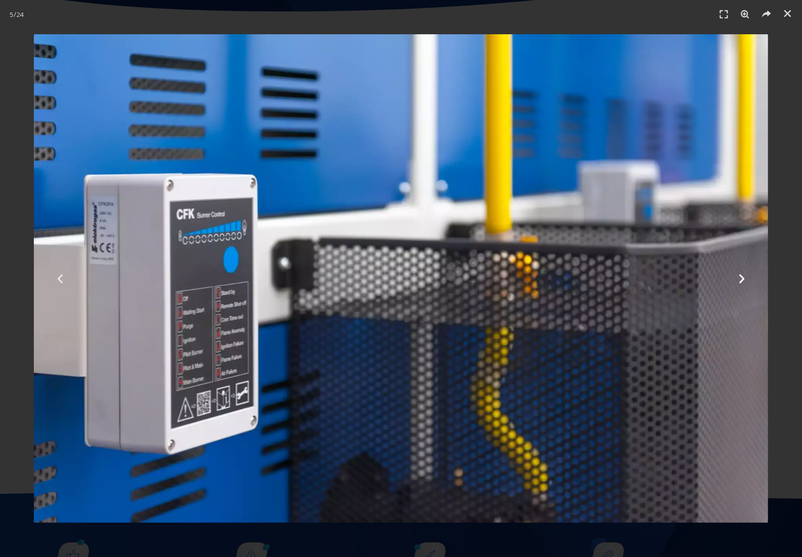
click at [745, 277] on icon "Next slide" at bounding box center [742, 279] width 12 height 12
